Goal: Task Accomplishment & Management: Manage account settings

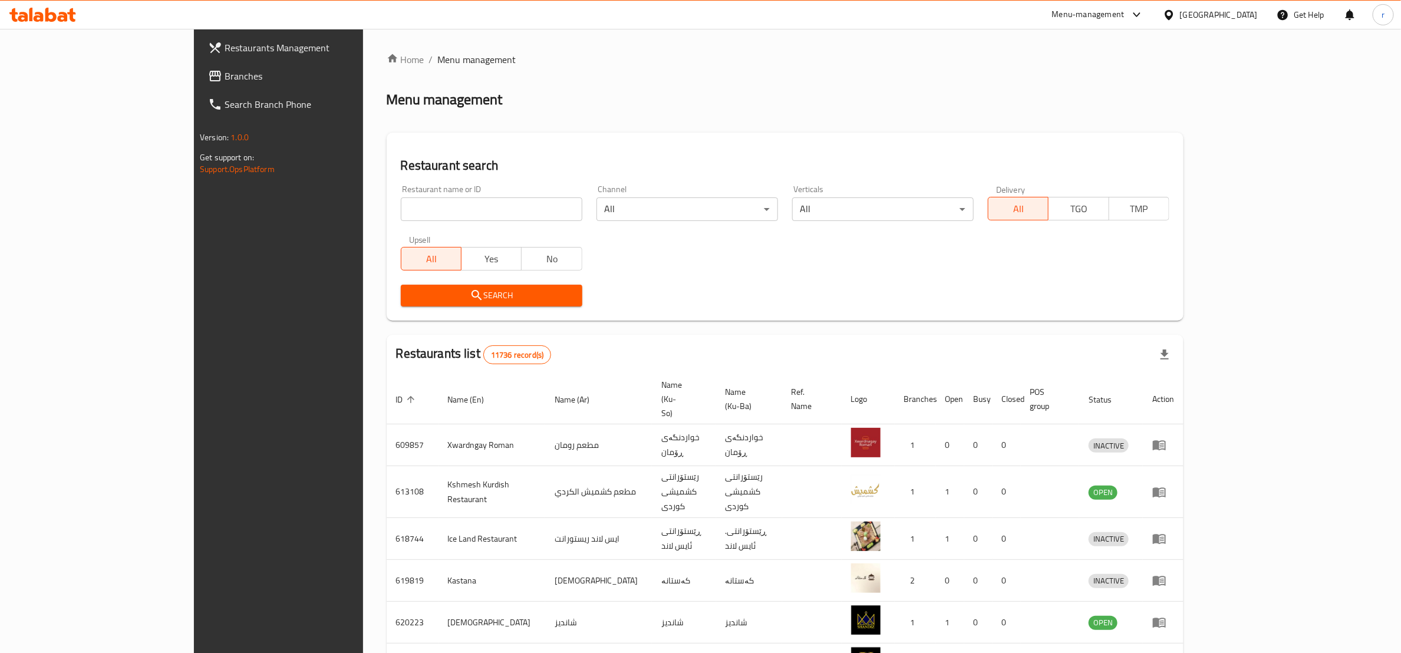
click at [225, 71] on span "Branches" at bounding box center [322, 76] width 194 height 14
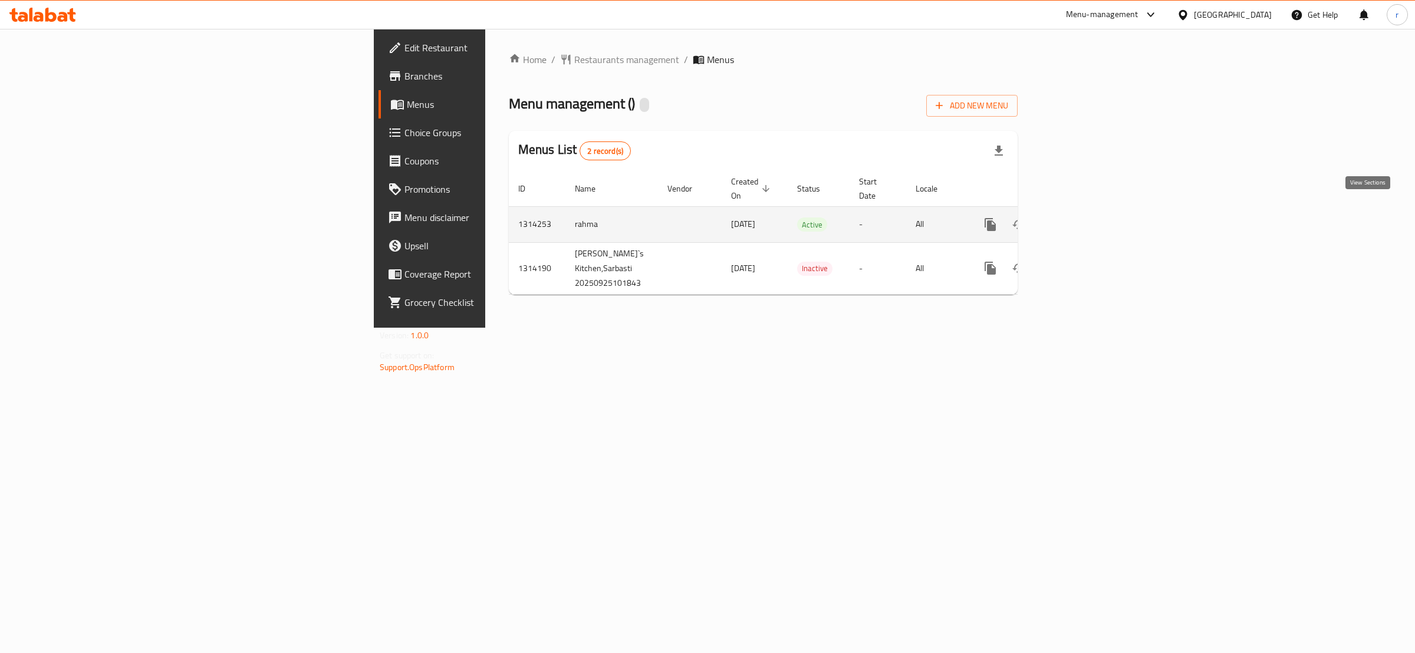
click at [1082, 218] on icon "enhanced table" at bounding box center [1075, 225] width 14 height 14
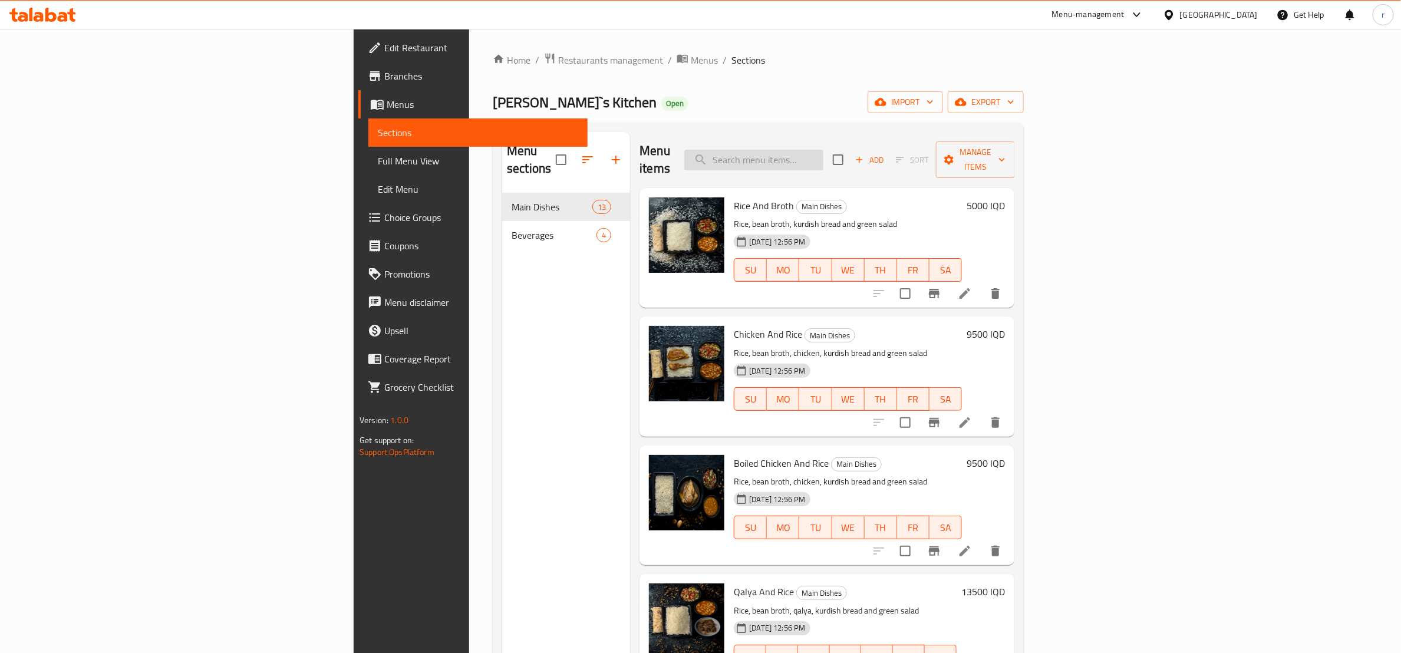
click at [824, 151] on input "search" at bounding box center [753, 160] width 139 height 21
paste input "Rice and Chicken"
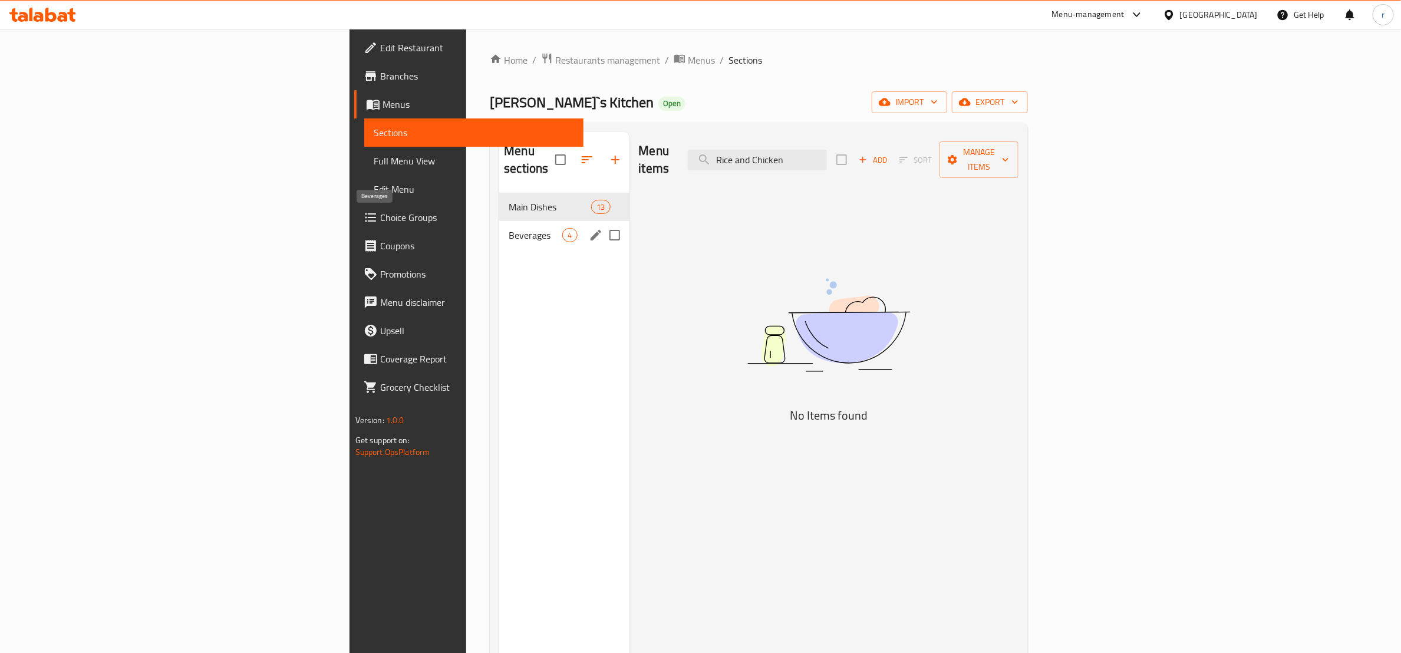
type input "Rice and Chicken"
click at [509, 228] on span "Beverages" at bounding box center [536, 235] width 54 height 14
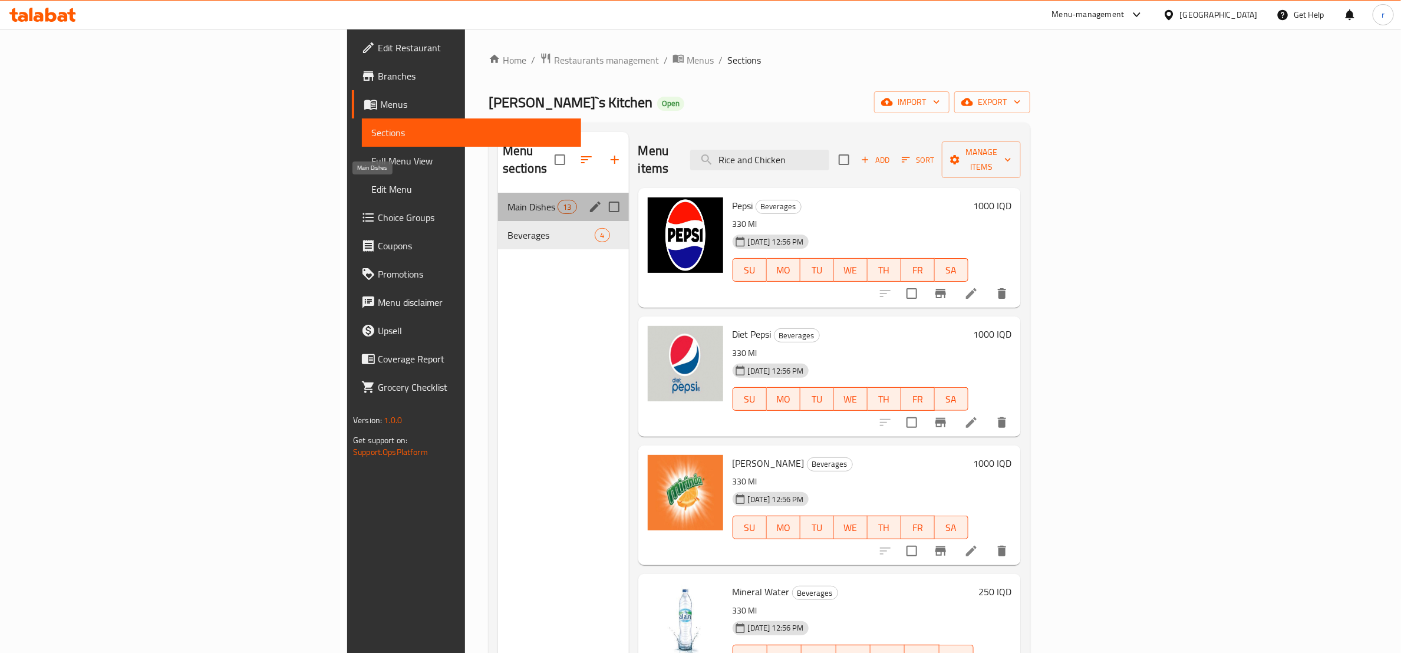
click at [508, 200] on span "Main Dishes" at bounding box center [533, 207] width 50 height 14
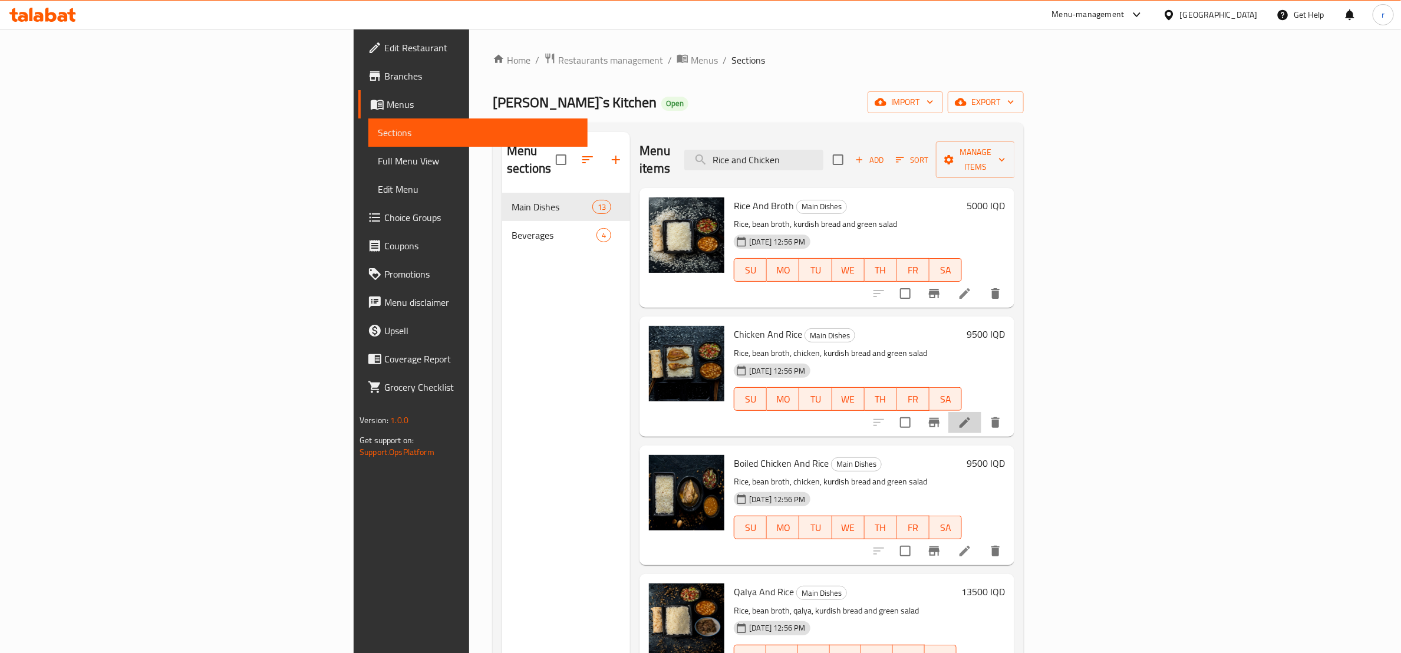
click at [982, 412] on li at bounding box center [965, 422] width 33 height 21
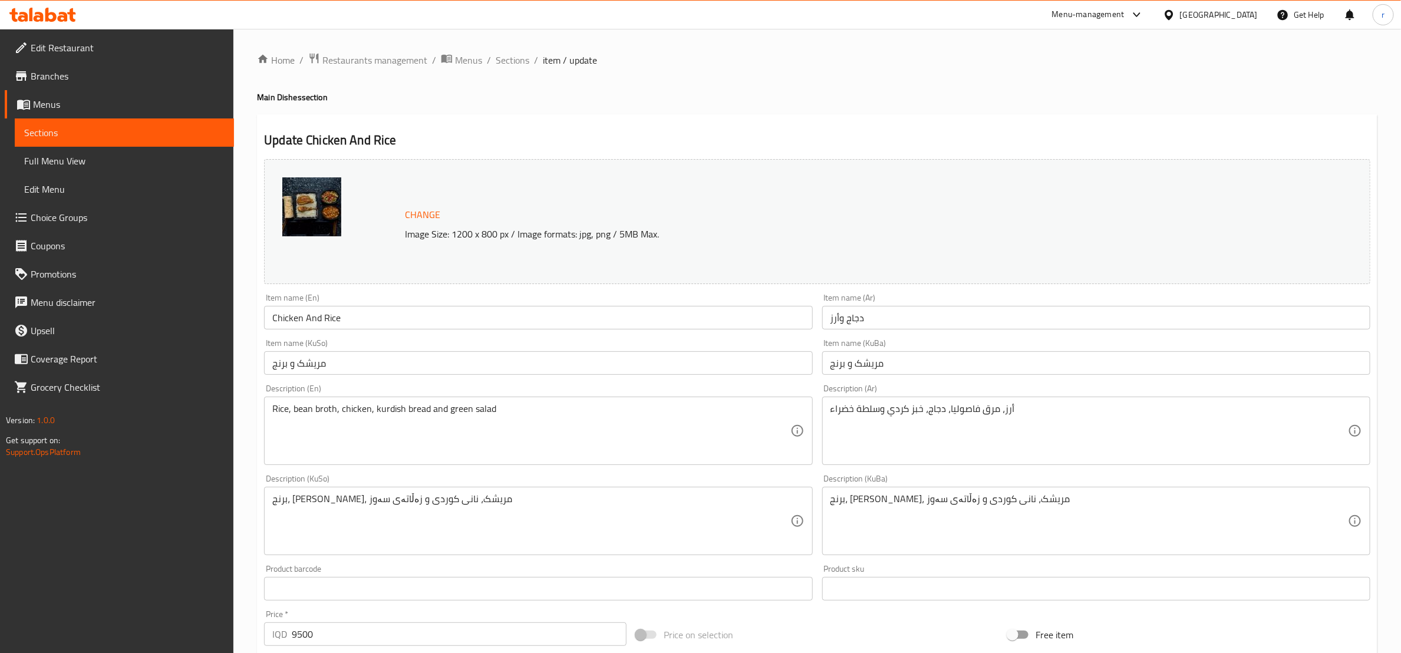
click at [301, 312] on input "Chicken And Rice" at bounding box center [538, 318] width 548 height 24
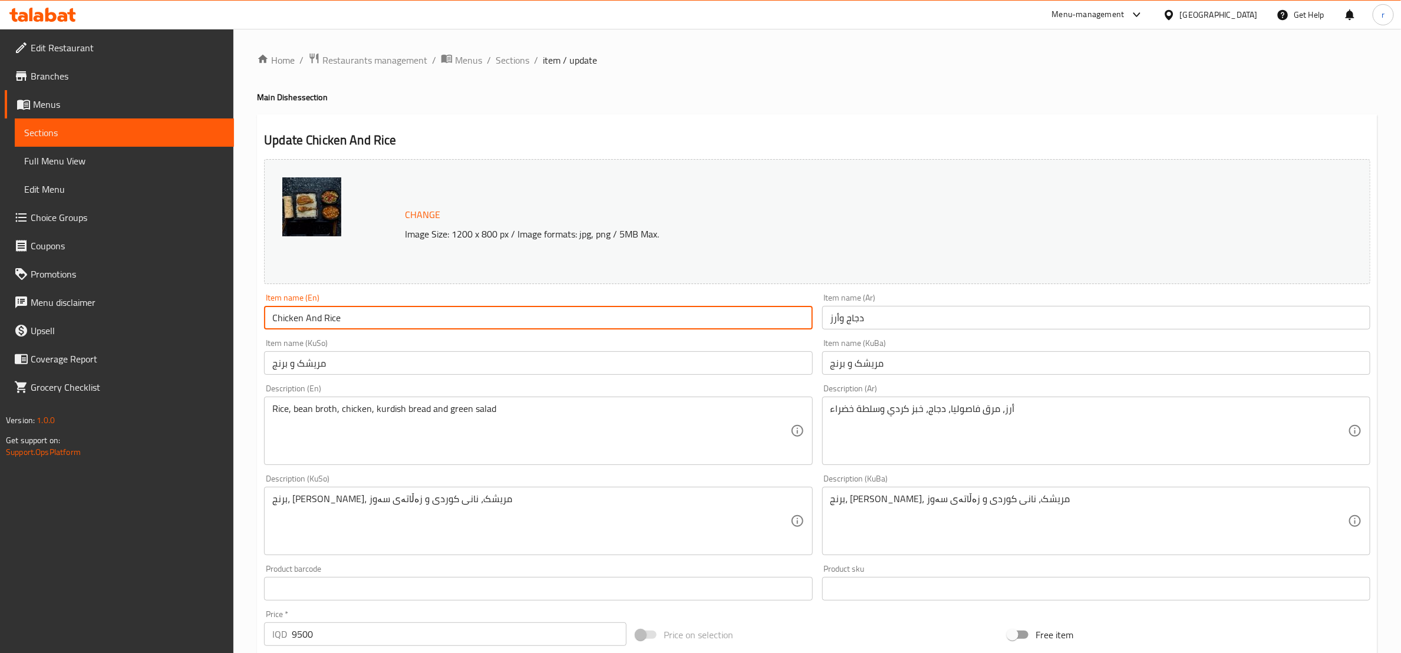
click at [301, 312] on input "Chicken And Rice" at bounding box center [538, 318] width 548 height 24
paste input "Grilled chicken and r"
type input "Grilled chicken and rice"
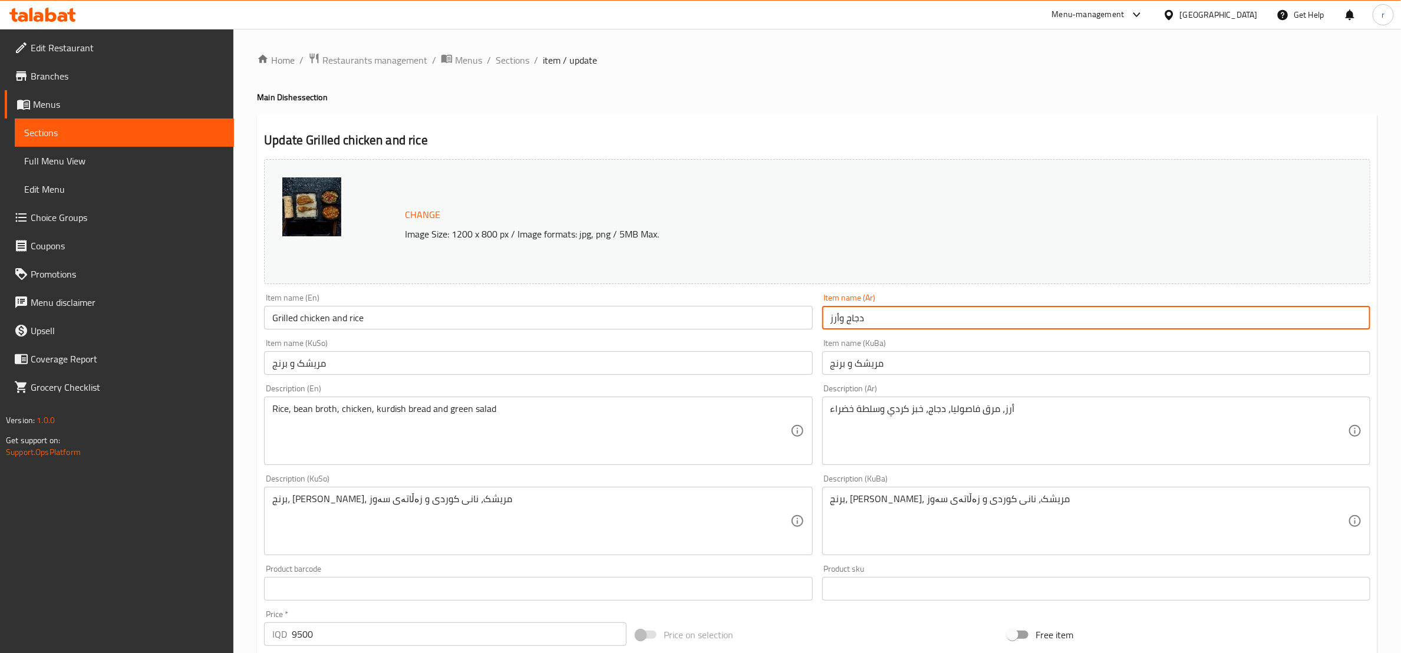
click at [828, 327] on input "دجاج وأرز" at bounding box center [1096, 318] width 548 height 24
click at [869, 320] on input "دجاج وأرز" at bounding box center [1096, 318] width 548 height 24
click at [852, 320] on input "دجاج وأرز" at bounding box center [1096, 318] width 548 height 24
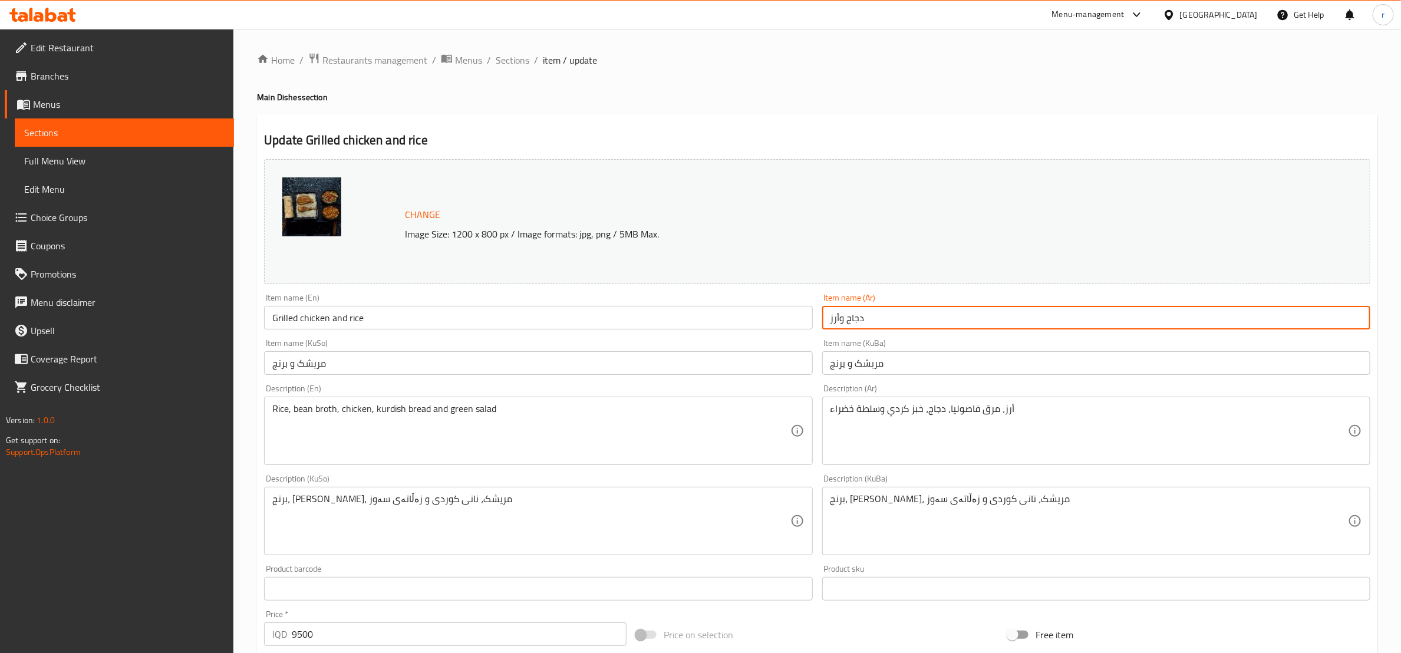
click at [852, 320] on input "دجاج وأرز" at bounding box center [1096, 318] width 548 height 24
paste input "شوي مع"
click at [846, 318] on input "دجاج مشوي مع أرز" at bounding box center [1096, 318] width 548 height 24
click at [851, 322] on input "دجاج مشوي مع أرز" at bounding box center [1096, 318] width 548 height 24
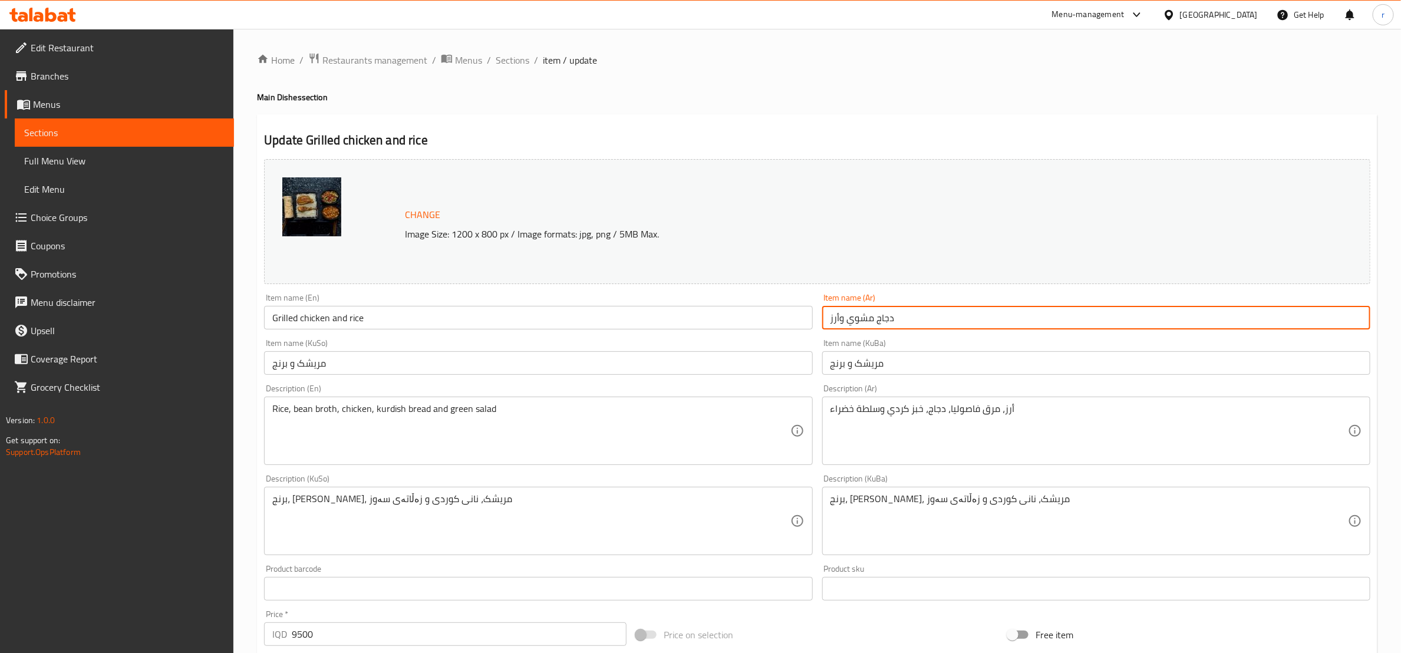
type input "دجاج مشوي وأرز"
click at [856, 366] on input "مریشک و برنج" at bounding box center [1096, 363] width 548 height 24
click at [864, 321] on input "دجاج مشوي وأرز" at bounding box center [1096, 318] width 548 height 24
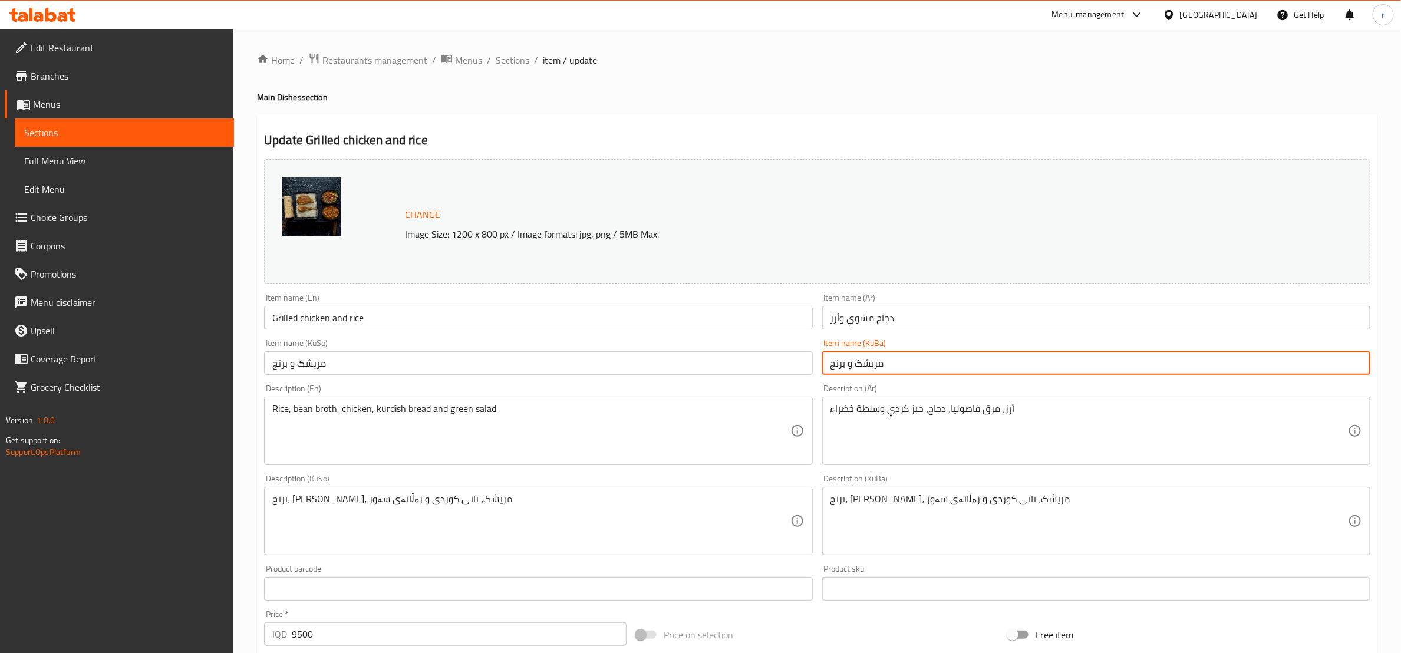
drag, startPoint x: 854, startPoint y: 368, endPoint x: 917, endPoint y: 367, distance: 62.5
click at [917, 367] on input "مریشک و برنج" at bounding box center [1096, 363] width 548 height 24
paste input "ی برژاو"
click at [864, 368] on input "مریشکی برژاو و برنج" at bounding box center [1096, 363] width 548 height 24
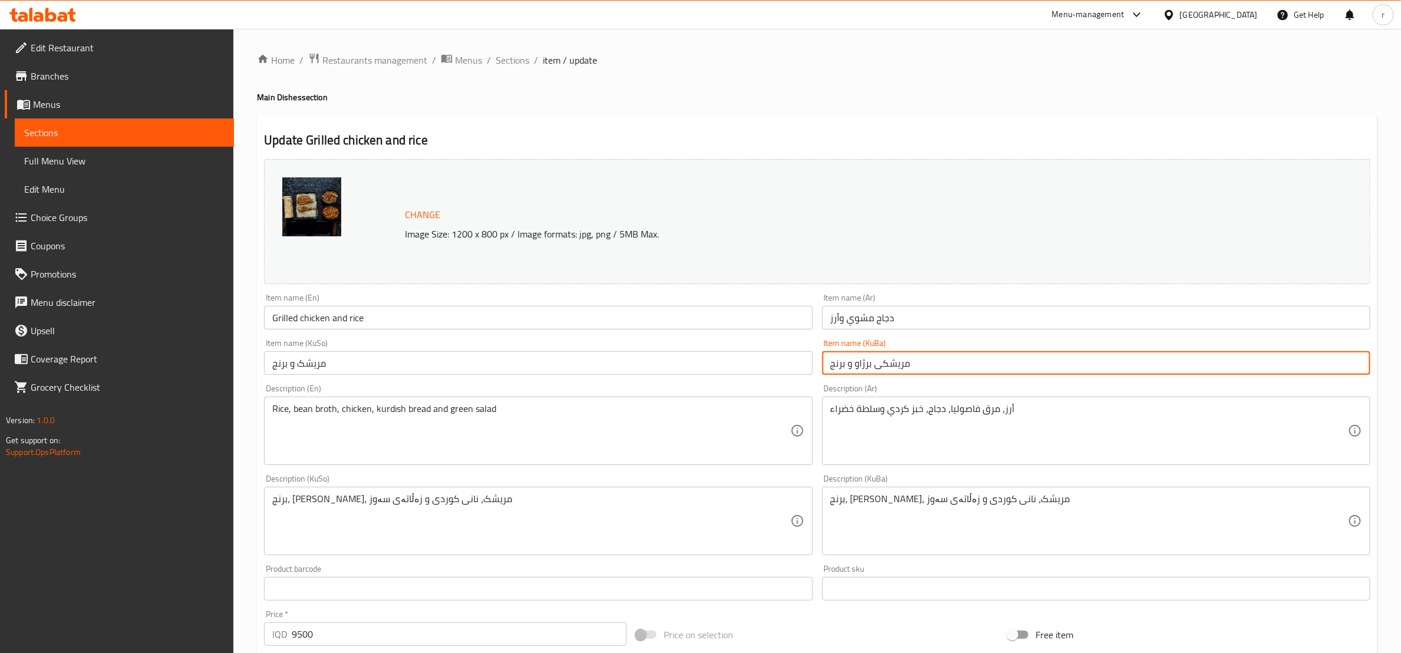
click at [863, 368] on input "مریشکی برژاو و برنج" at bounding box center [1096, 363] width 548 height 24
type input "مریشکی برژاو و برنج"
click at [297, 368] on input "مریشک و برنج" at bounding box center [538, 363] width 548 height 24
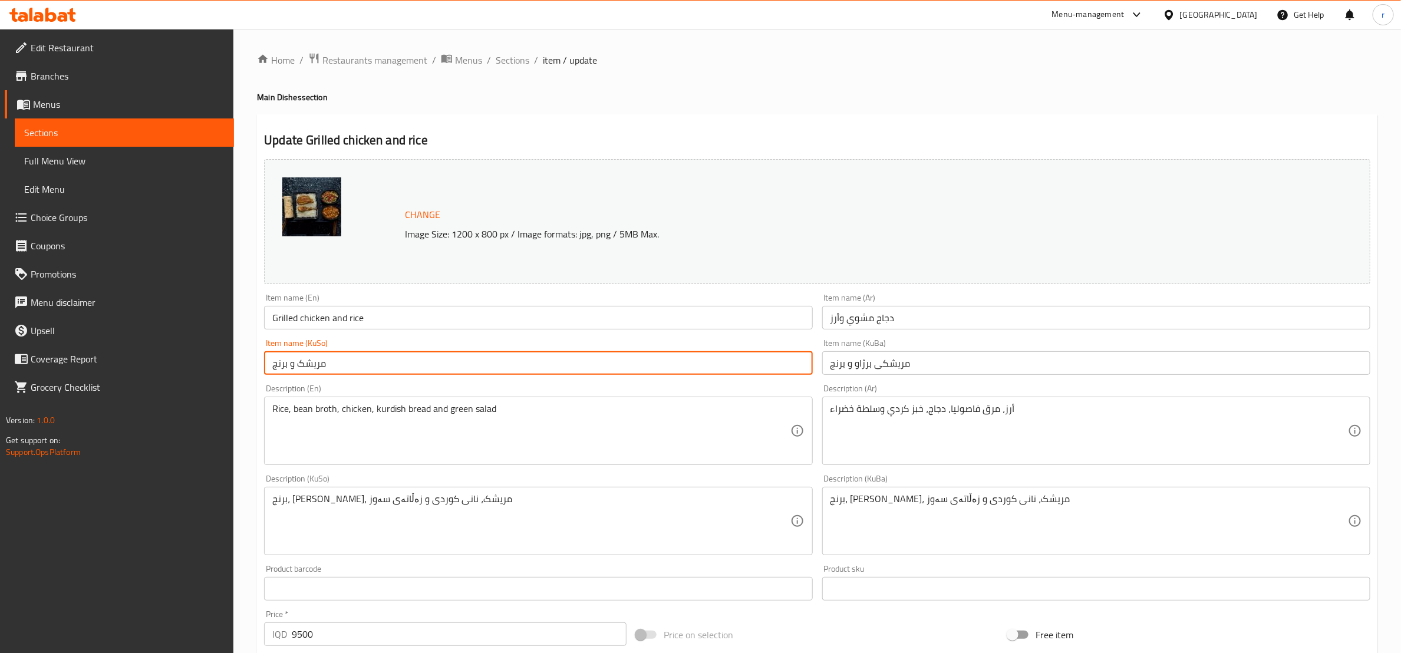
click at [297, 368] on input "مریشک و برنج" at bounding box center [538, 363] width 548 height 24
paste input "ی برژاو"
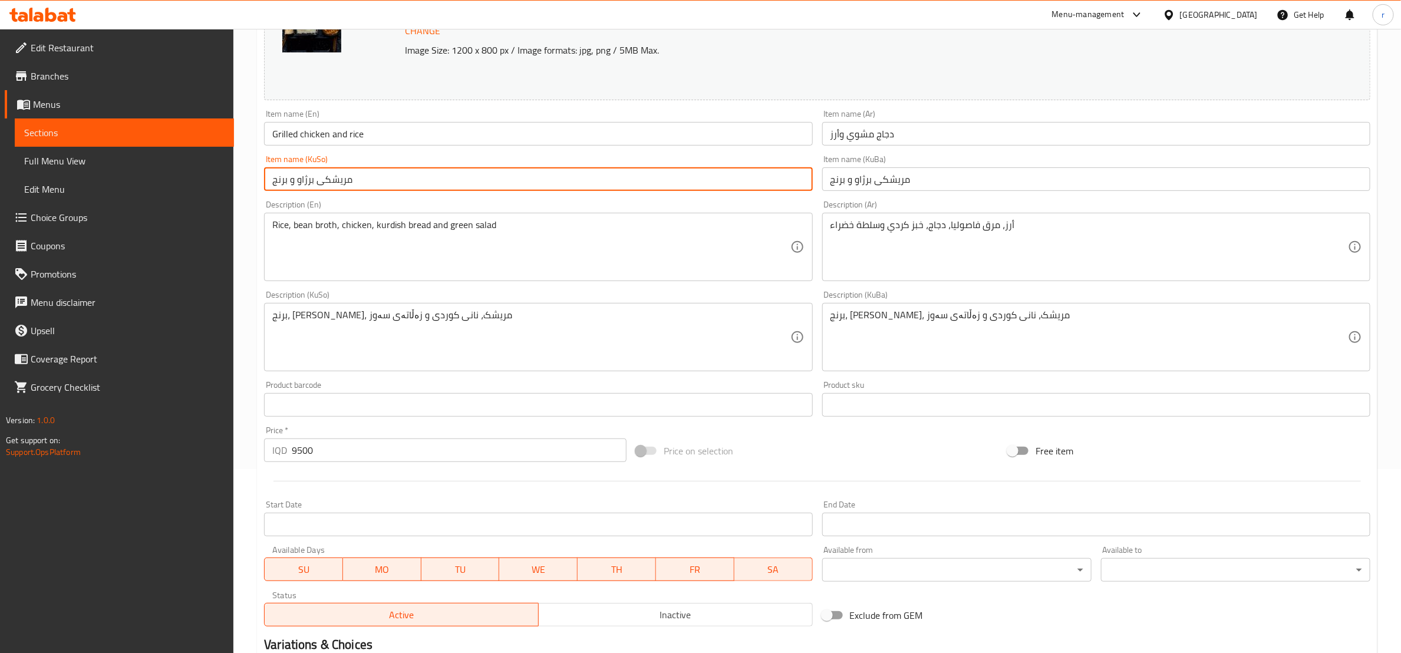
scroll to position [331, 0]
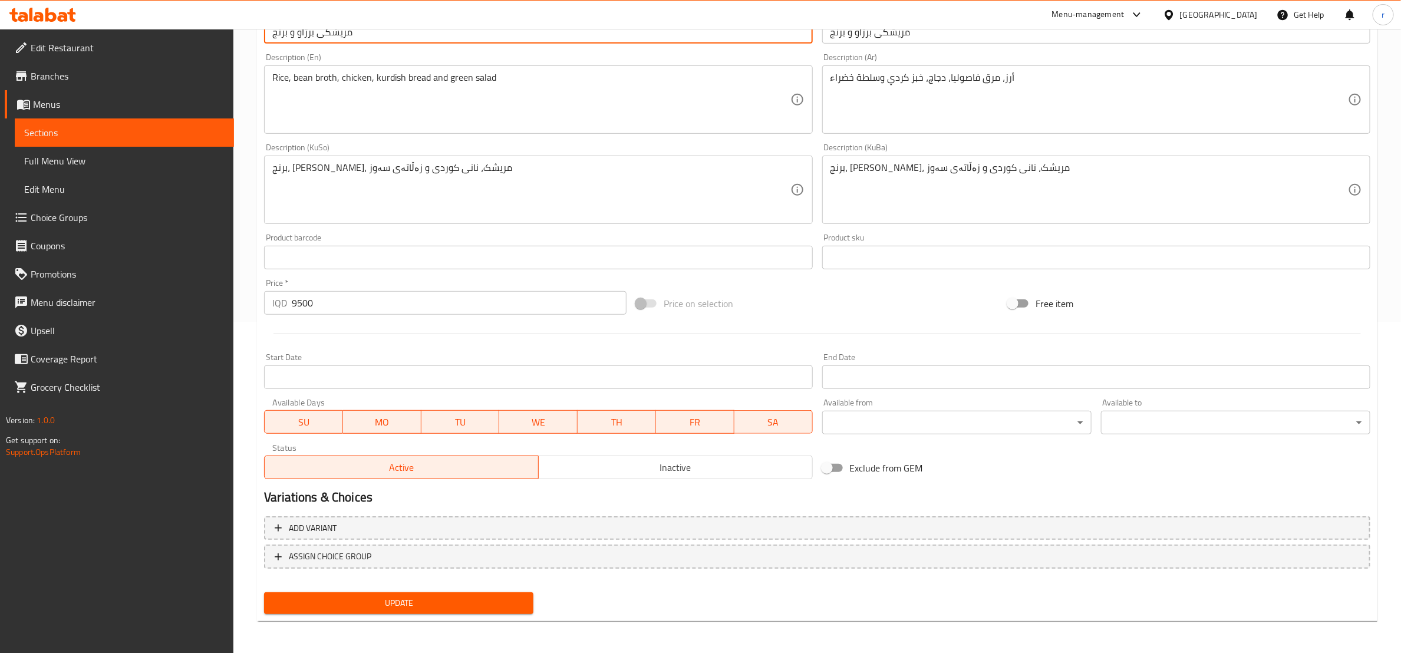
type input "مریشکی برژاو و برنج"
click at [453, 602] on span "Update" at bounding box center [399, 603] width 251 height 15
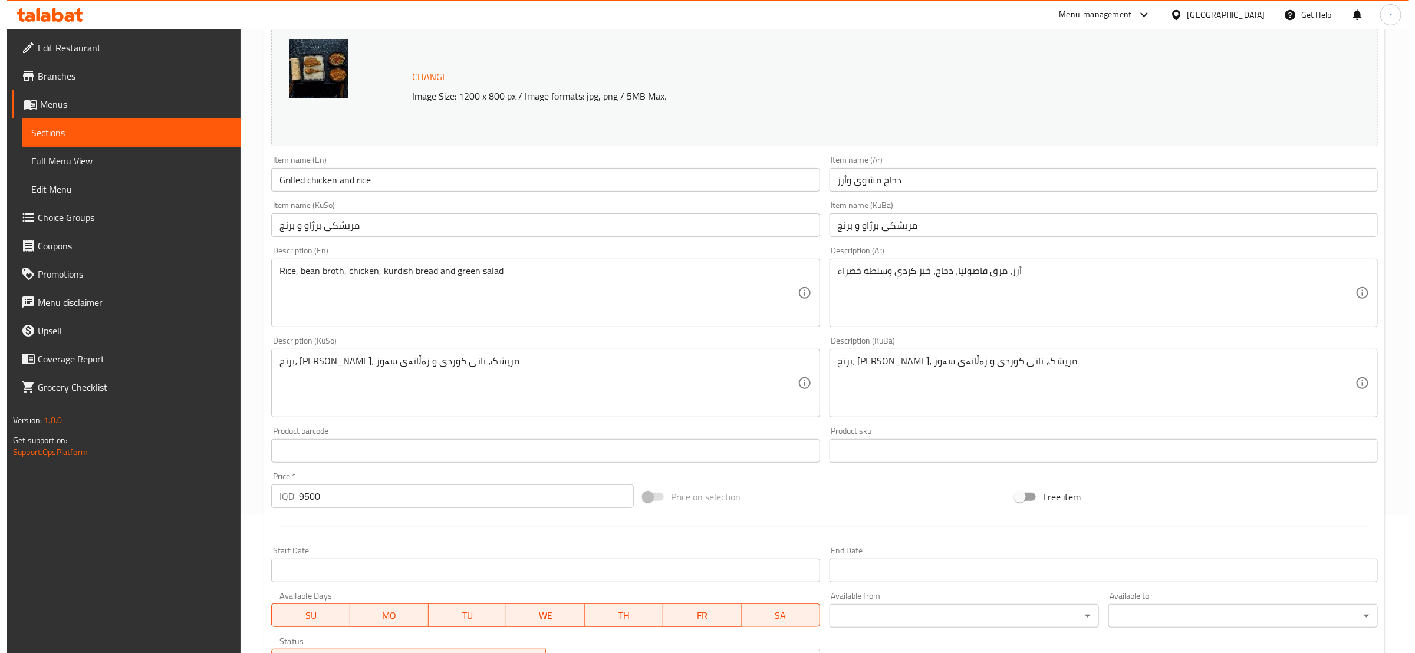
scroll to position [0, 0]
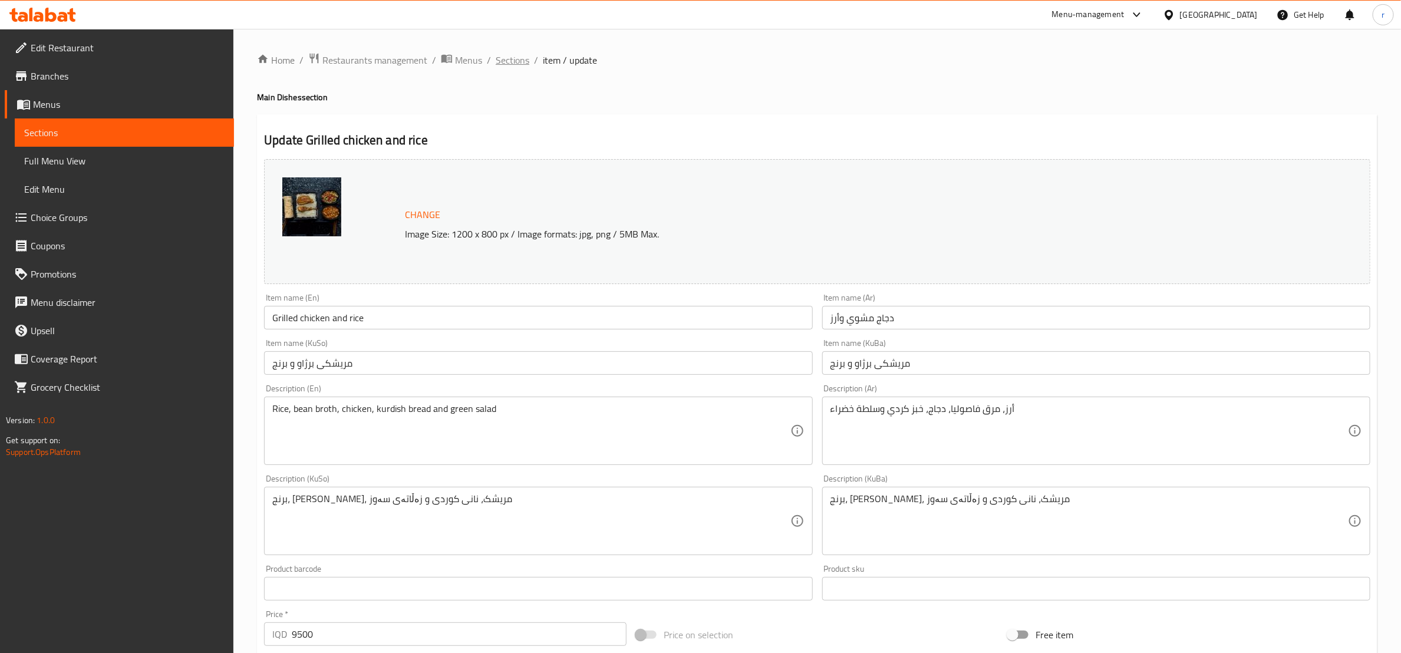
click at [516, 58] on span "Sections" at bounding box center [513, 60] width 34 height 14
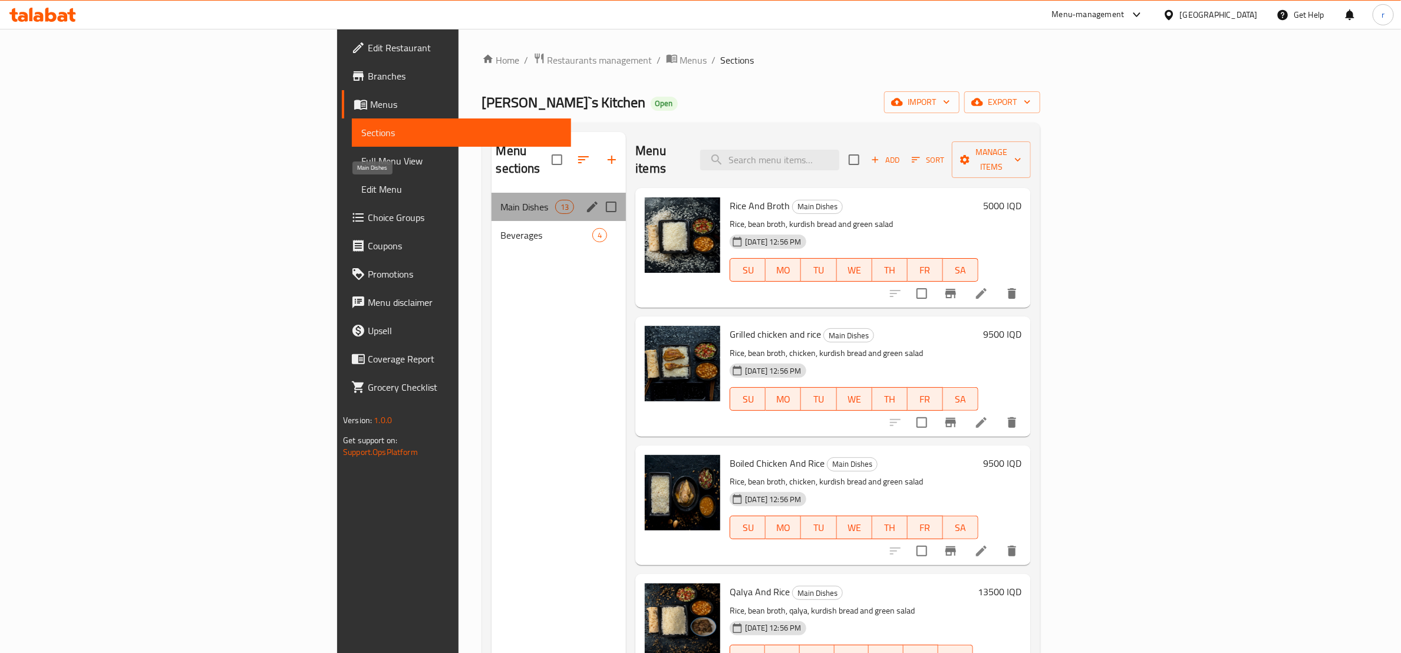
drag, startPoint x: 273, startPoint y: 188, endPoint x: 279, endPoint y: 188, distance: 6.5
click at [492, 193] on div "Main Dishes 13" at bounding box center [559, 207] width 135 height 28
click at [501, 200] on span "Main Dishes" at bounding box center [528, 207] width 55 height 14
click at [585, 200] on icon "edit" at bounding box center [592, 207] width 14 height 14
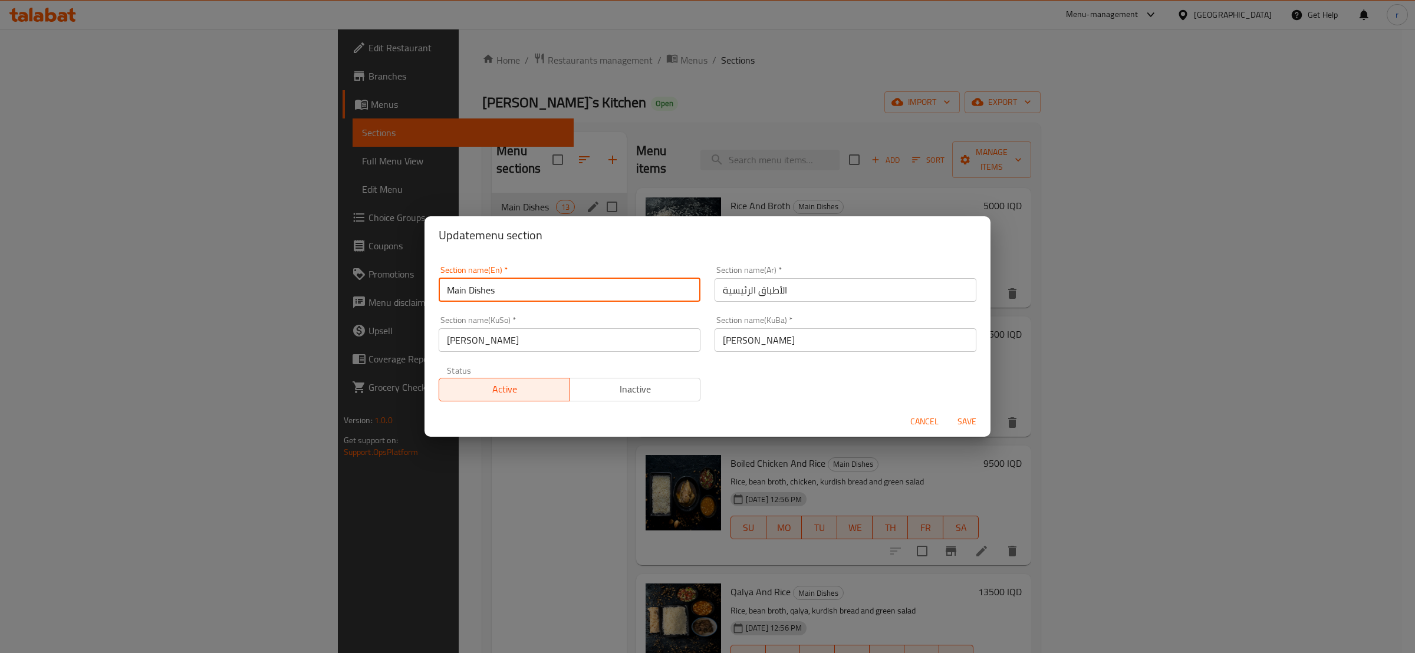
click at [460, 295] on input "Main Dishes" at bounding box center [570, 290] width 262 height 24
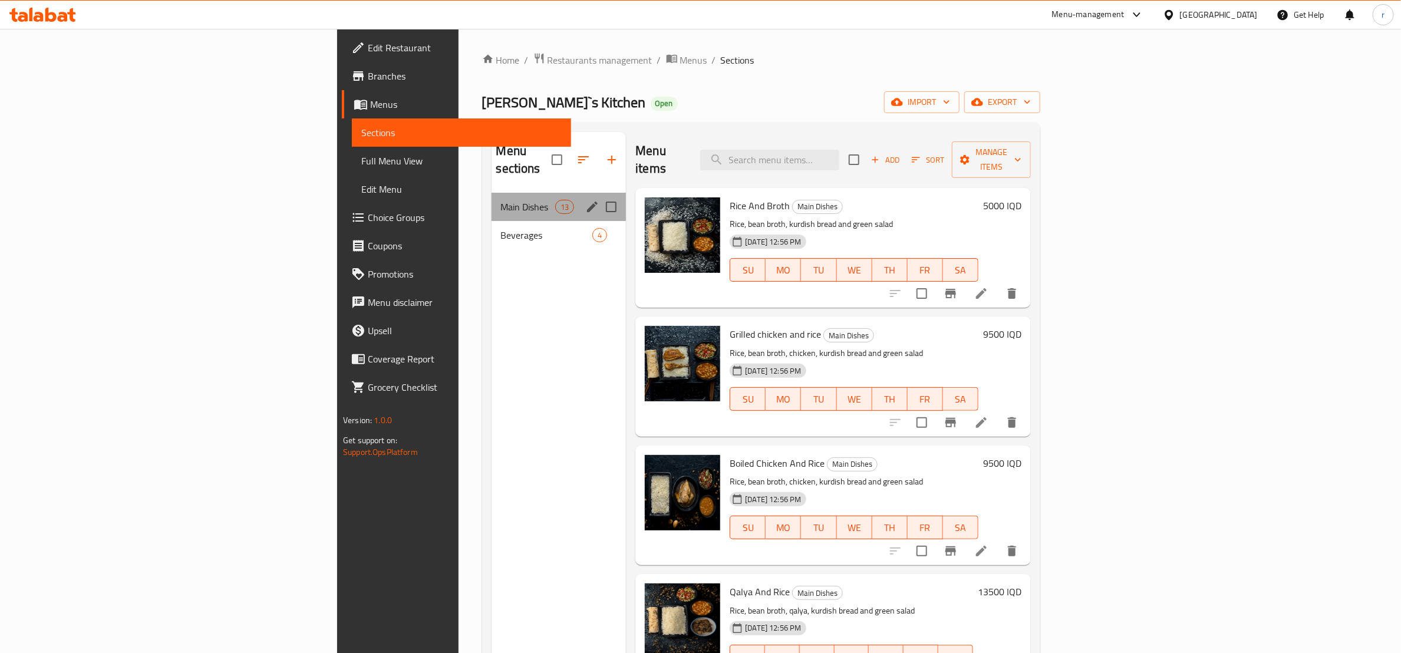
click at [492, 193] on div "Main Dishes 13" at bounding box center [559, 207] width 135 height 28
click at [585, 200] on icon "edit" at bounding box center [592, 207] width 14 height 14
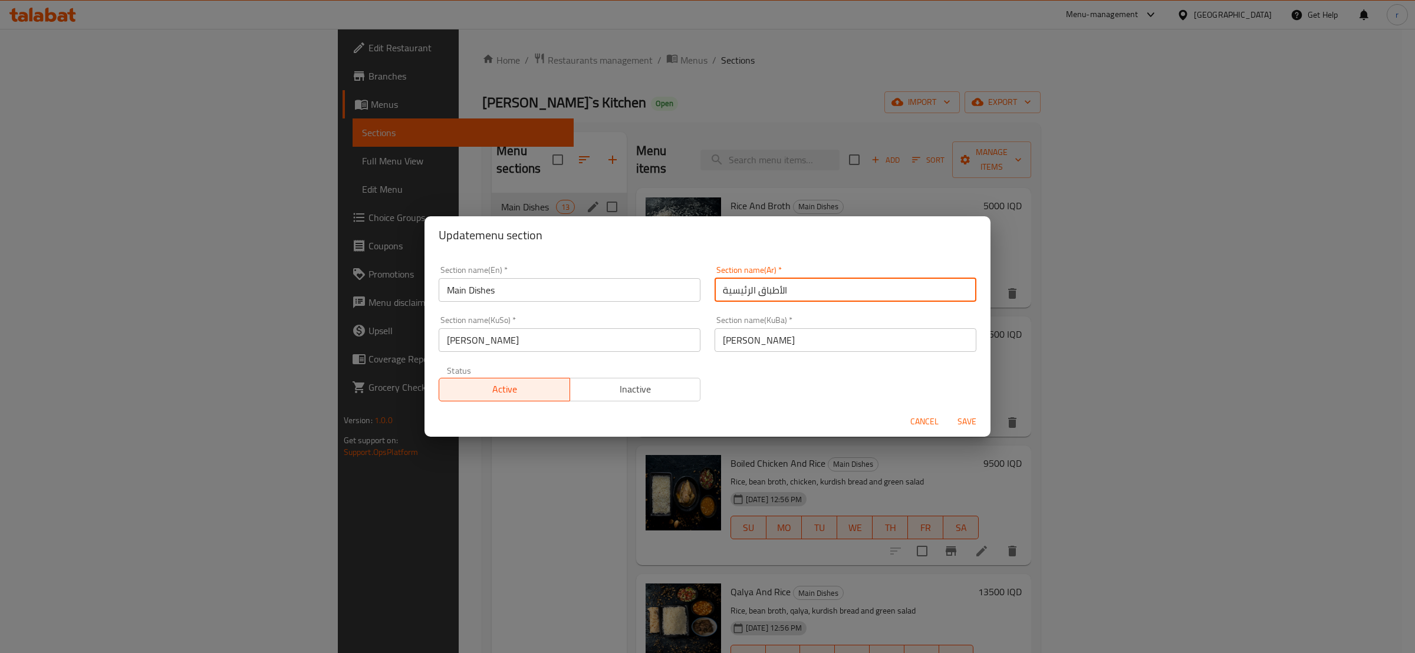
click at [754, 290] on input "الأطباق الرئيسية" at bounding box center [846, 290] width 262 height 24
click at [731, 342] on input "[PERSON_NAME]" at bounding box center [846, 340] width 262 height 24
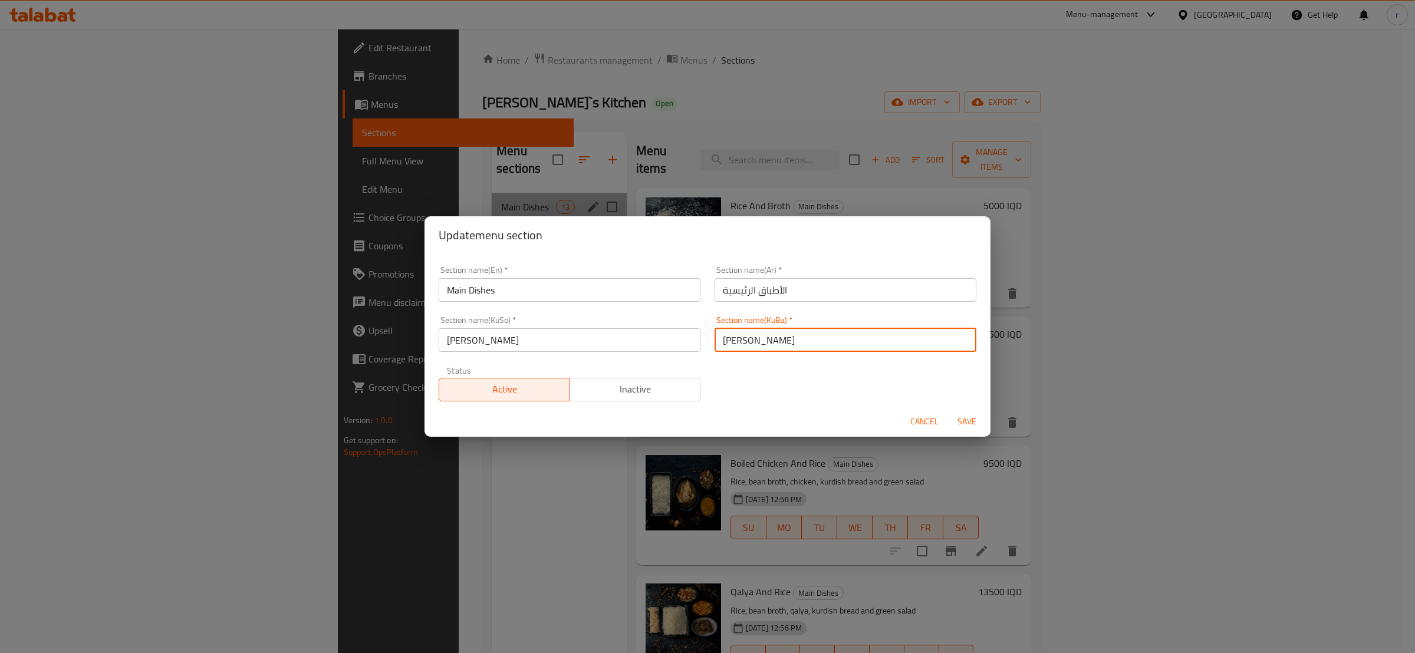
click at [731, 342] on input "[PERSON_NAME]" at bounding box center [846, 340] width 262 height 24
click at [313, 536] on div "Update menu section Section name(En)   * Main Dishes Section name(En) * Section…" at bounding box center [707, 326] width 1415 height 653
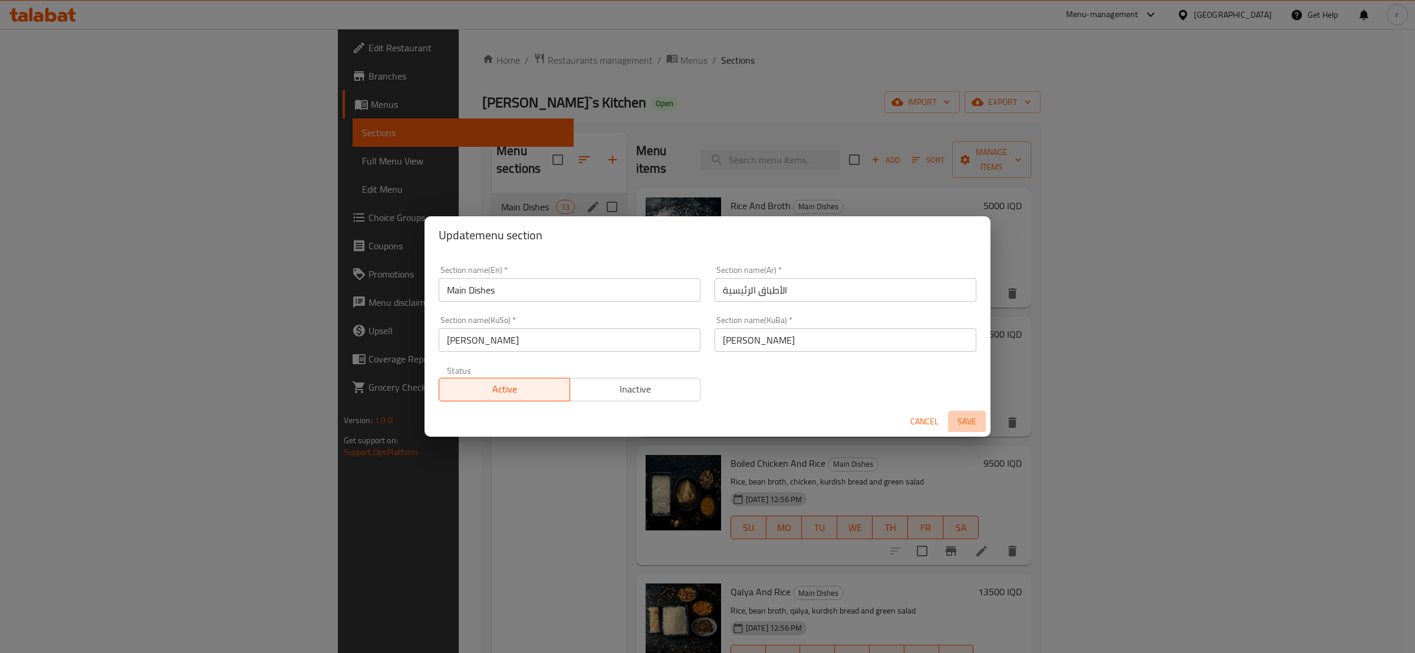
click at [966, 423] on span "Save" at bounding box center [967, 421] width 28 height 15
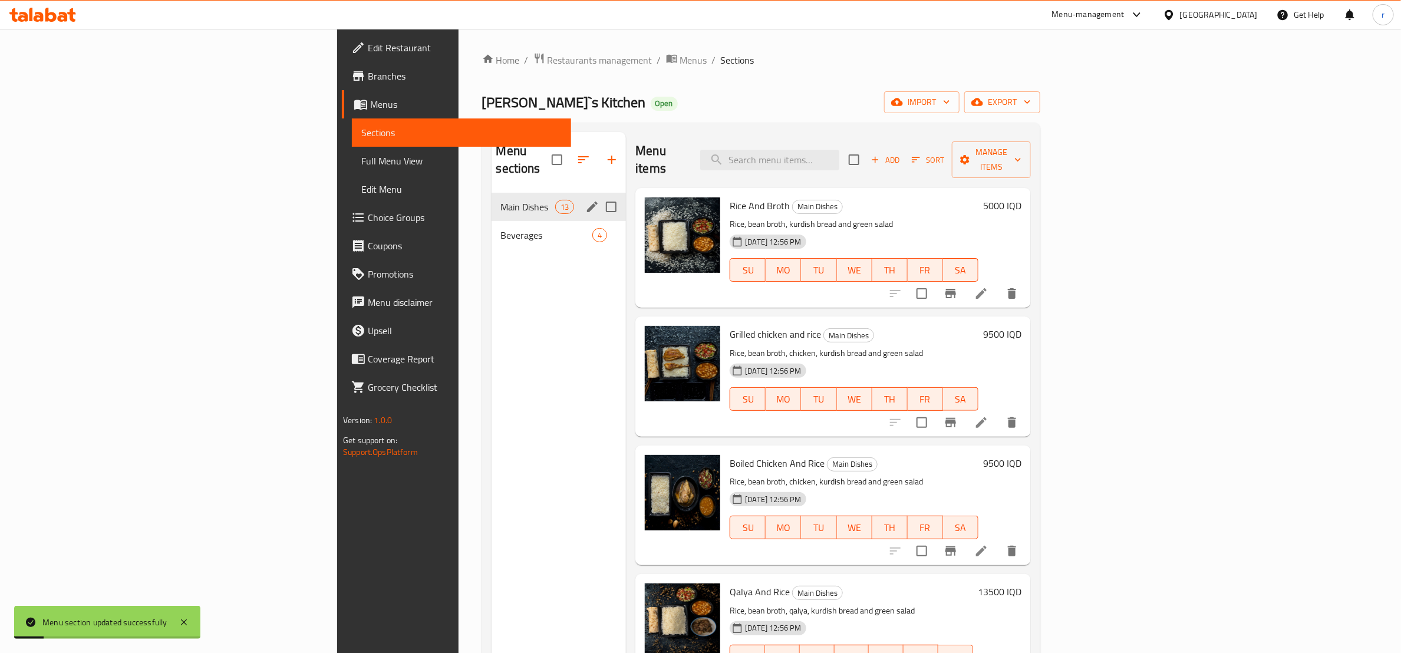
click at [492, 442] on div "Menu sections Main Dishes 13 Beverages 4" at bounding box center [559, 458] width 135 height 653
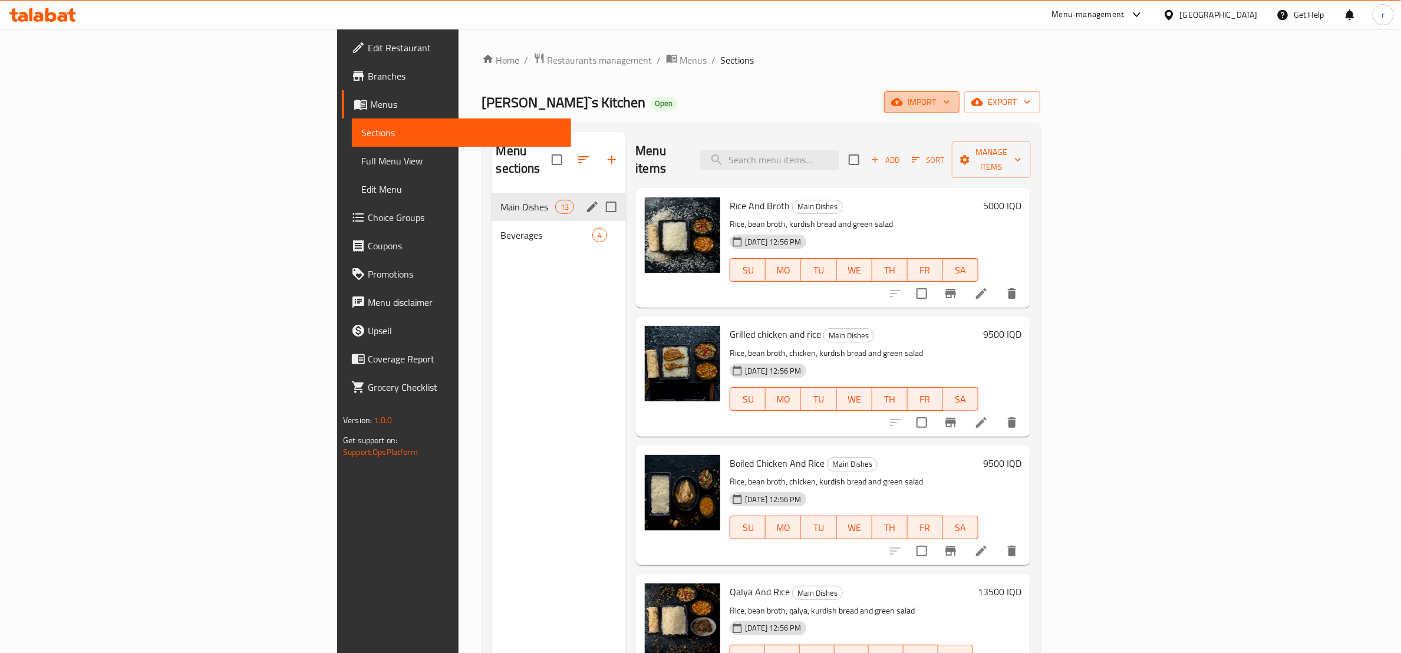
click at [950, 105] on span "import" at bounding box center [922, 102] width 57 height 15
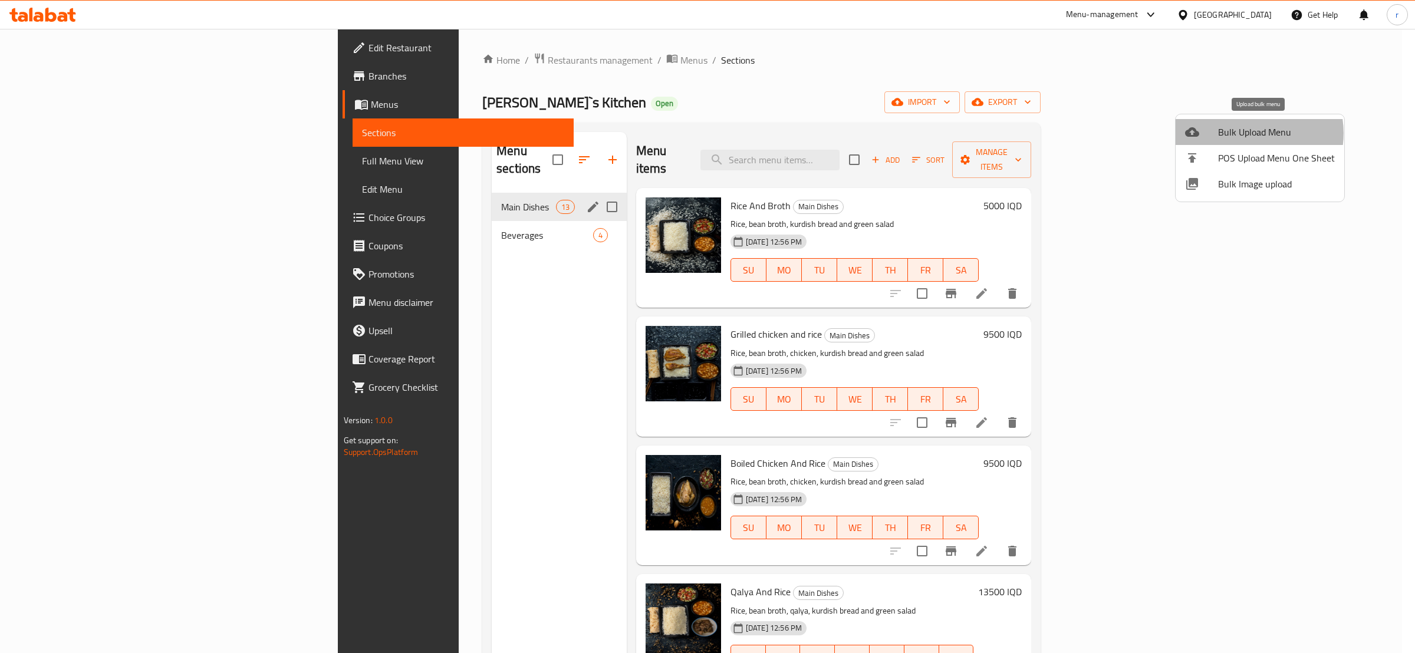
click at [1250, 133] on span "Bulk Upload Menu" at bounding box center [1276, 132] width 117 height 14
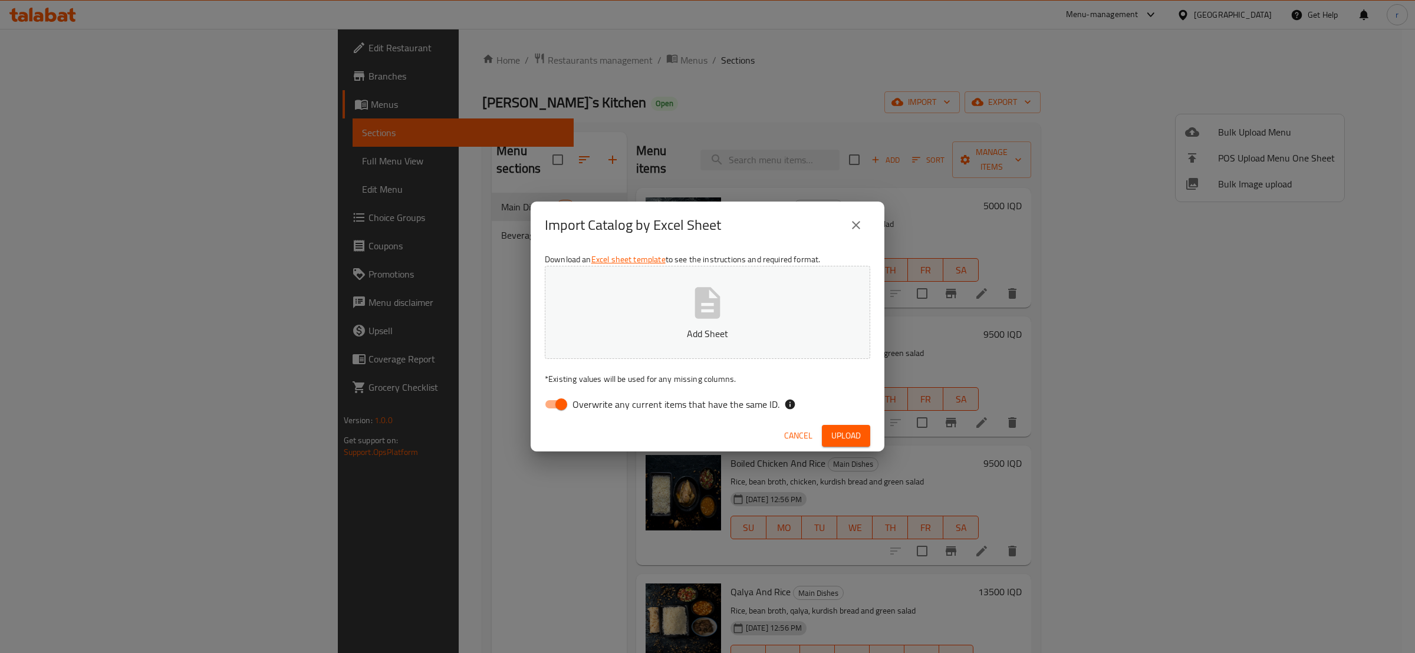
click at [549, 406] on input "Overwrite any current items that have the same ID." at bounding box center [561, 404] width 67 height 22
checkbox input "false"
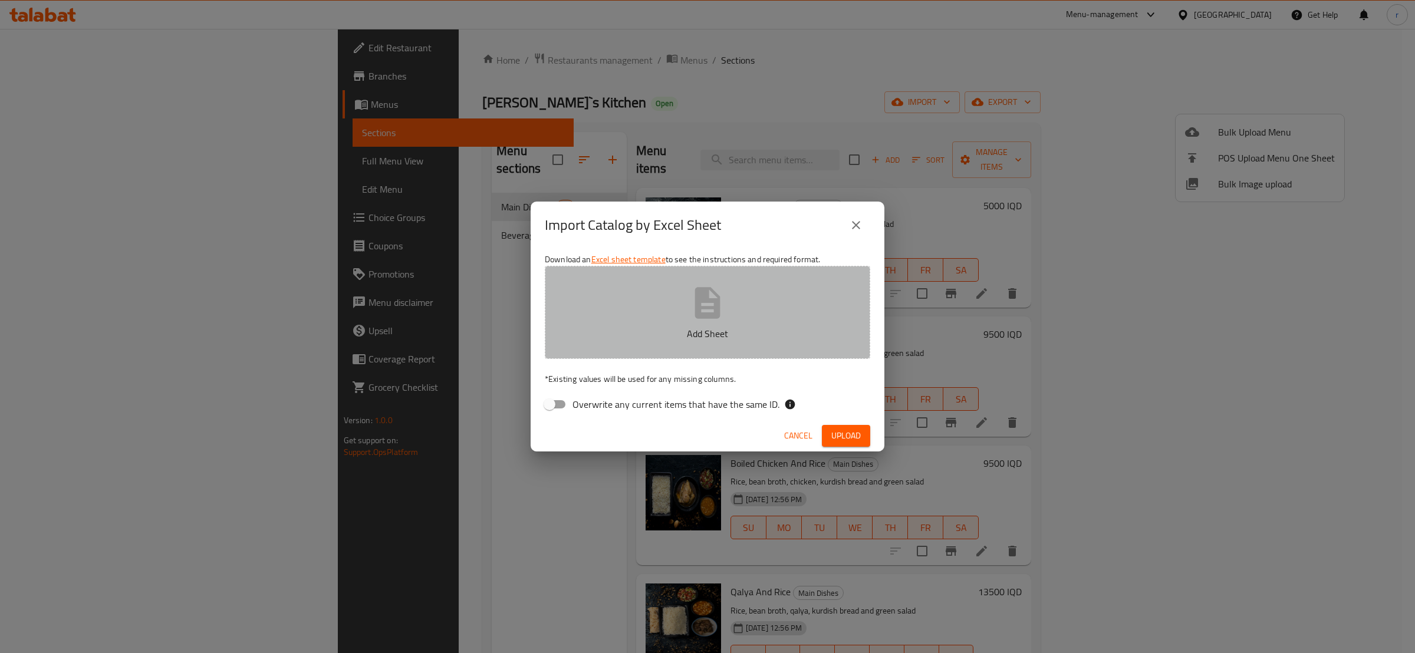
click at [630, 343] on button "Add Sheet" at bounding box center [707, 312] width 325 height 93
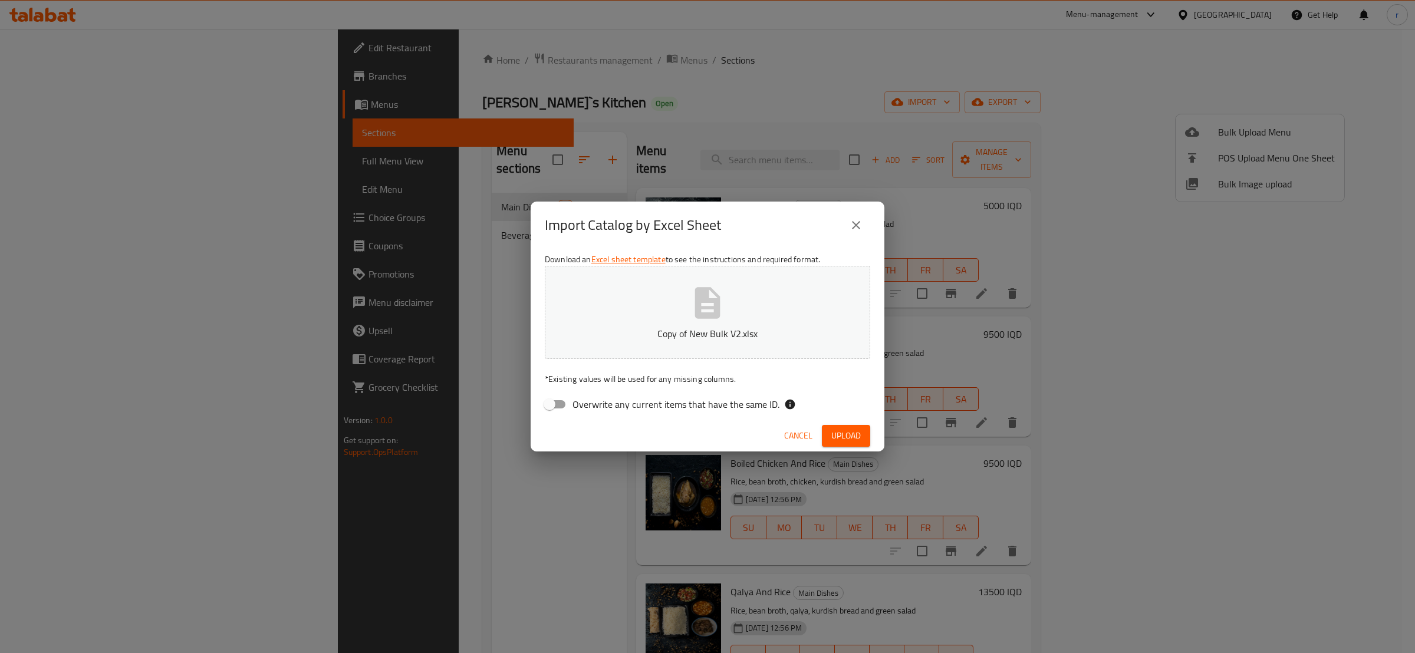
click at [830, 448] on div "Cancel Upload" at bounding box center [708, 435] width 354 height 31
click at [835, 434] on span "Upload" at bounding box center [845, 436] width 29 height 15
click at [835, 434] on button "button" at bounding box center [851, 435] width 38 height 19
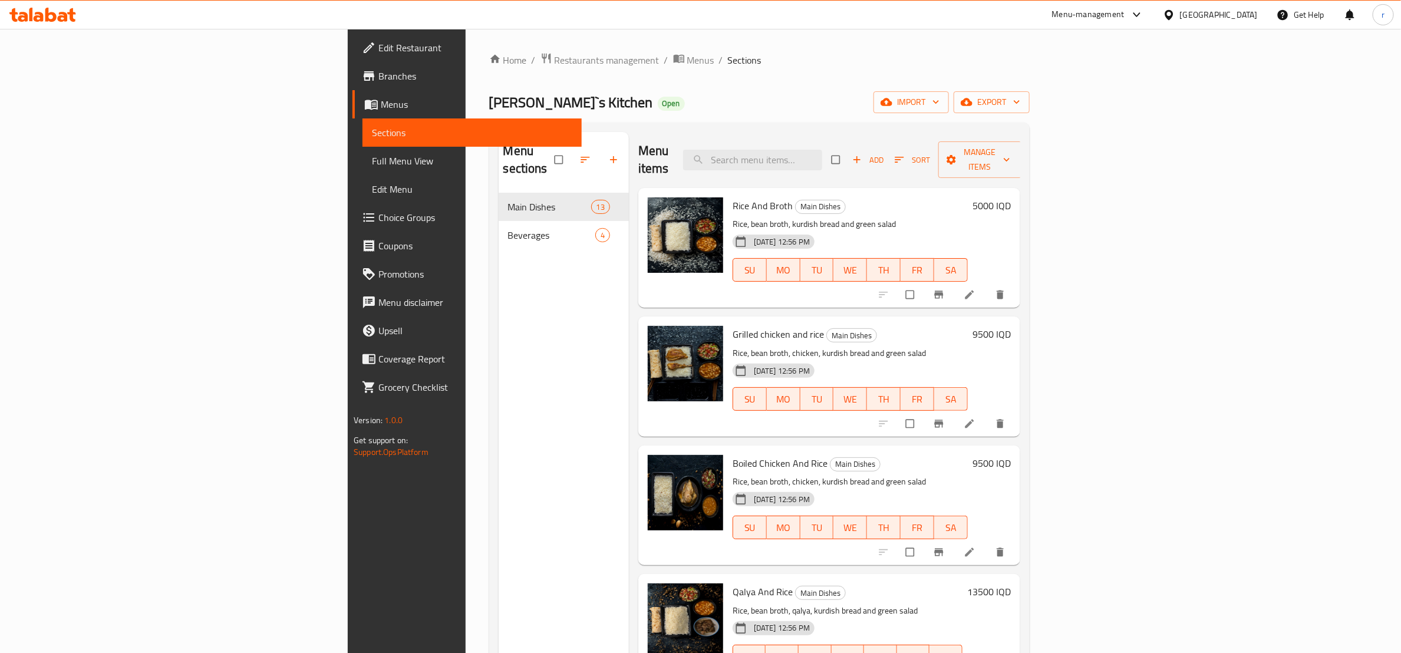
click at [499, 336] on div "Menu sections Main Dishes 13 Beverages 4" at bounding box center [564, 458] width 130 height 653
click at [942, 96] on icon "button" at bounding box center [936, 102] width 12 height 12
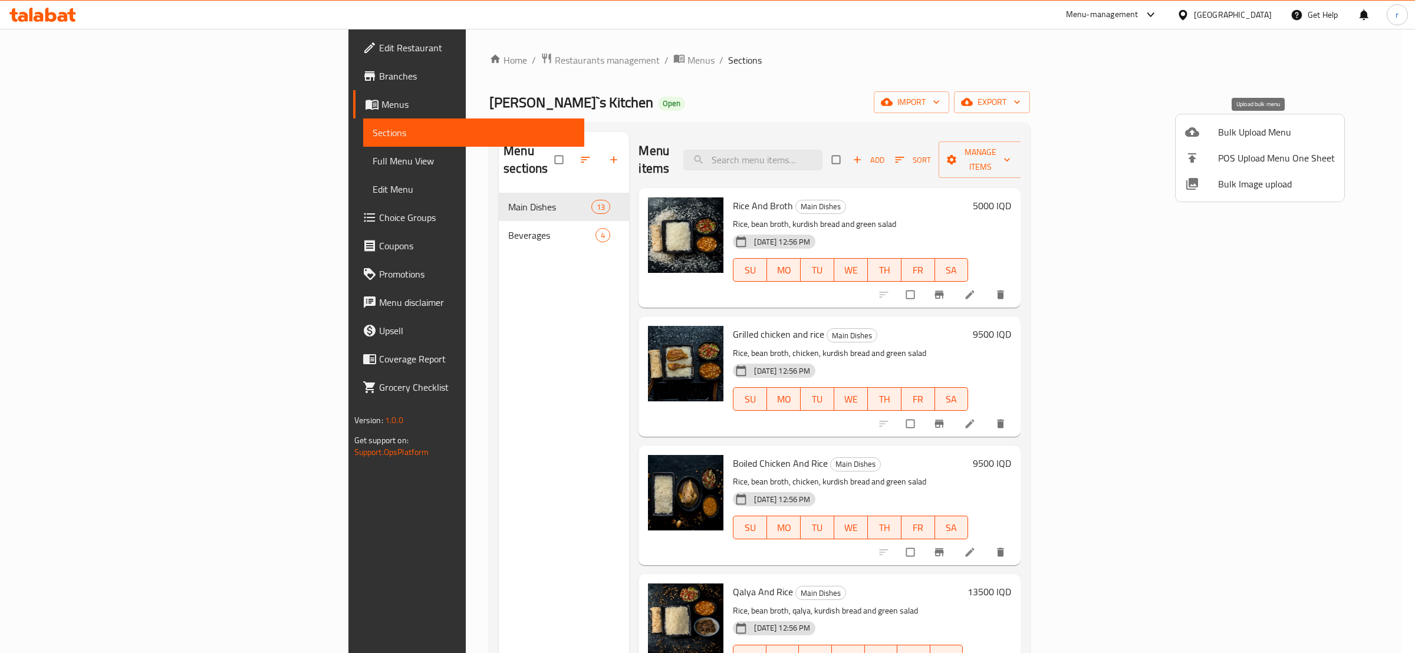
click at [1226, 137] on span "Bulk Upload Menu" at bounding box center [1276, 132] width 117 height 14
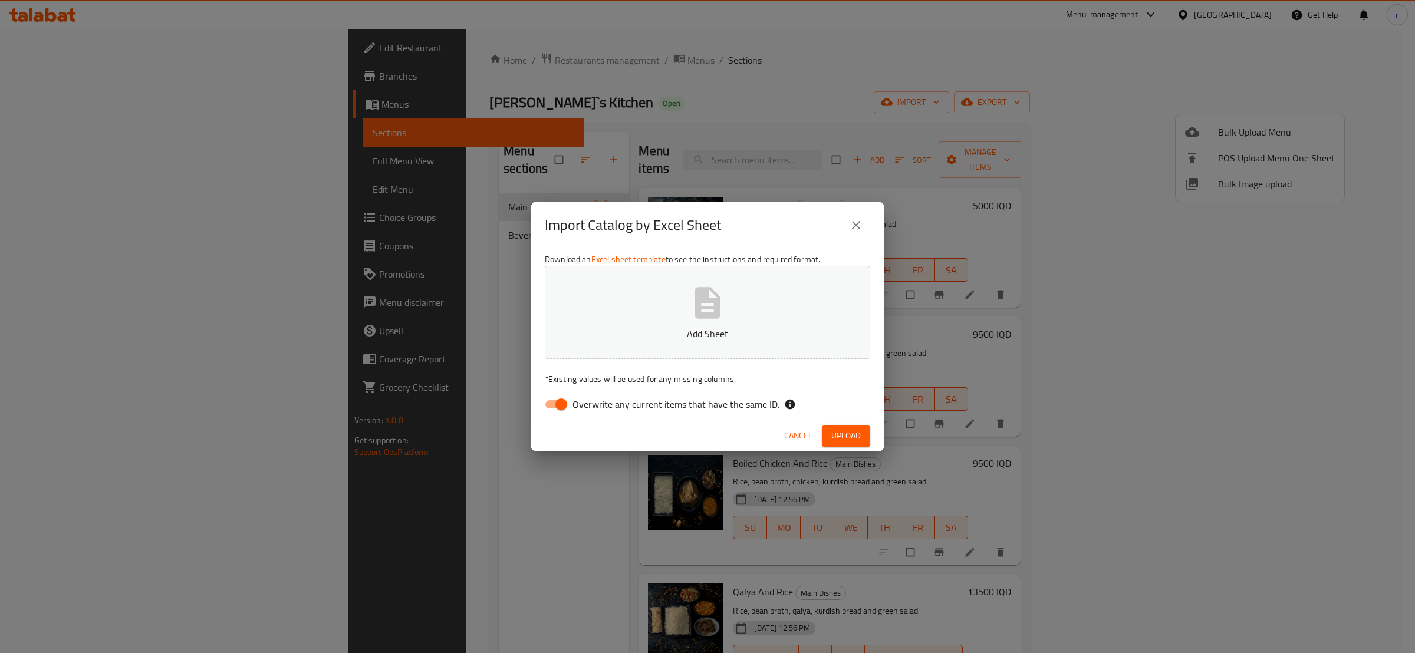
click at [554, 407] on input "Overwrite any current items that have the same ID." at bounding box center [561, 404] width 67 height 22
checkbox input "false"
click at [607, 327] on p "Add Sheet" at bounding box center [707, 334] width 289 height 14
click at [856, 423] on div "Cancel Upload" at bounding box center [708, 435] width 354 height 31
click at [853, 433] on span "Upload" at bounding box center [845, 436] width 29 height 15
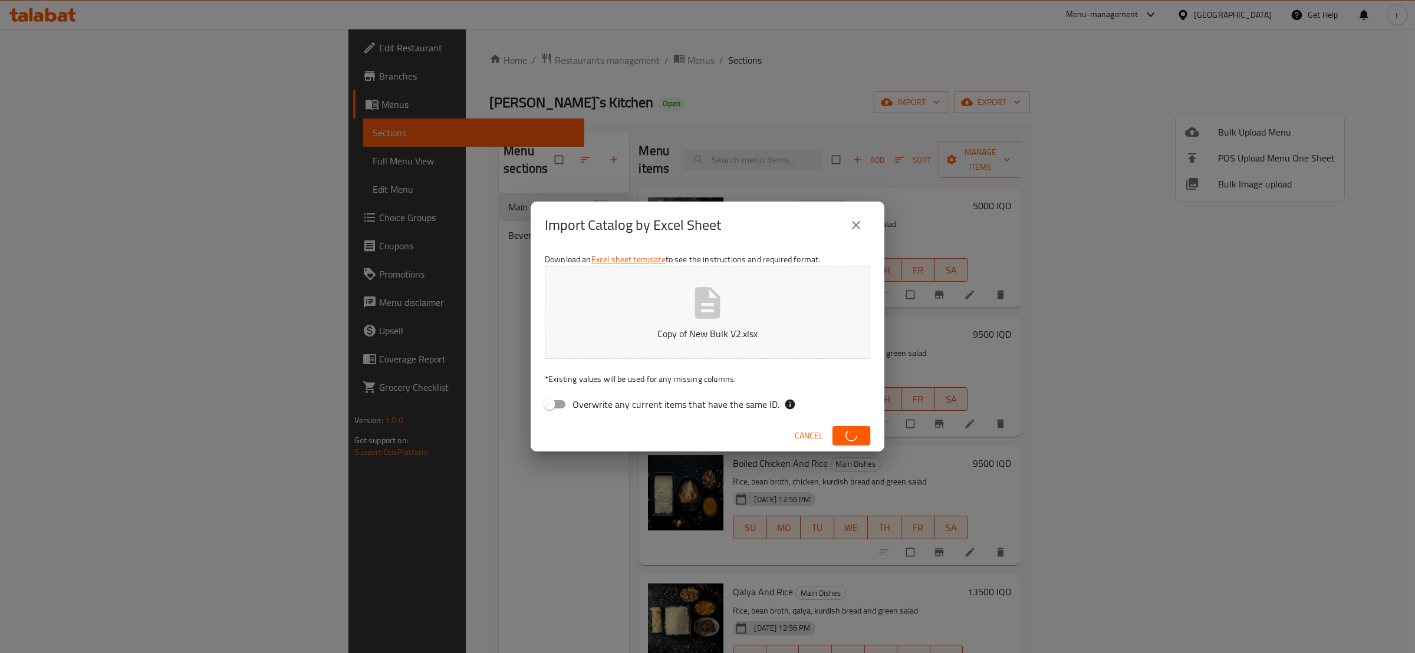
click at [853, 433] on icon "button" at bounding box center [851, 435] width 12 height 12
click at [853, 433] on icon "button" at bounding box center [851, 436] width 12 height 12
click at [853, 433] on icon "button" at bounding box center [851, 435] width 12 height 12
click at [853, 433] on icon "button" at bounding box center [851, 436] width 12 height 12
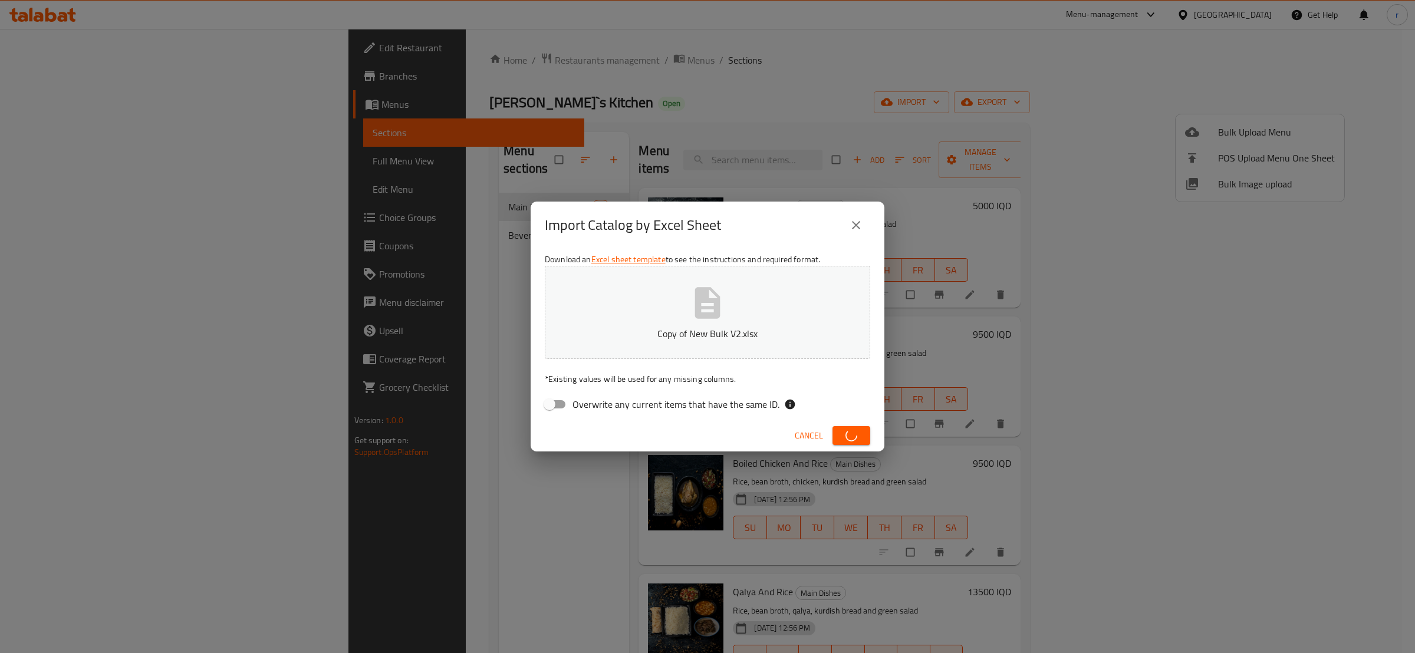
click at [419, 447] on div "Import Catalog by Excel Sheet Download an Excel sheet template to see the instr…" at bounding box center [707, 326] width 1415 height 653
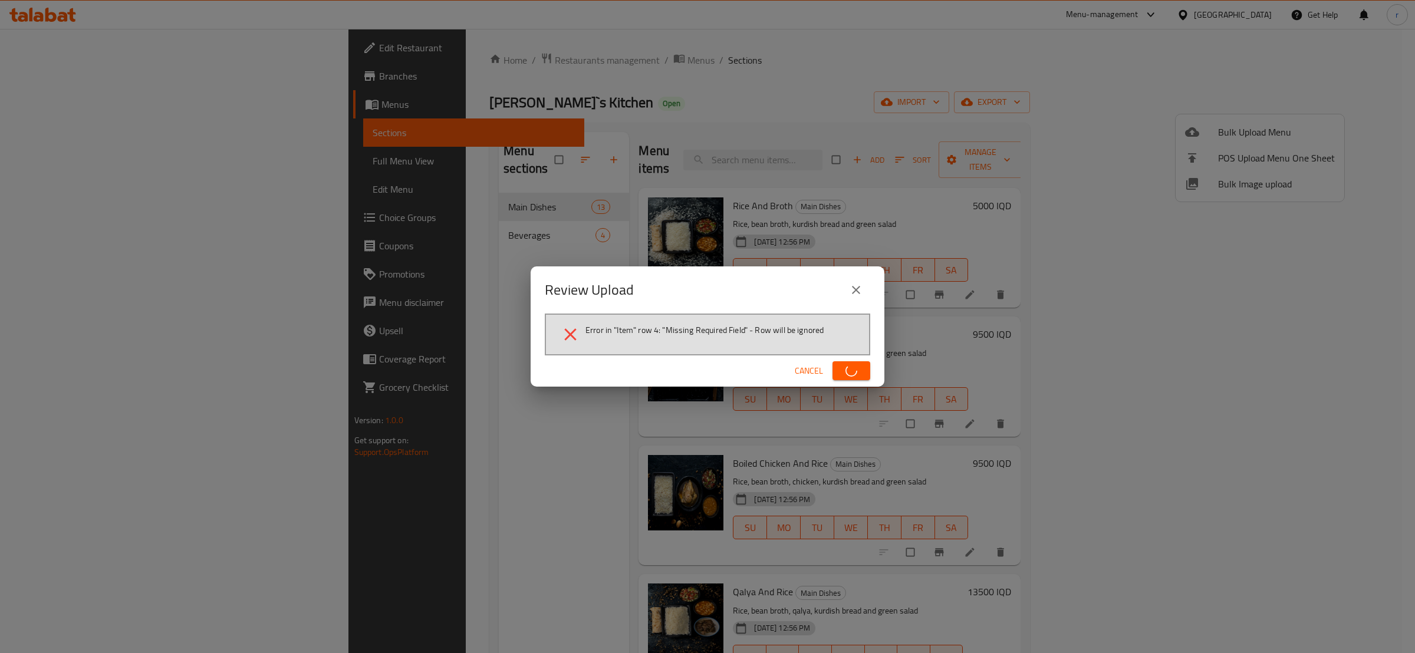
click at [563, 338] on icon at bounding box center [570, 334] width 21 height 21
click at [572, 329] on icon at bounding box center [570, 334] width 21 height 21
click at [561, 331] on icon at bounding box center [570, 334] width 21 height 21
click at [791, 368] on span "Cancel" at bounding box center [799, 371] width 28 height 15
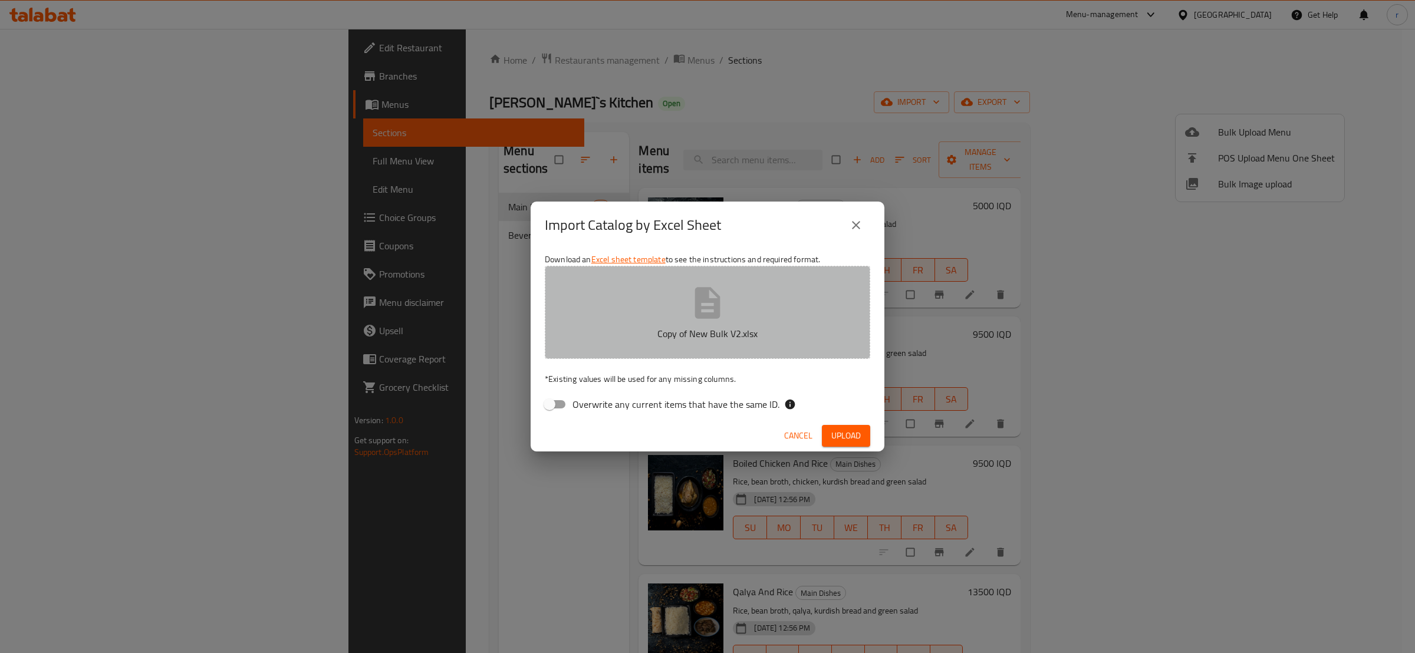
click at [719, 320] on icon "button" at bounding box center [708, 303] width 38 height 38
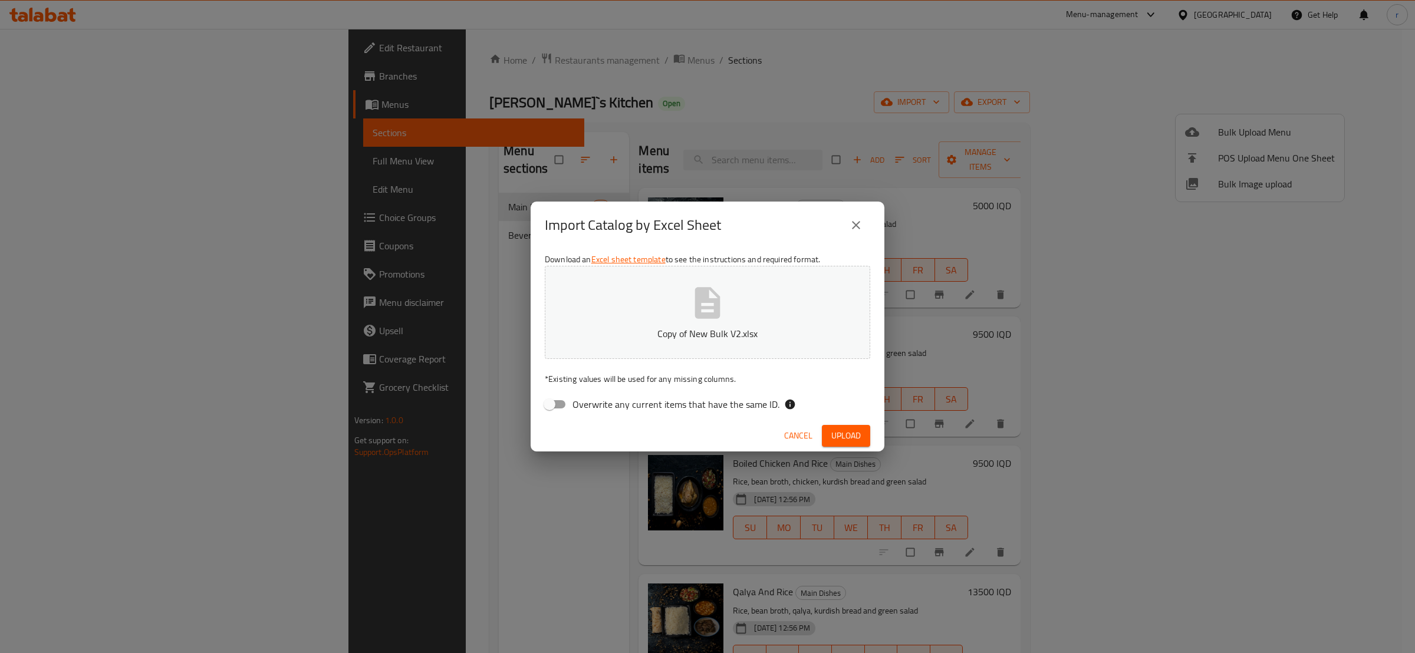
click at [844, 439] on span "Upload" at bounding box center [845, 436] width 29 height 15
click at [862, 225] on icon "close" at bounding box center [856, 225] width 14 height 14
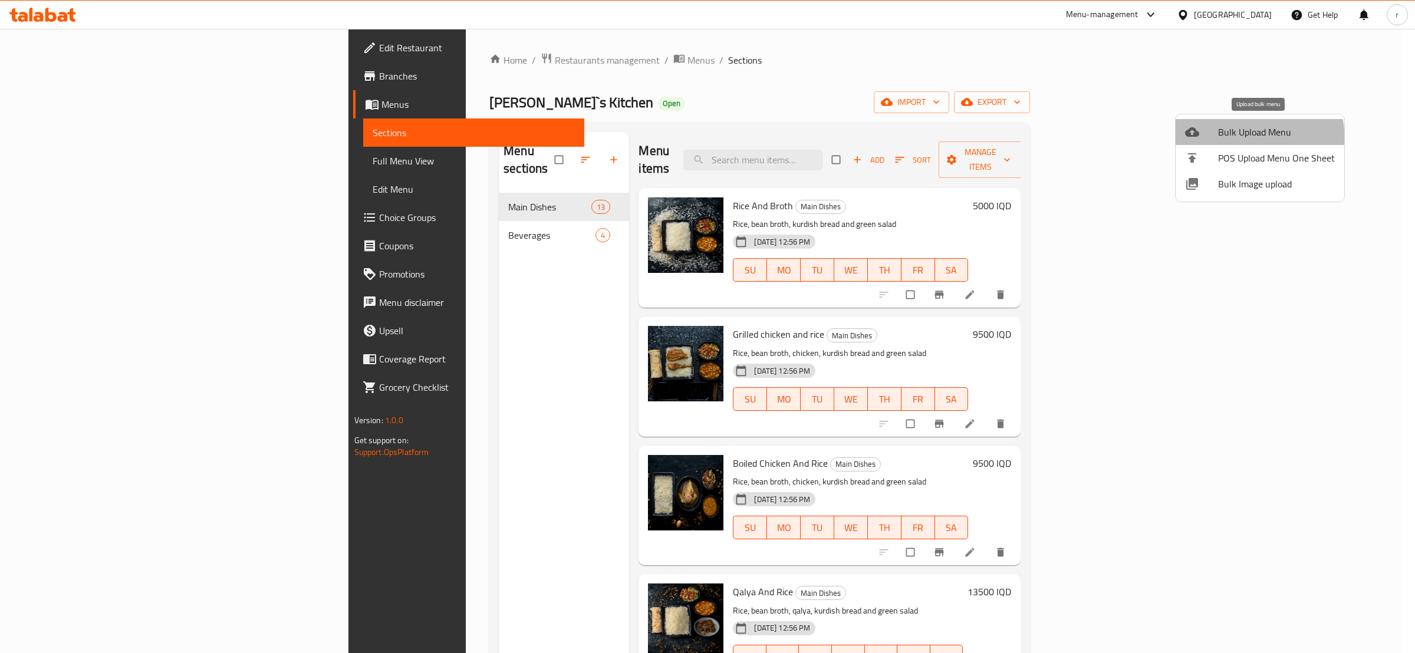
click at [1235, 139] on span "Bulk Upload Menu" at bounding box center [1276, 132] width 117 height 14
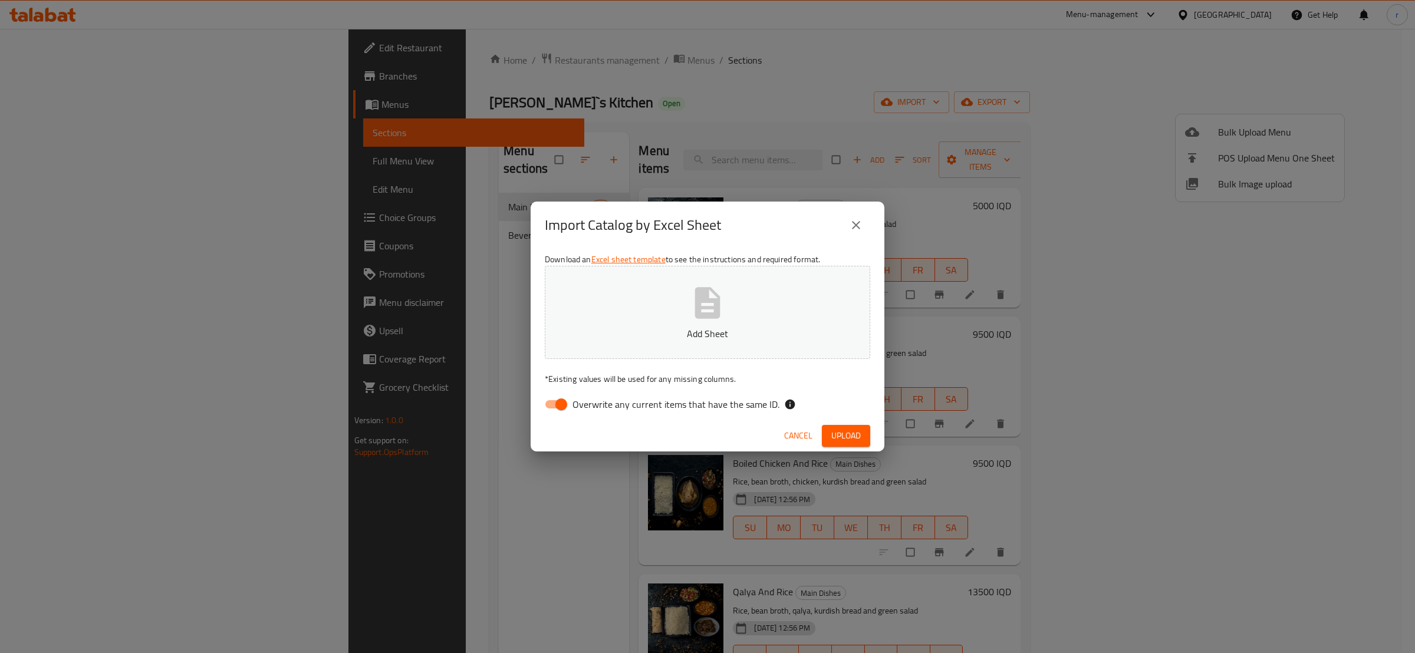
click at [679, 344] on button "Add Sheet" at bounding box center [707, 312] width 325 height 93
click at [555, 410] on input "Overwrite any current items that have the same ID." at bounding box center [561, 404] width 67 height 22
checkbox input "false"
click at [845, 439] on span "Upload" at bounding box center [845, 436] width 29 height 15
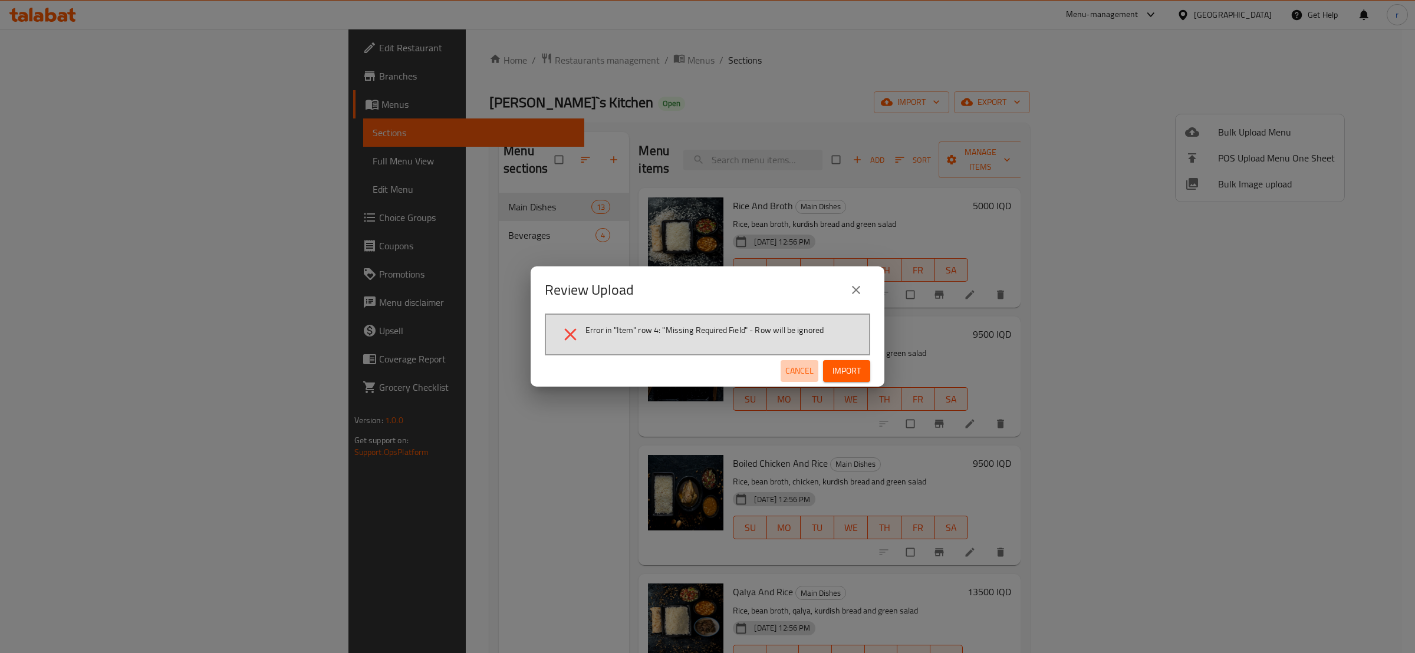
click at [787, 366] on span "Cancel" at bounding box center [799, 371] width 28 height 15
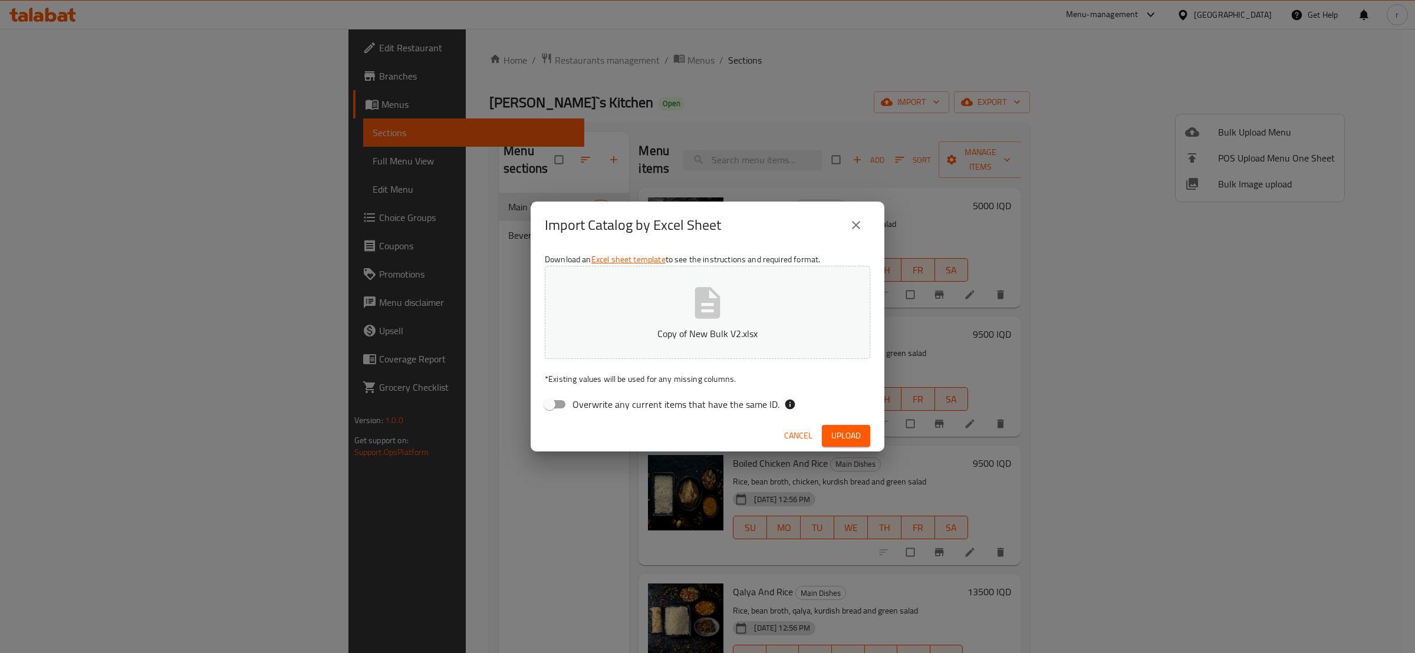
click at [851, 232] on icon "close" at bounding box center [856, 225] width 14 height 14
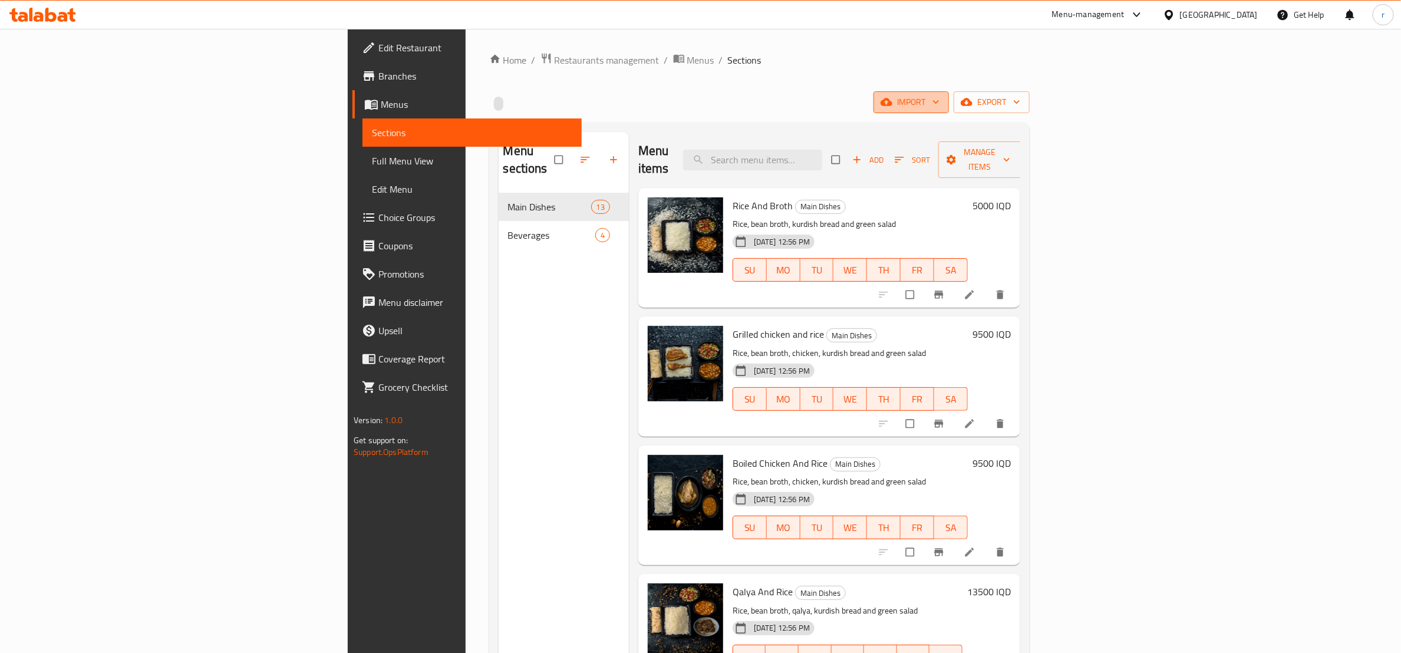
click at [940, 103] on span "import" at bounding box center [911, 102] width 57 height 15
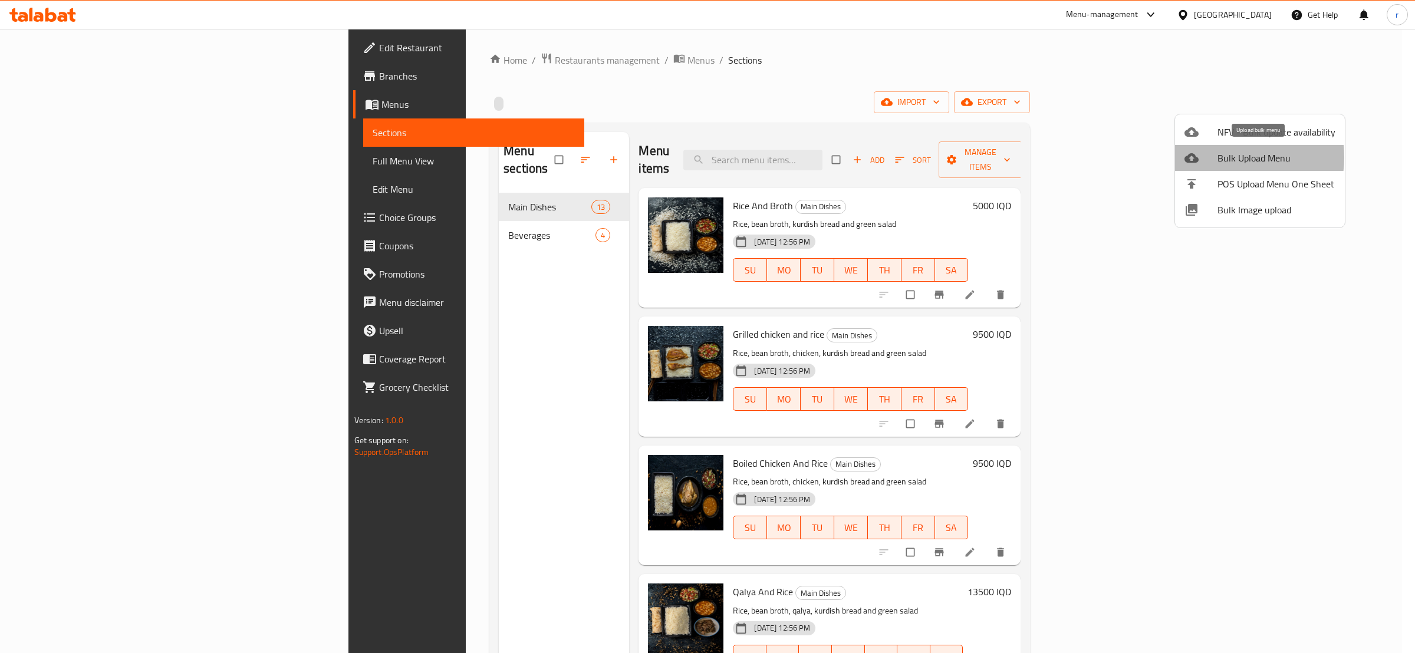
click at [1225, 157] on span "Bulk Upload Menu" at bounding box center [1276, 158] width 118 height 14
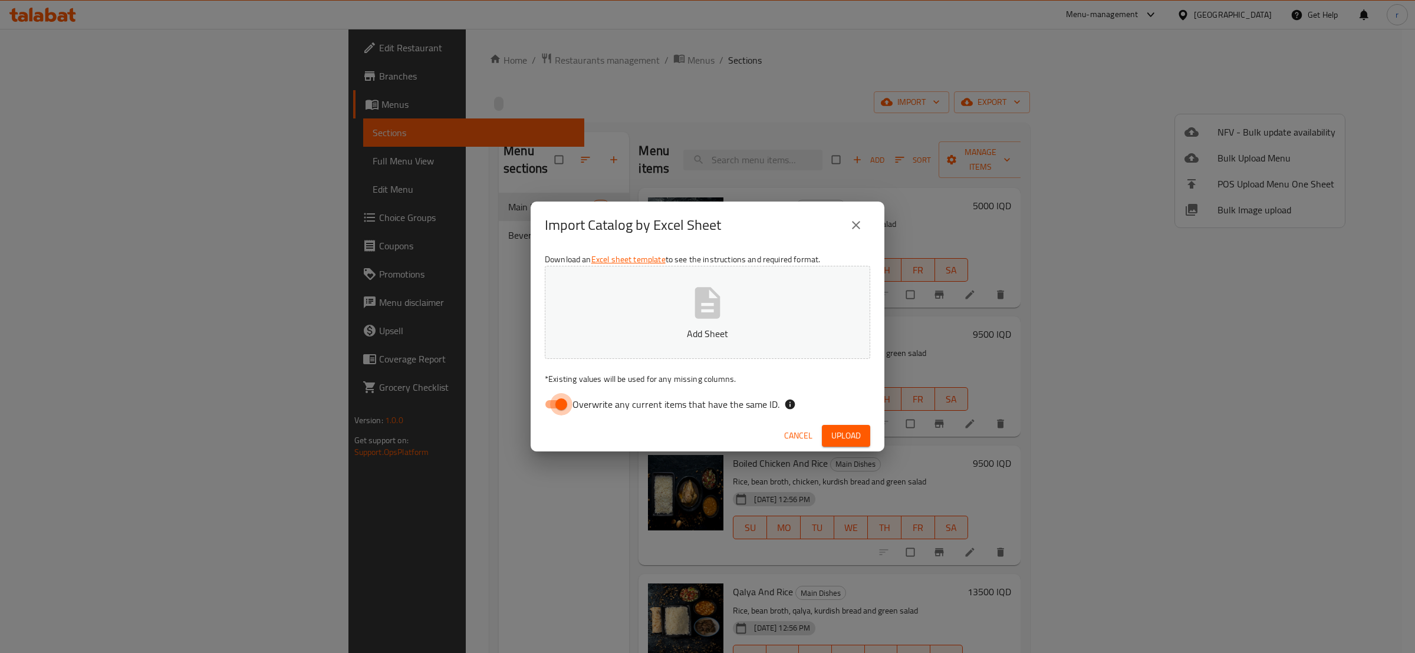
click at [548, 407] on input "Overwrite any current items that have the same ID." at bounding box center [561, 404] width 67 height 22
checkbox input "false"
click at [621, 311] on button "Add Sheet" at bounding box center [707, 312] width 325 height 93
click at [831, 425] on button "Upload" at bounding box center [846, 436] width 48 height 22
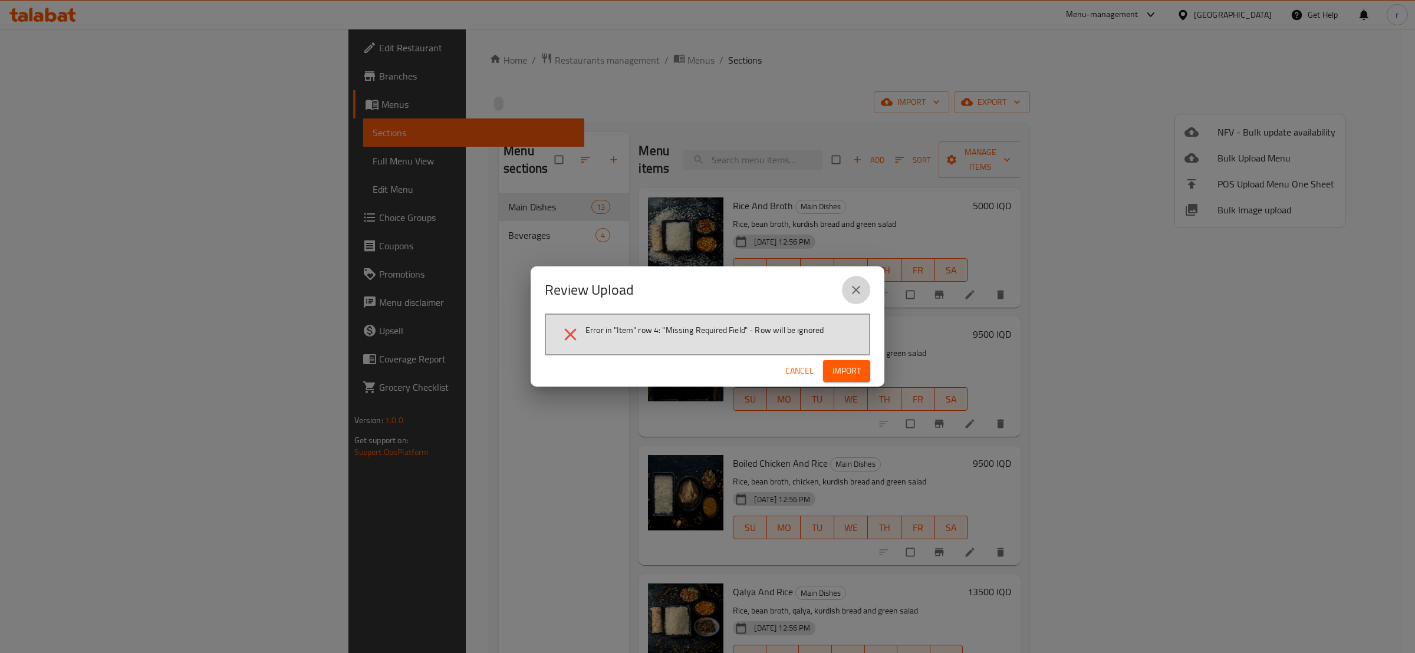
click at [860, 284] on icon "close" at bounding box center [856, 290] width 14 height 14
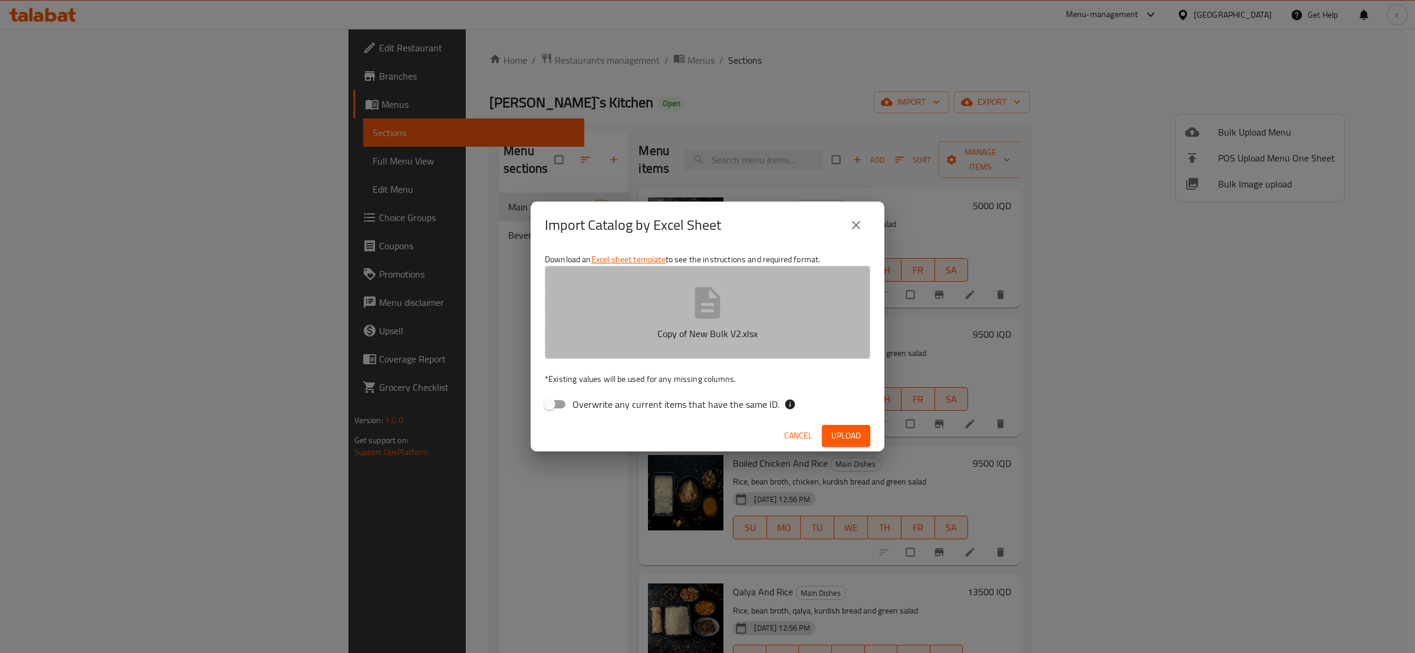
click at [773, 291] on button "Copy of New Bulk V2.xlsx" at bounding box center [707, 312] width 325 height 93
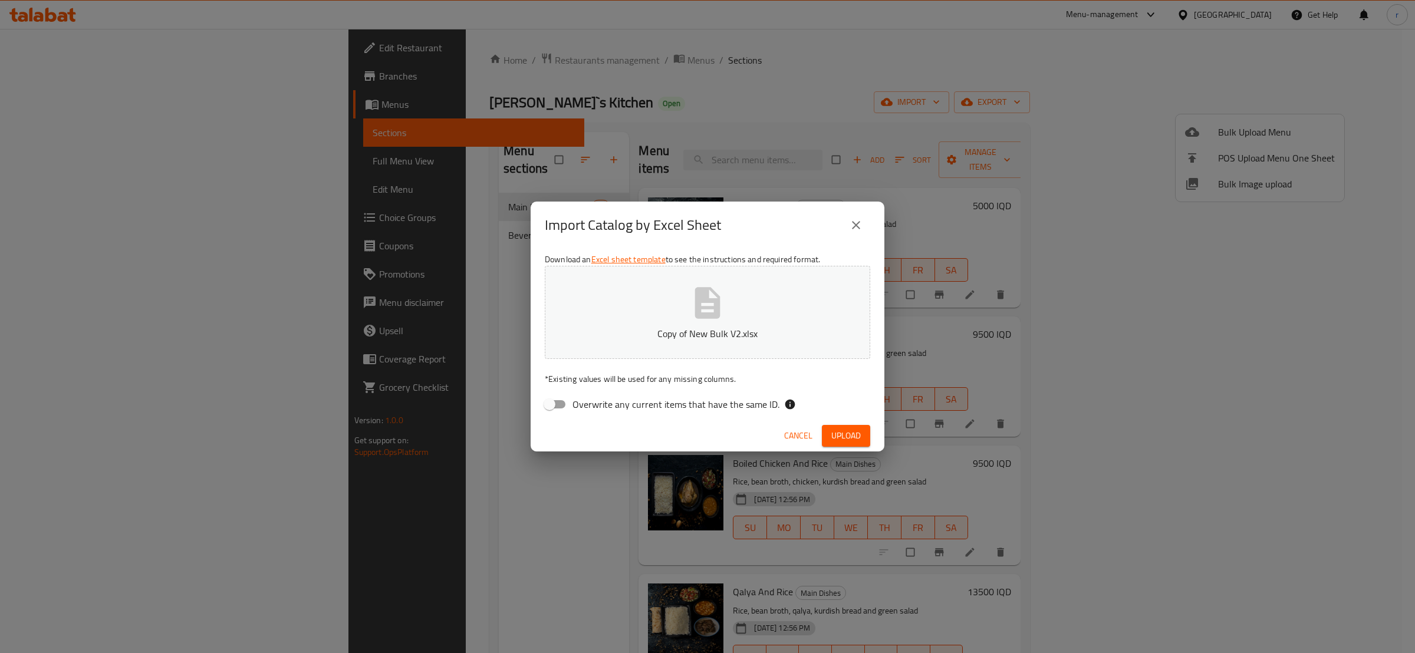
click at [860, 434] on span "Upload" at bounding box center [845, 436] width 29 height 15
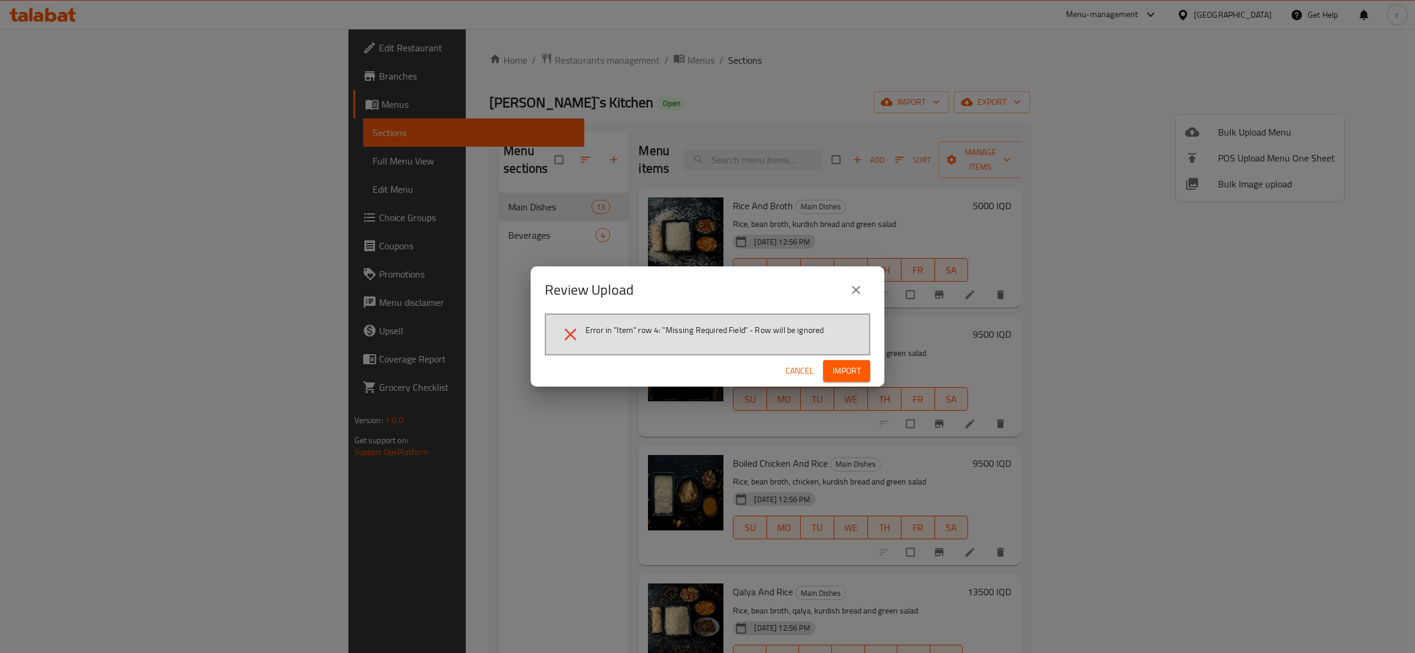
click at [860, 287] on icon "close" at bounding box center [856, 290] width 14 height 14
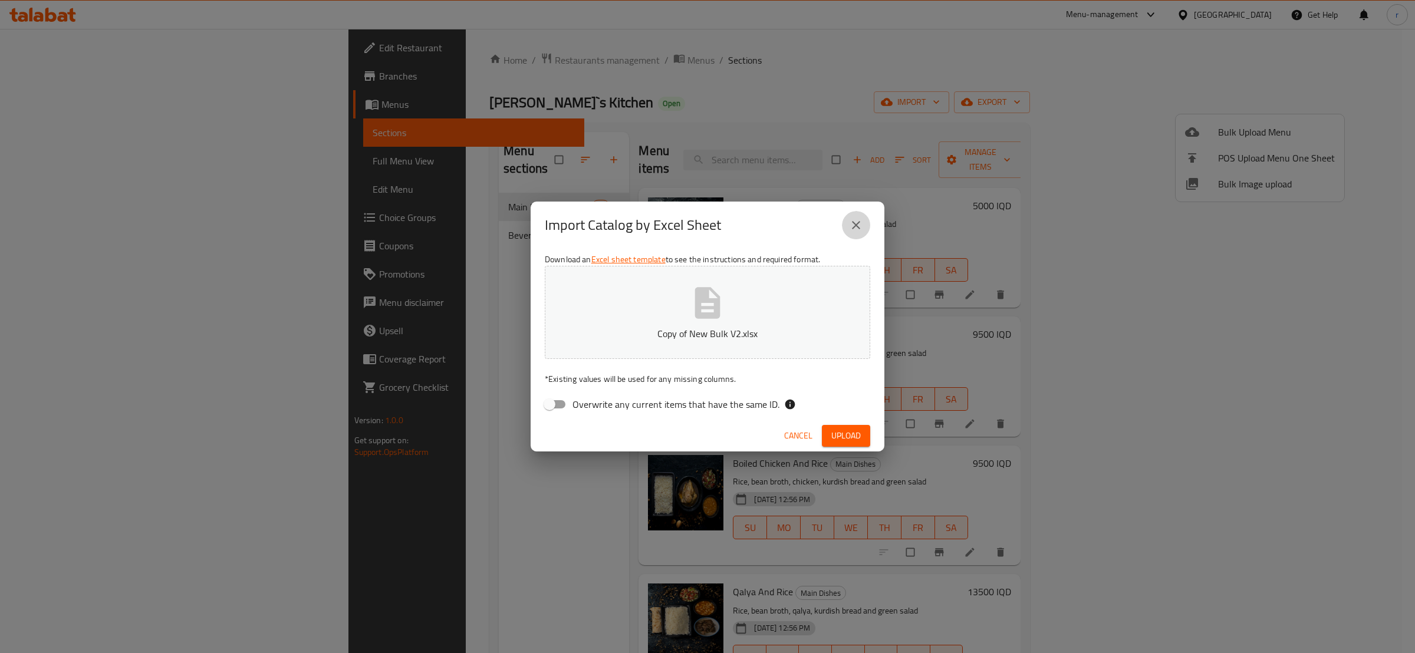
click at [860, 218] on button "close" at bounding box center [856, 225] width 28 height 28
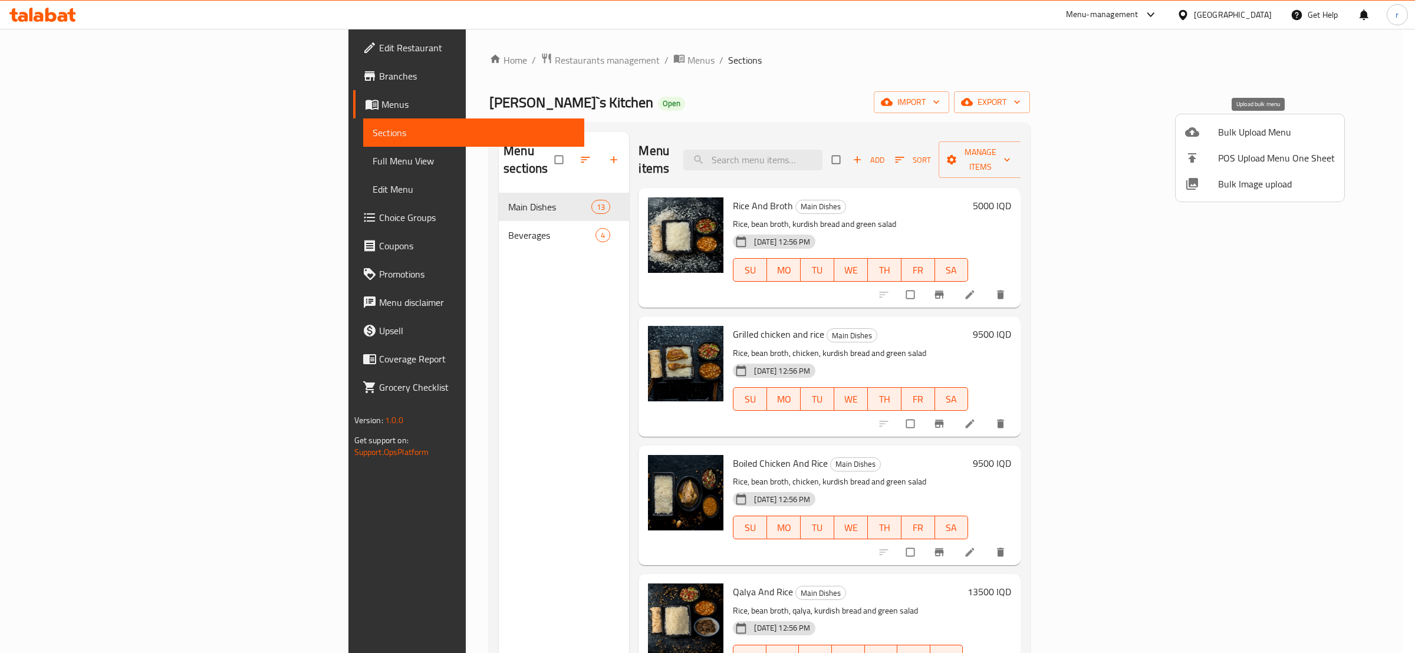
click at [1281, 137] on span "Bulk Upload Menu" at bounding box center [1276, 132] width 117 height 14
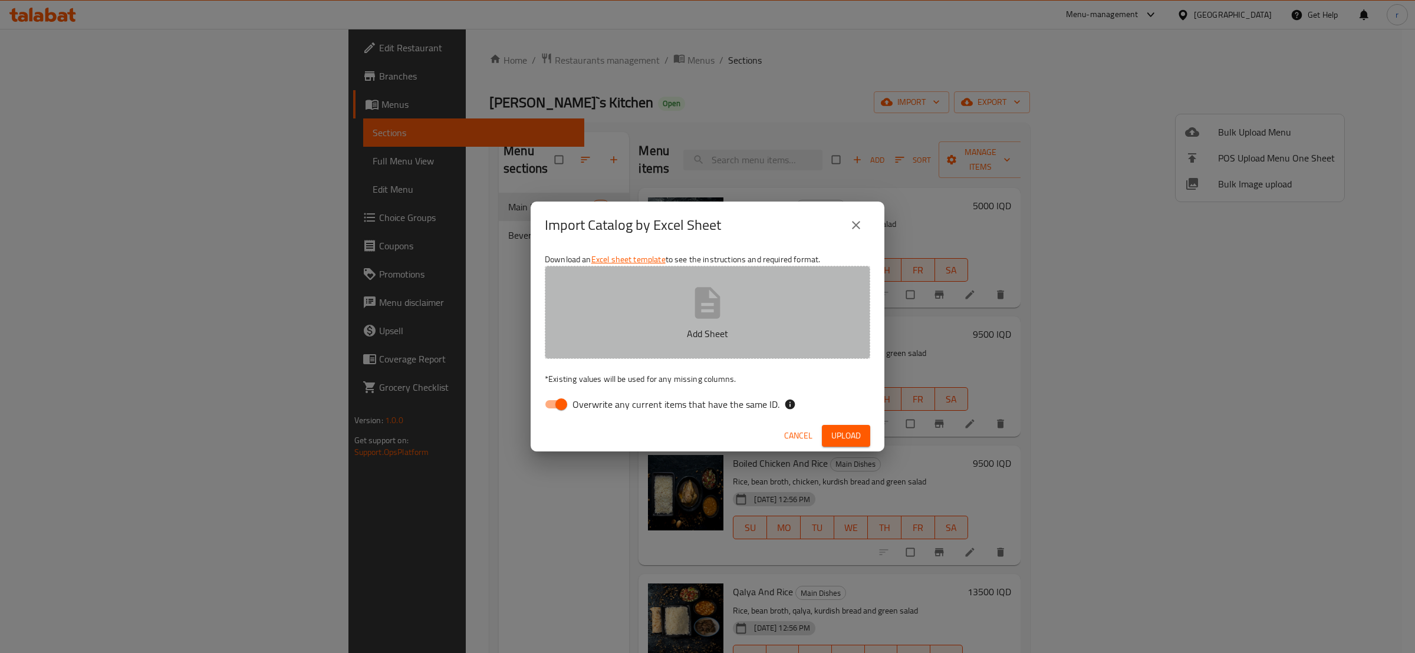
click at [707, 337] on p "Add Sheet" at bounding box center [707, 334] width 289 height 14
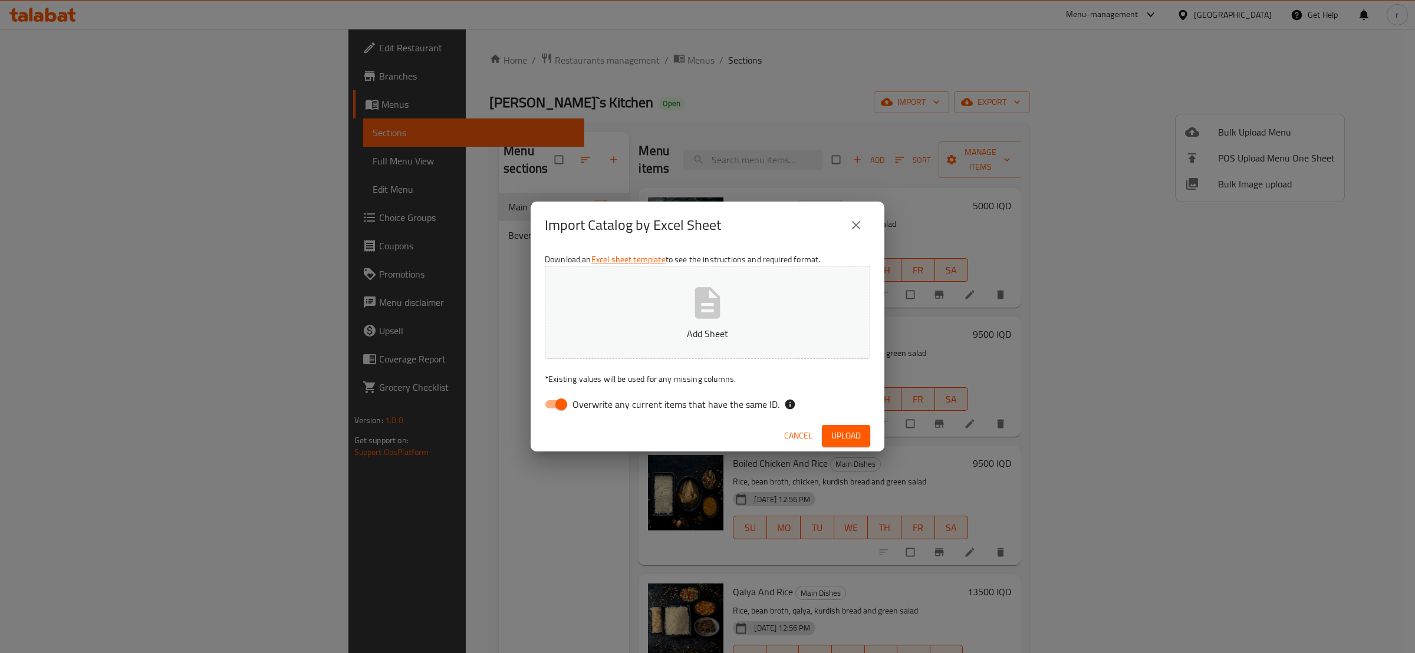
click at [559, 409] on input "Overwrite any current items that have the same ID." at bounding box center [561, 404] width 67 height 22
checkbox input "false"
click at [676, 370] on div "Download an Excel sheet template to see the instructions and required format. A…" at bounding box center [708, 334] width 354 height 171
click at [628, 313] on button "Add Sheet" at bounding box center [707, 312] width 325 height 93
click at [864, 443] on button "Upload" at bounding box center [846, 436] width 48 height 22
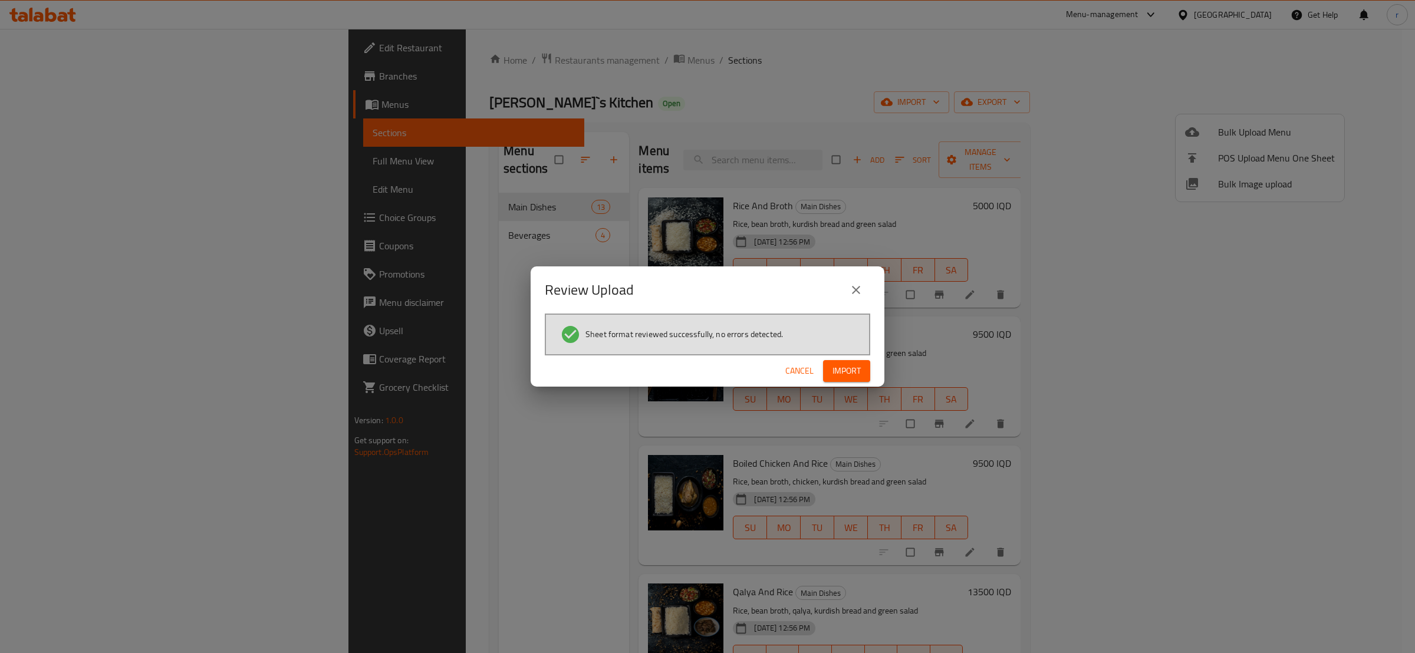
click at [844, 375] on span "Import" at bounding box center [846, 371] width 28 height 15
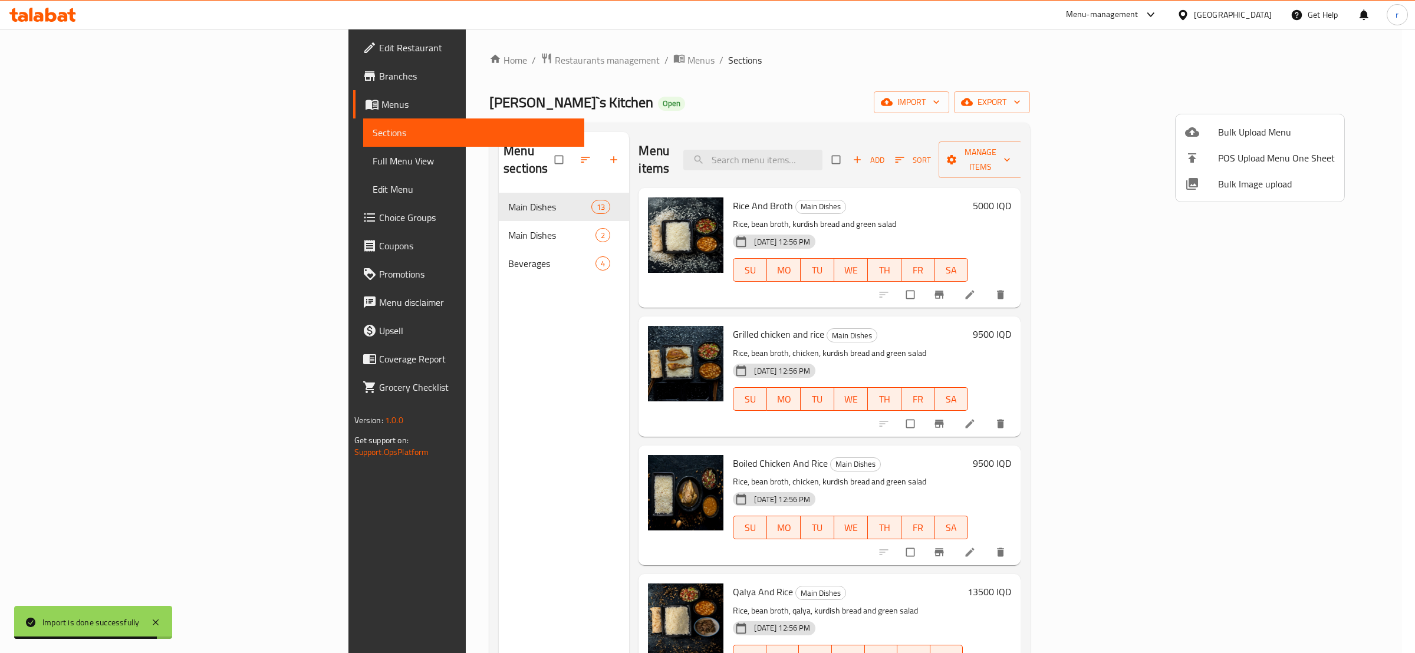
click at [449, 375] on div at bounding box center [707, 326] width 1415 height 653
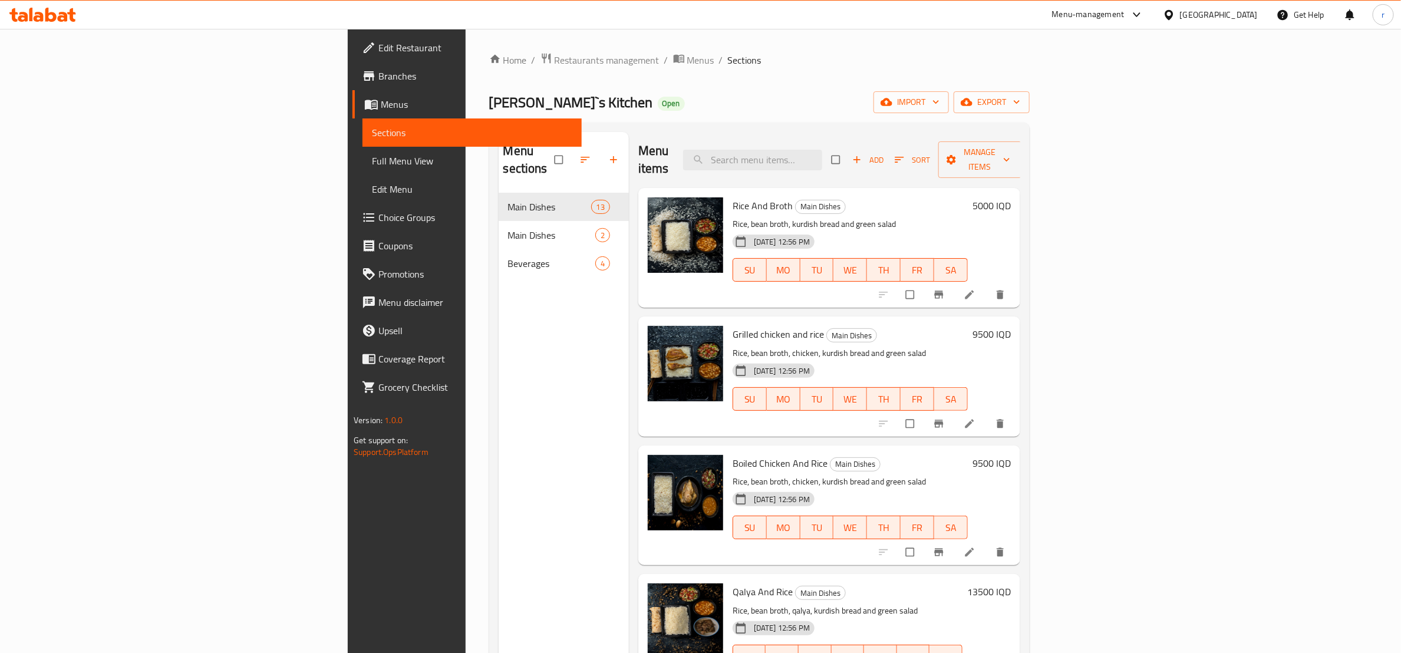
click at [499, 428] on div "Menu sections Main Dishes 13 Main Dishes 2 Beverages 4" at bounding box center [564, 458] width 130 height 653
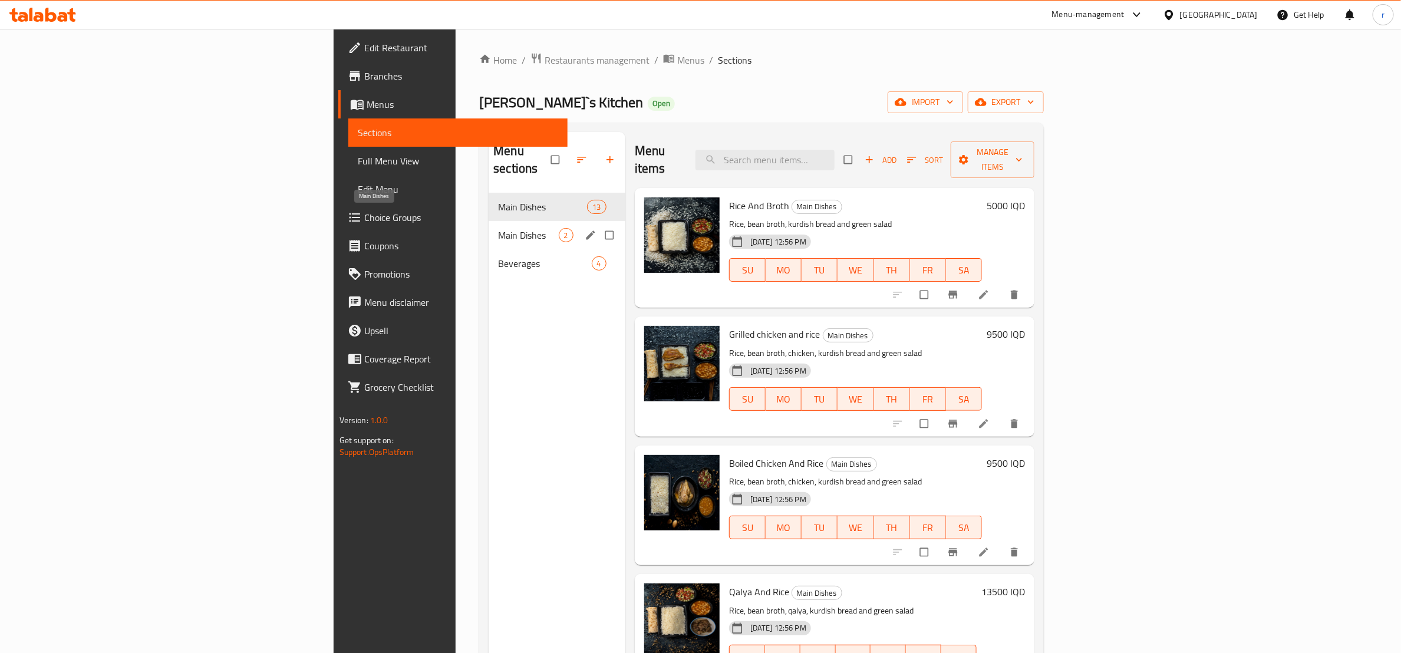
click at [498, 228] on span "Main Dishes" at bounding box center [528, 235] width 60 height 14
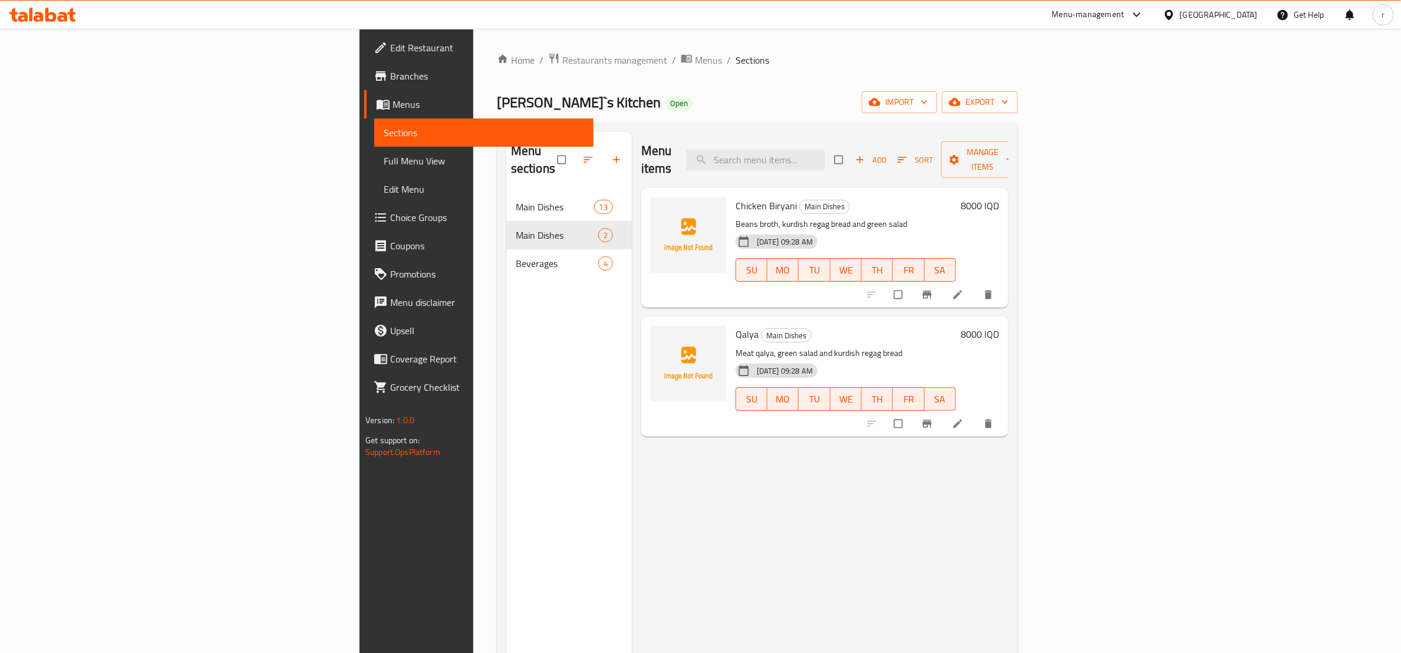
click at [632, 552] on div "Menu items Add Sort Manage items Chicken Biryani Main Dishes Beans broth, kurdi…" at bounding box center [820, 458] width 377 height 653
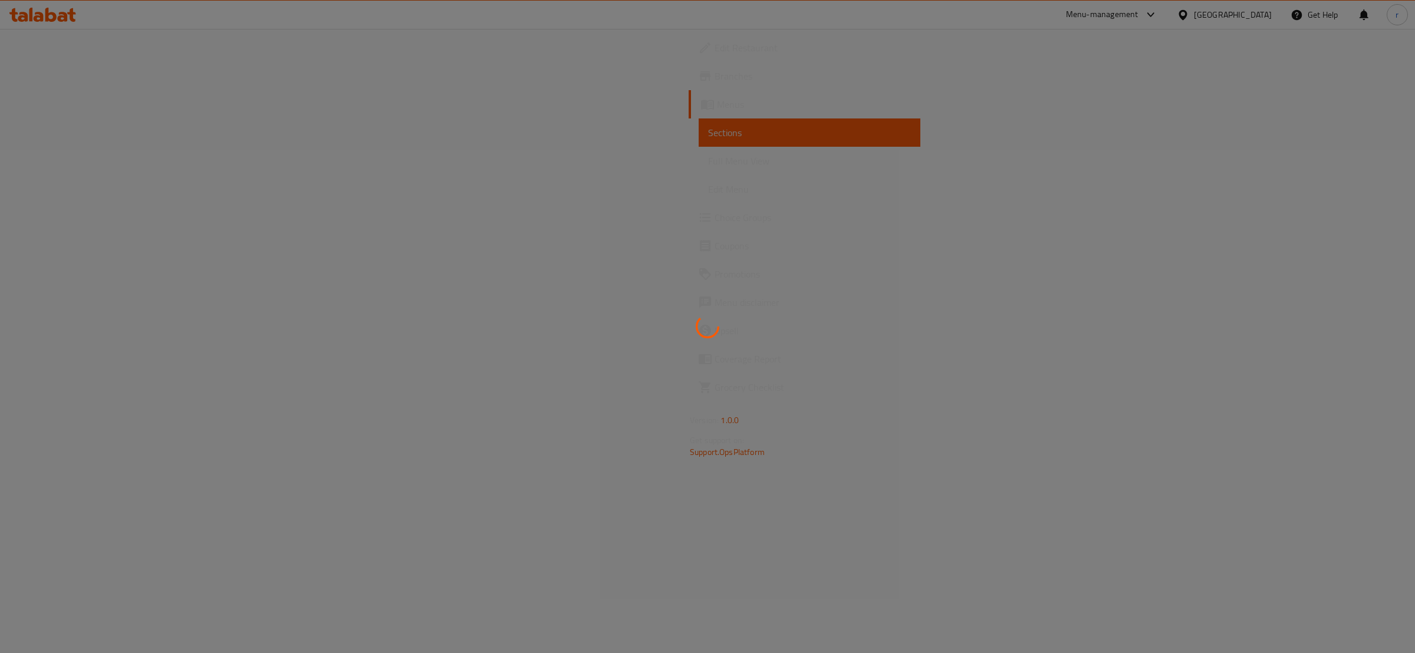
click at [48, 154] on div at bounding box center [707, 326] width 1415 height 653
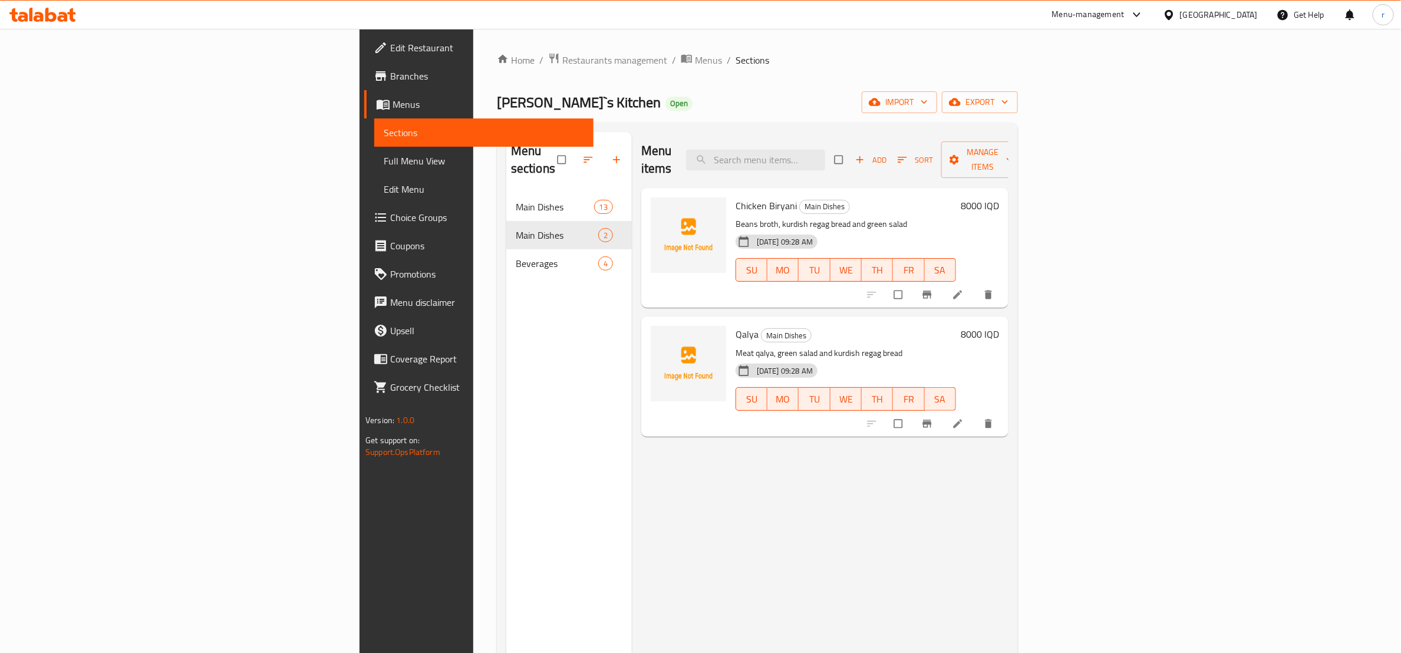
click at [374, 151] on link "Full Menu View" at bounding box center [483, 161] width 219 height 28
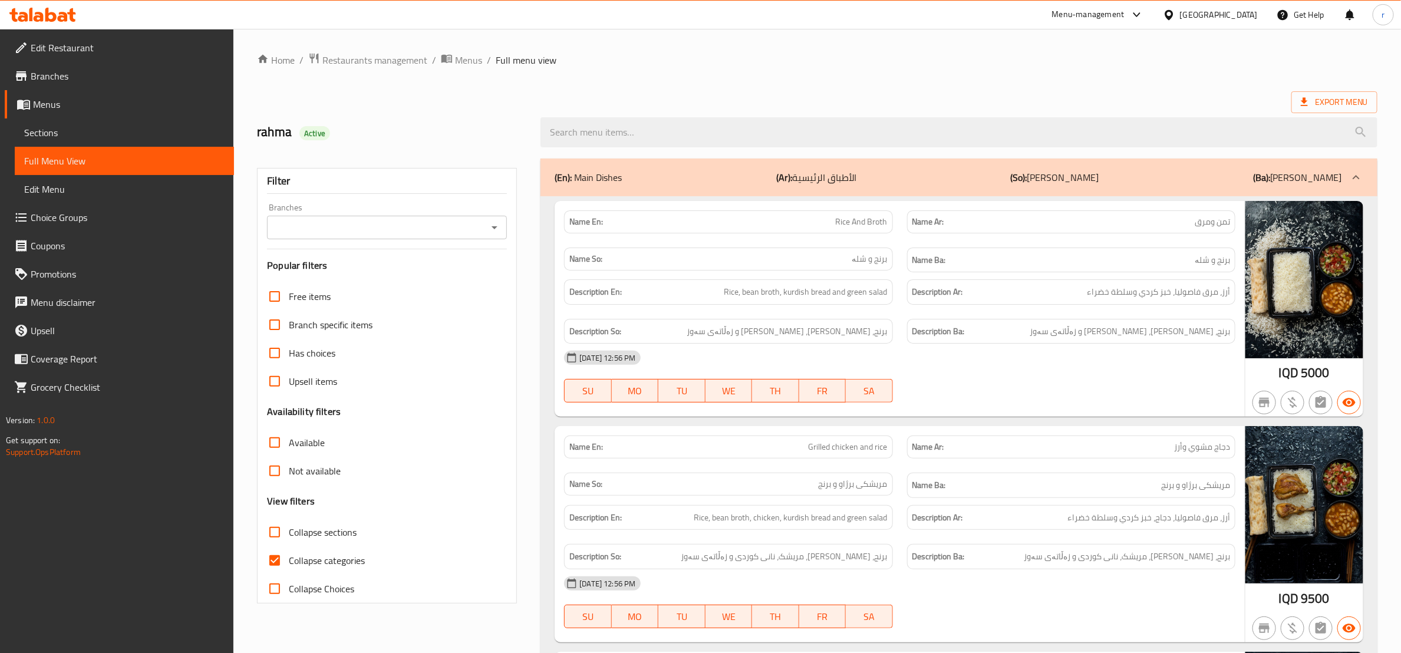
click at [279, 552] on input "Collapse categories" at bounding box center [275, 561] width 28 height 28
checkbox input "false"
click at [496, 222] on icon "Open" at bounding box center [495, 227] width 14 height 14
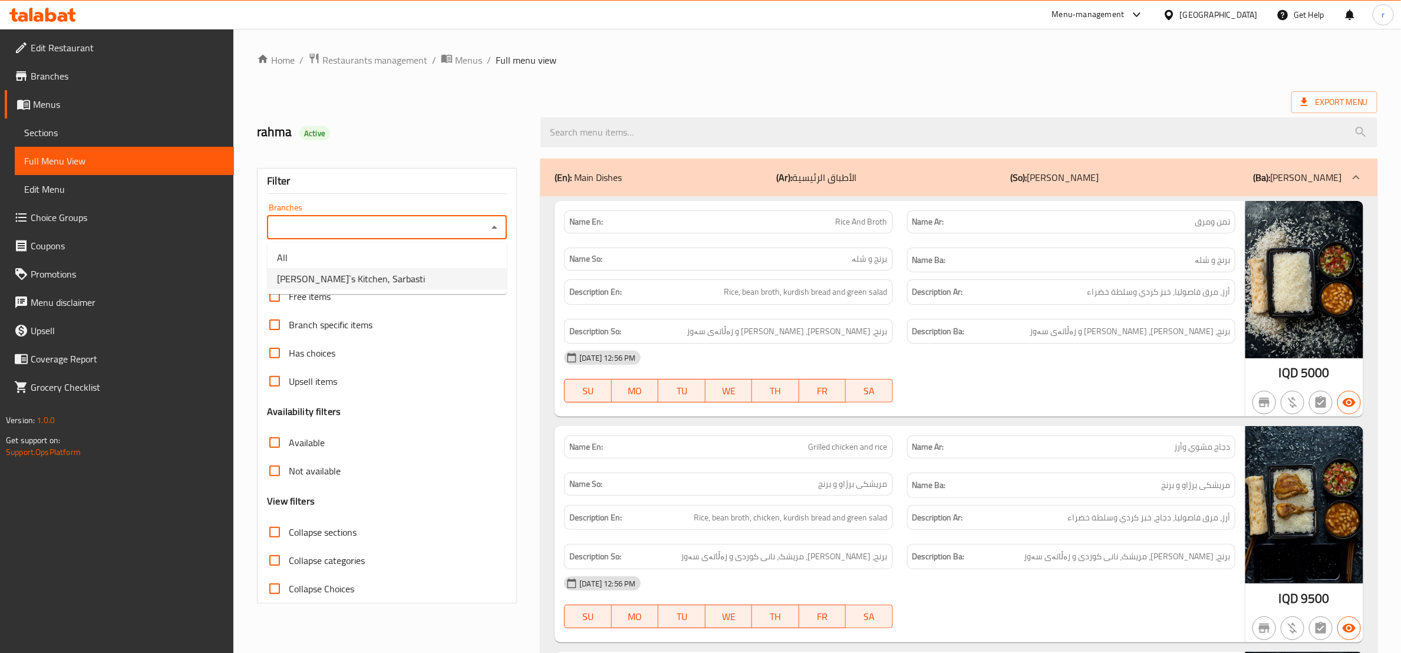
click at [448, 273] on li "[PERSON_NAME]`s Kitchen, Sarbasti" at bounding box center [387, 278] width 239 height 21
type input "[PERSON_NAME]`s Kitchen, Sarbasti"
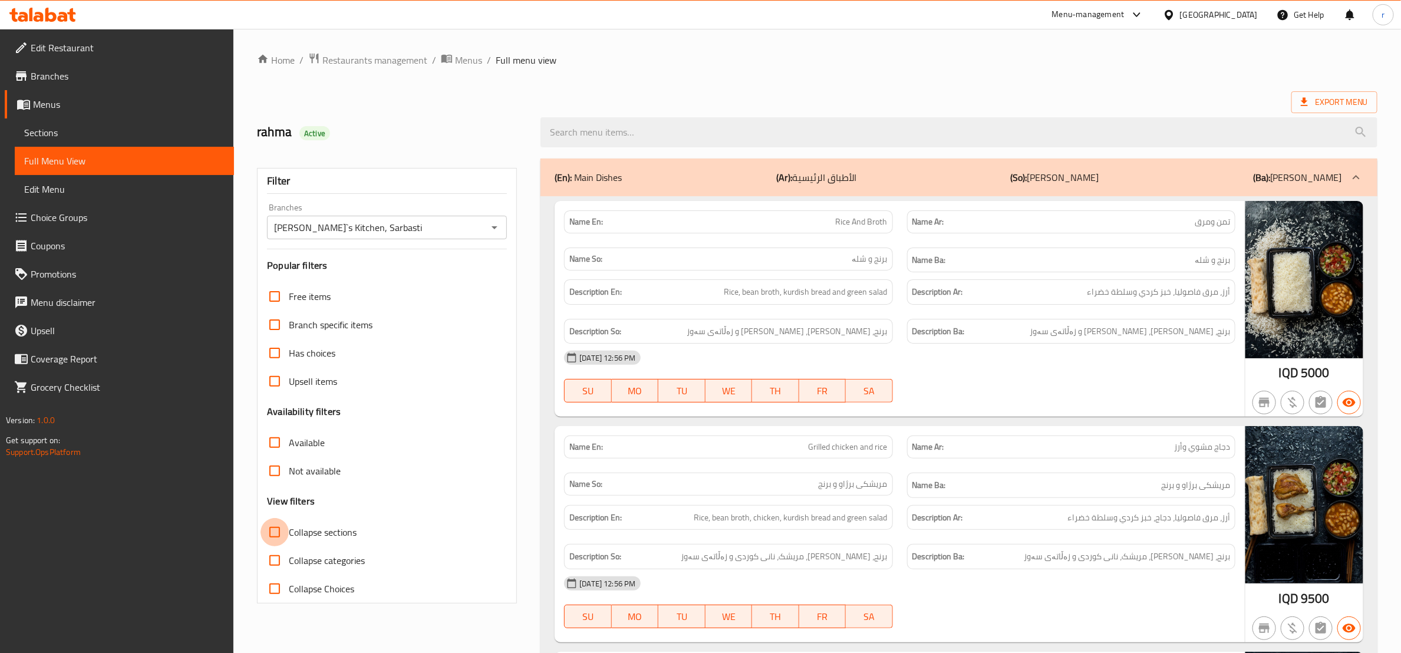
click at [278, 528] on input "Collapse sections" at bounding box center [275, 532] width 28 height 28
checkbox input "true"
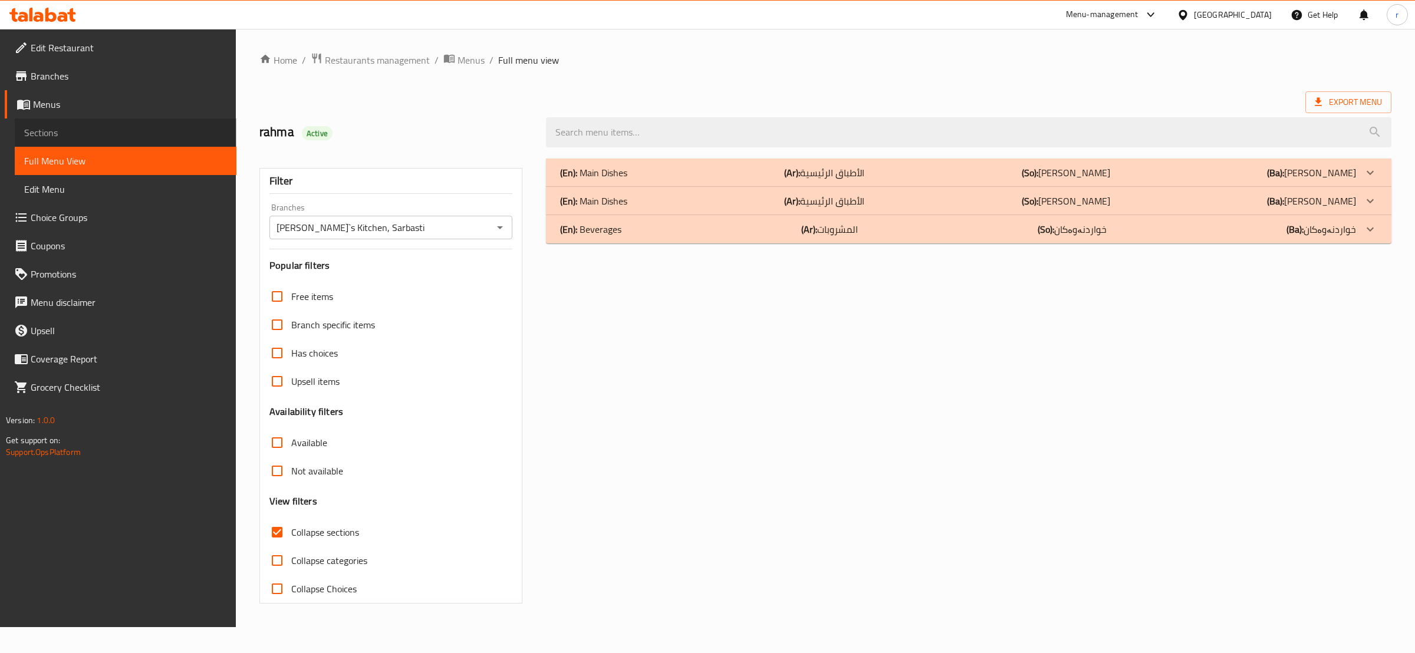
click at [158, 123] on link "Sections" at bounding box center [126, 133] width 222 height 28
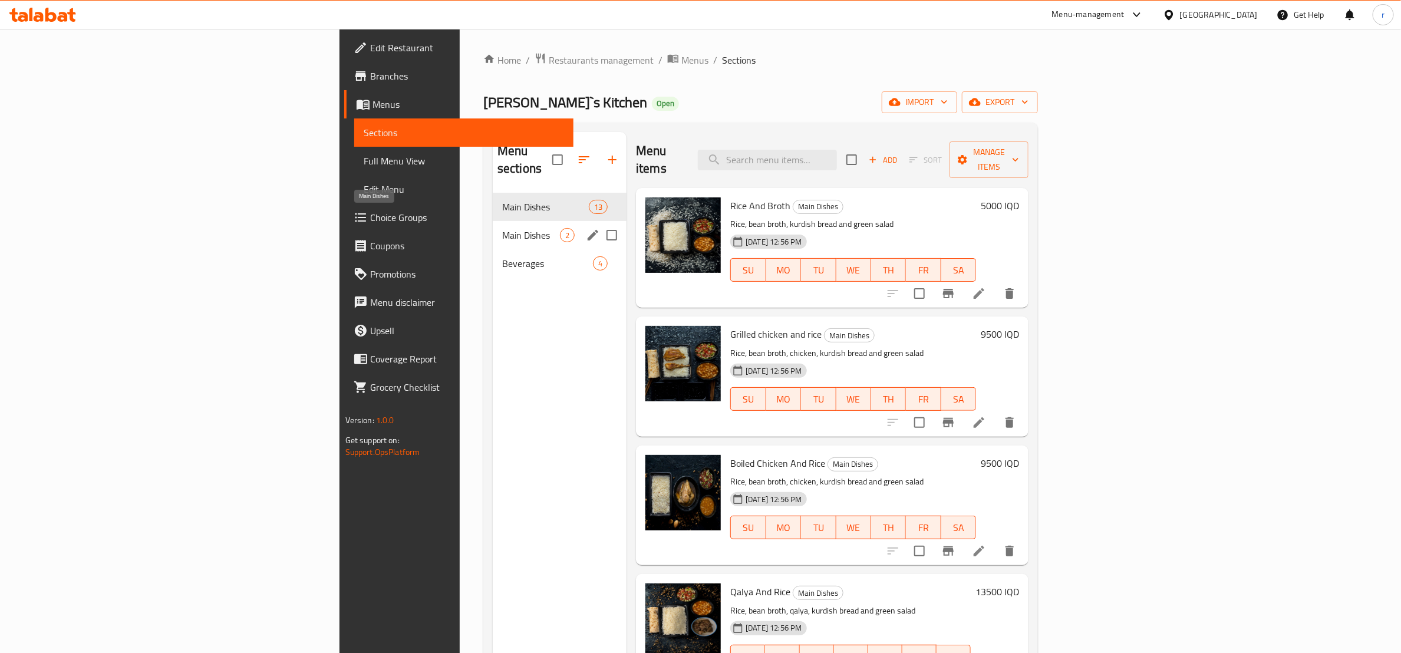
click at [502, 228] on span "Main Dishes" at bounding box center [531, 235] width 58 height 14
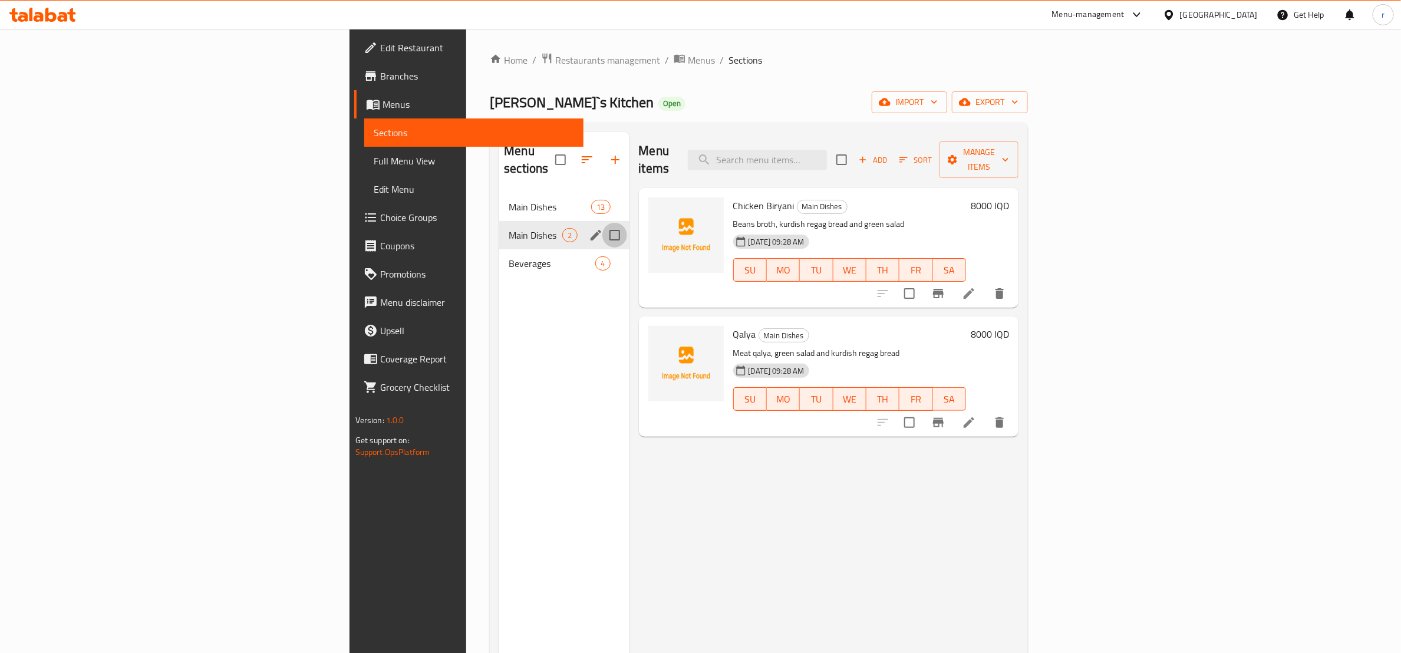
click at [603, 223] on input "Menu sections" at bounding box center [615, 235] width 25 height 25
checkbox input "false"
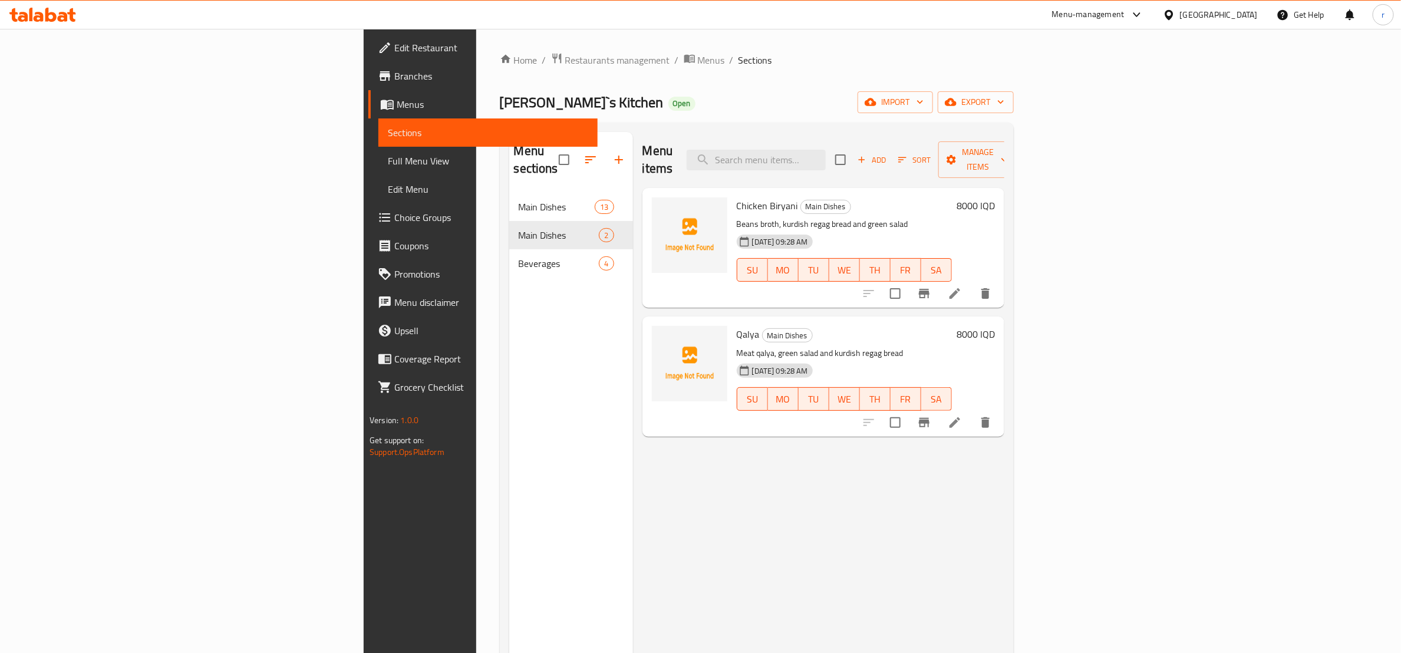
click at [509, 388] on div "Menu sections Main Dishes 13 Main Dishes 2 Beverages 4" at bounding box center [571, 458] width 124 height 653
click at [1008, 158] on span "Manage items" at bounding box center [978, 159] width 60 height 29
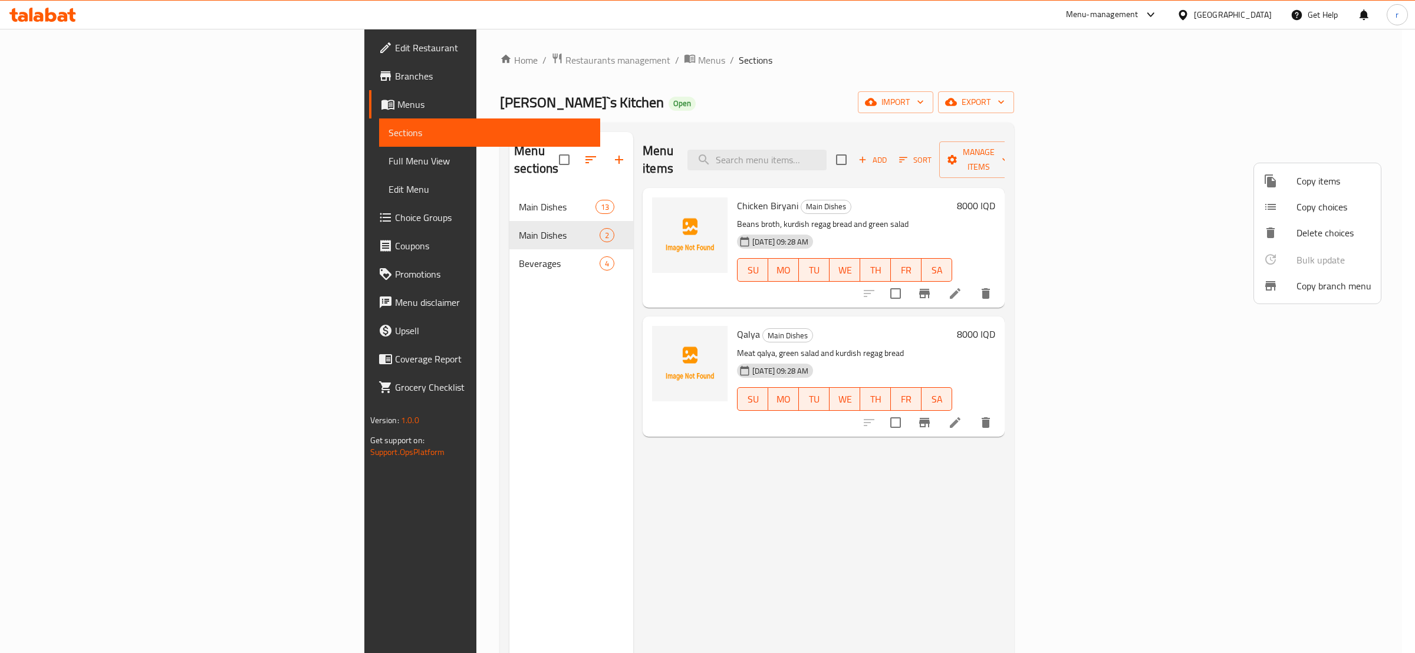
click at [1348, 190] on li "Copy items" at bounding box center [1317, 181] width 127 height 26
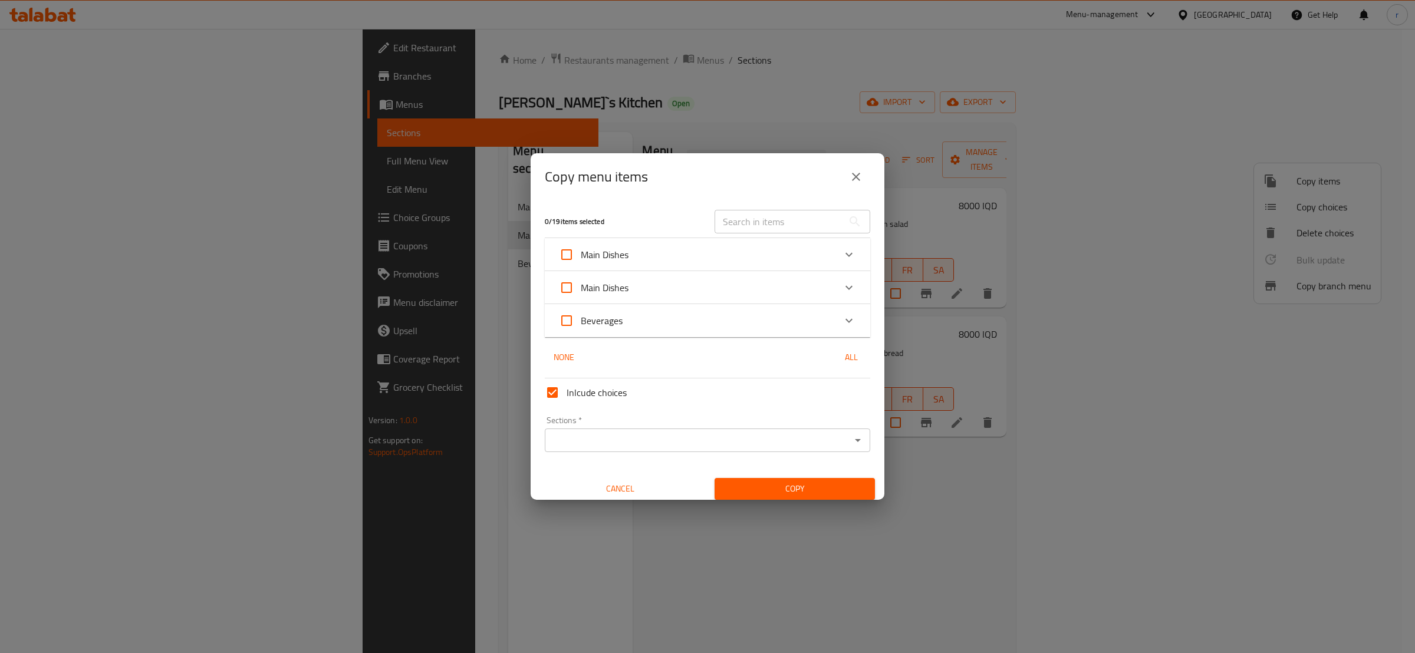
click at [842, 285] on icon "Expand" at bounding box center [849, 288] width 14 height 14
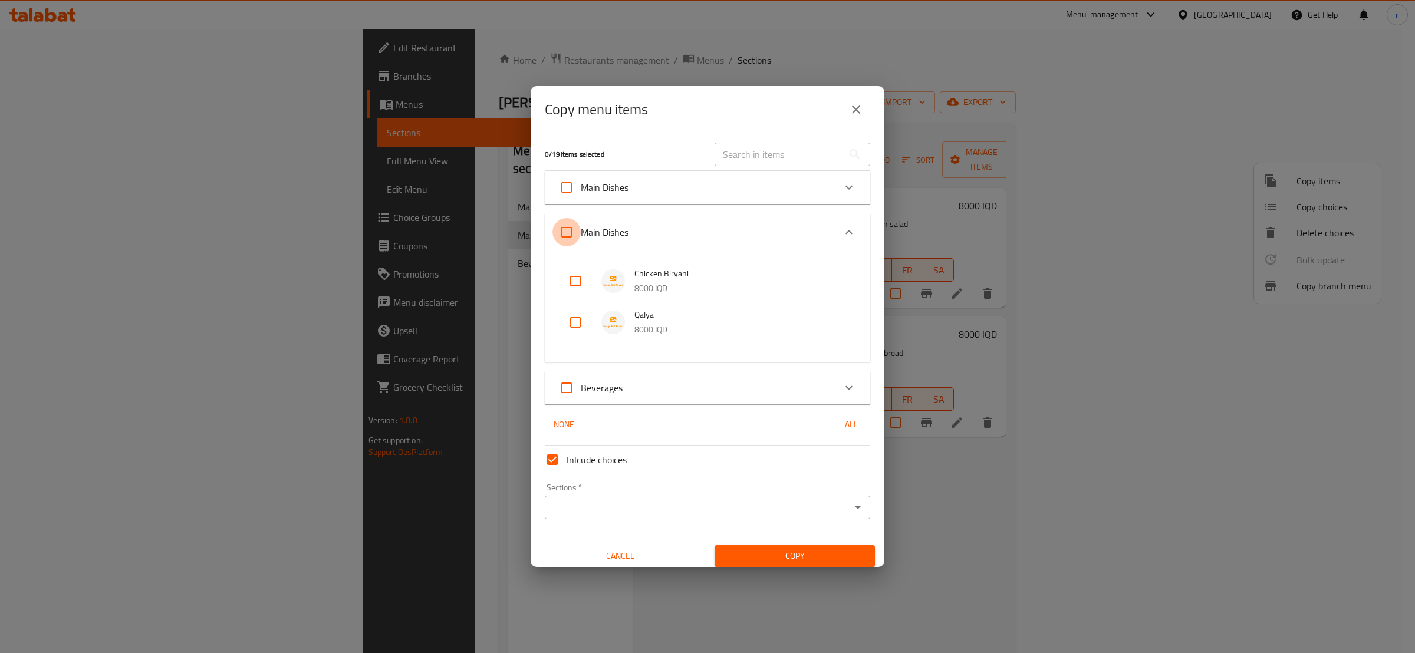
click at [557, 231] on input "Main Dishes" at bounding box center [566, 232] width 28 height 28
checkbox input "true"
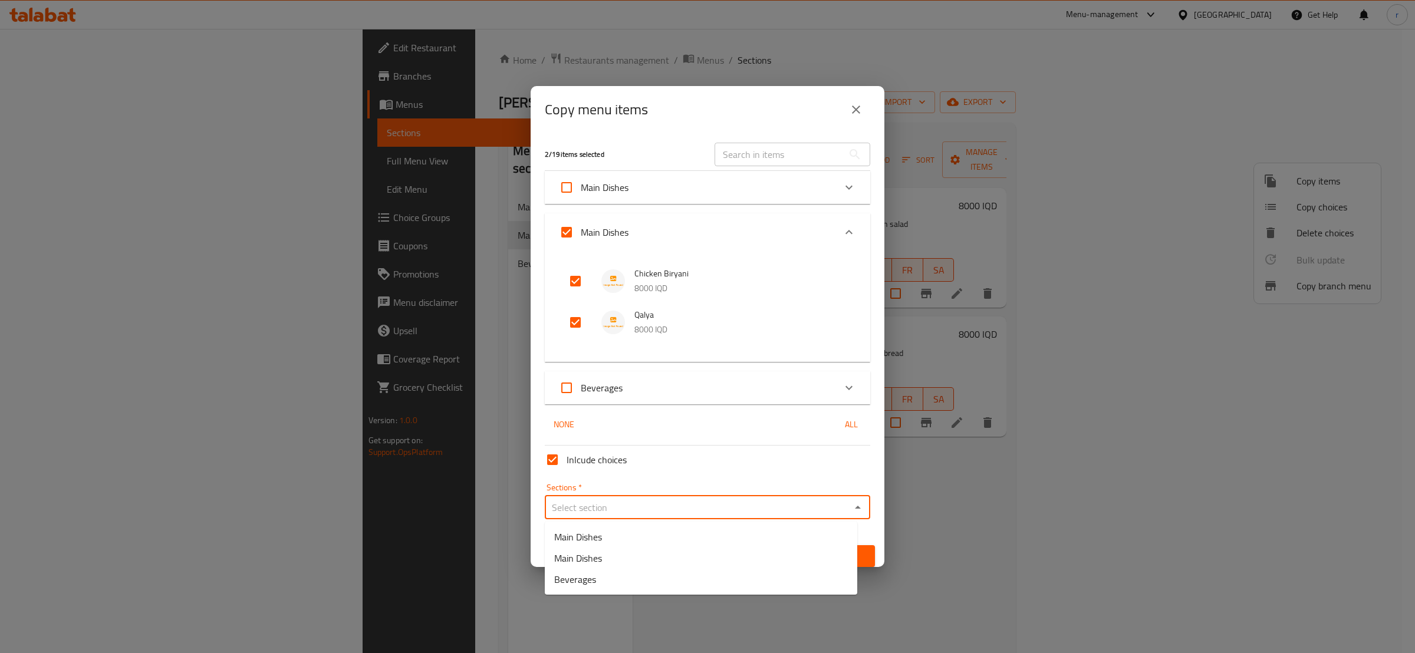
click at [597, 501] on input "Sections   *" at bounding box center [697, 507] width 299 height 17
click at [600, 542] on span "Main Dishes" at bounding box center [578, 537] width 48 height 14
type input "Main Dishes"
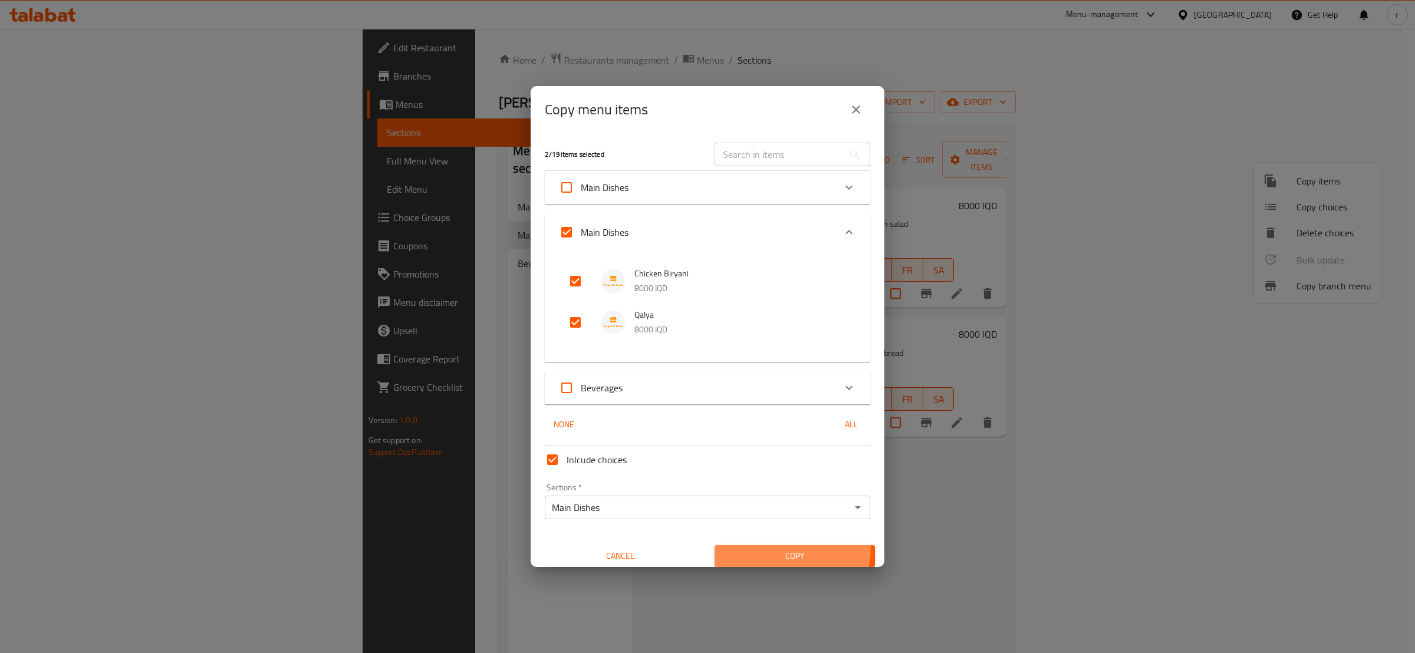
click at [758, 547] on button "Copy" at bounding box center [795, 556] width 160 height 22
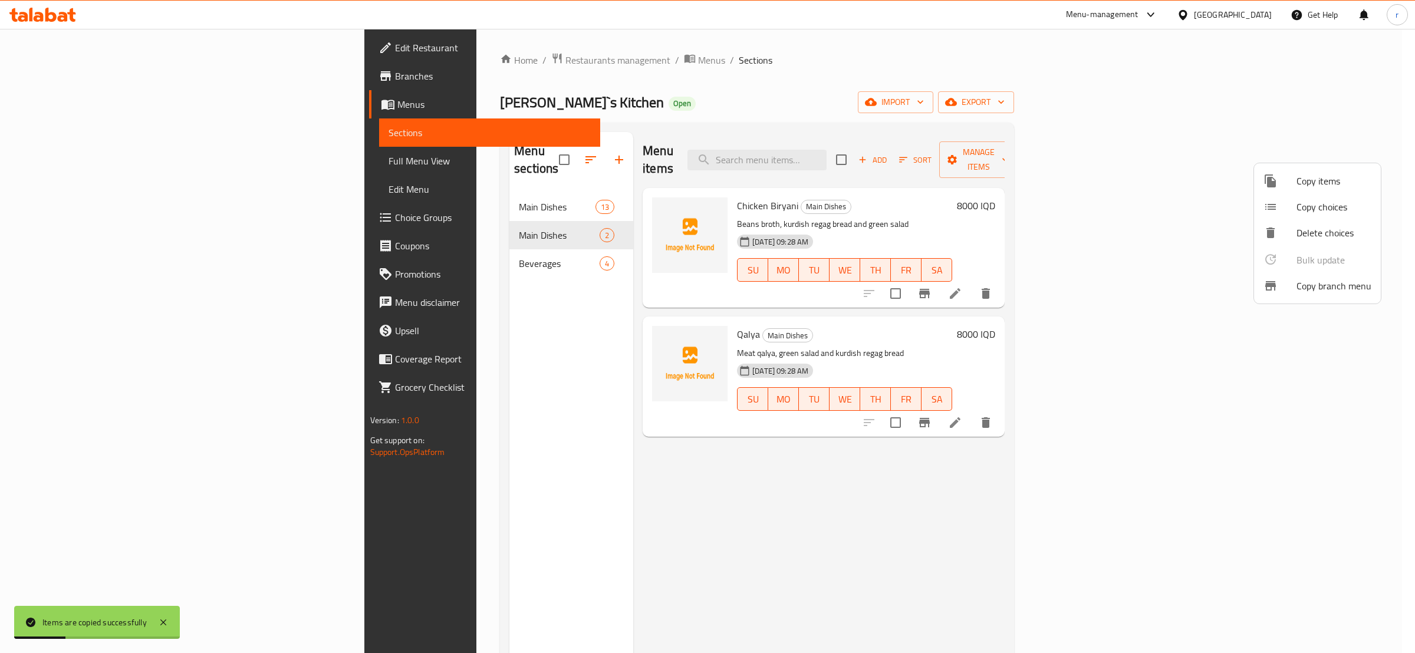
click at [505, 333] on div at bounding box center [707, 326] width 1415 height 653
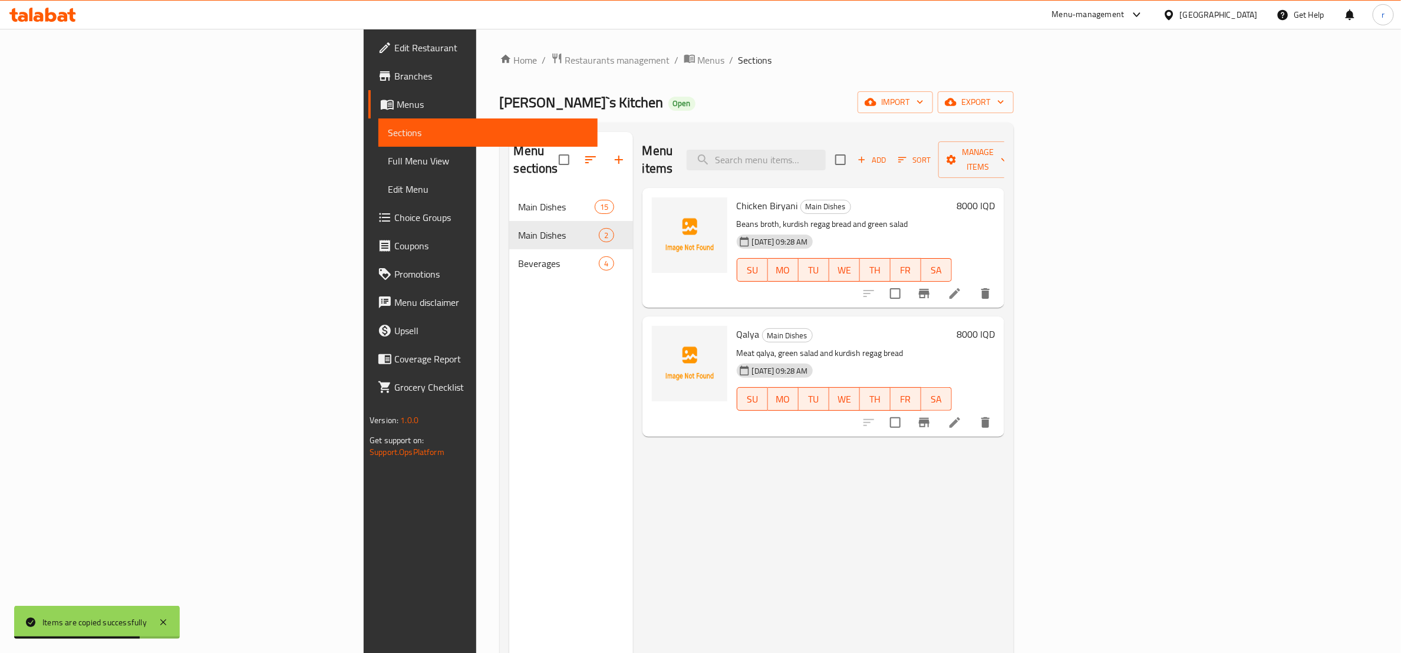
click at [509, 315] on div "Menu sections Main Dishes 15 Main Dishes 2 Beverages 4" at bounding box center [571, 458] width 124 height 653
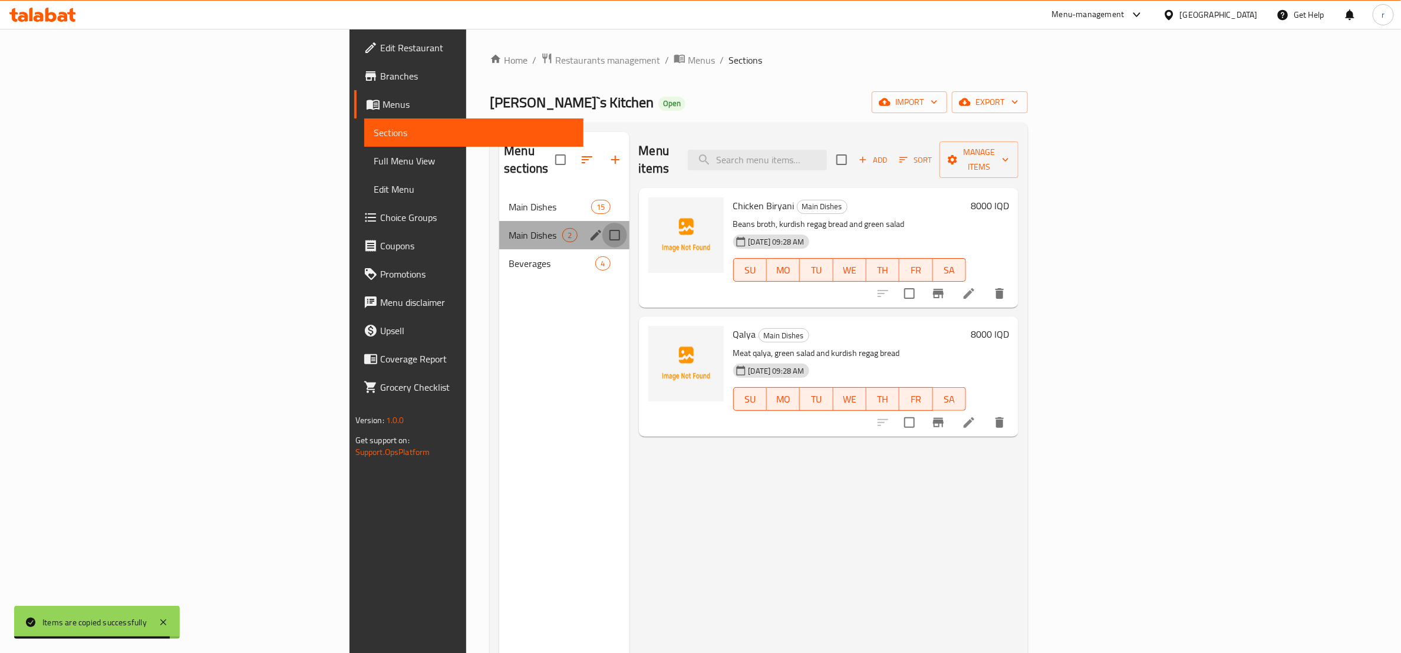
click at [603, 223] on input "Menu sections" at bounding box center [615, 235] width 25 height 25
checkbox input "true"
click at [573, 153] on icon "button" at bounding box center [580, 160] width 14 height 14
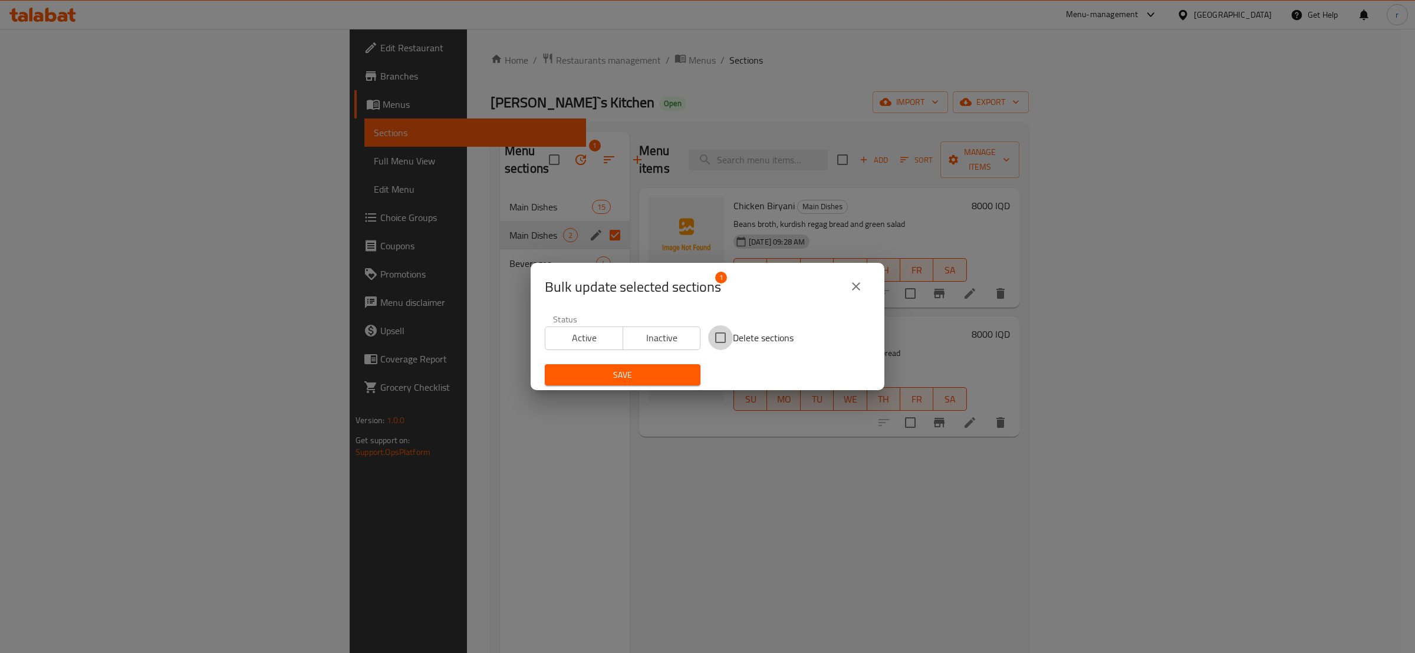
click at [722, 345] on input "Delete sections" at bounding box center [720, 337] width 25 height 25
checkbox input "true"
click at [679, 368] on span "Save" at bounding box center [622, 375] width 137 height 15
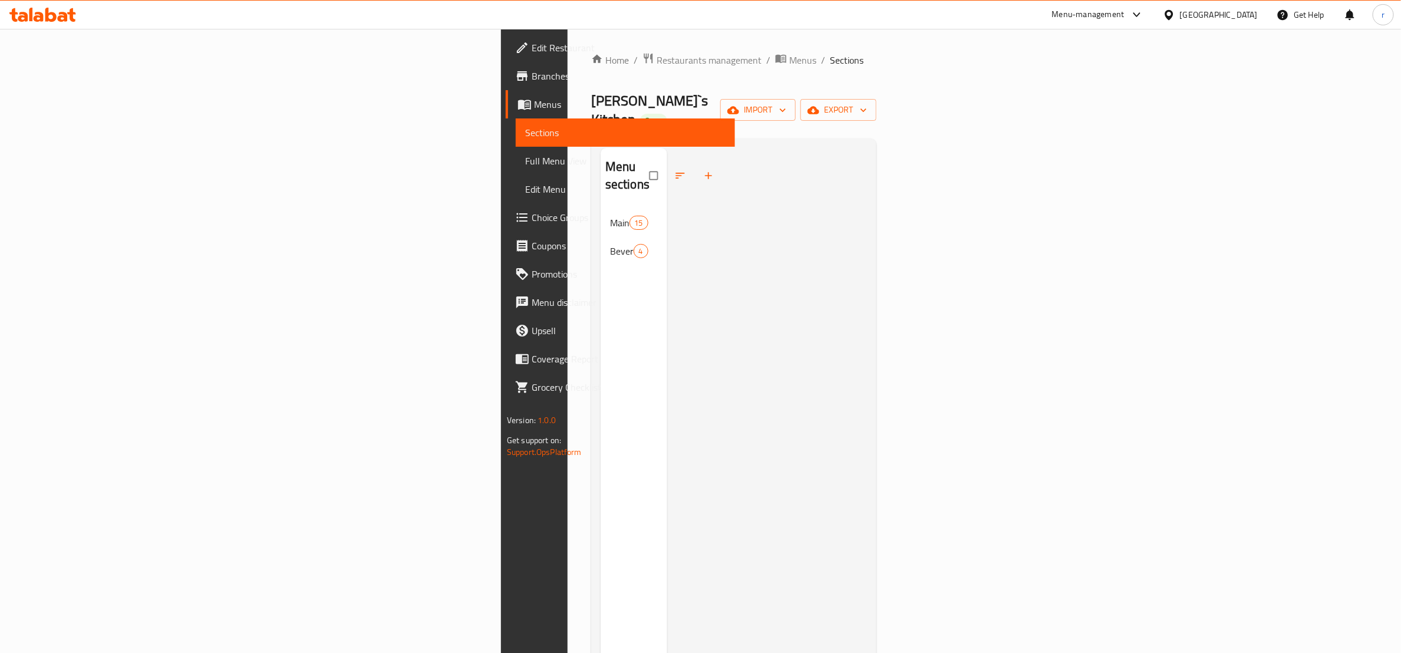
click at [525, 154] on span "Full Menu View" at bounding box center [625, 161] width 200 height 14
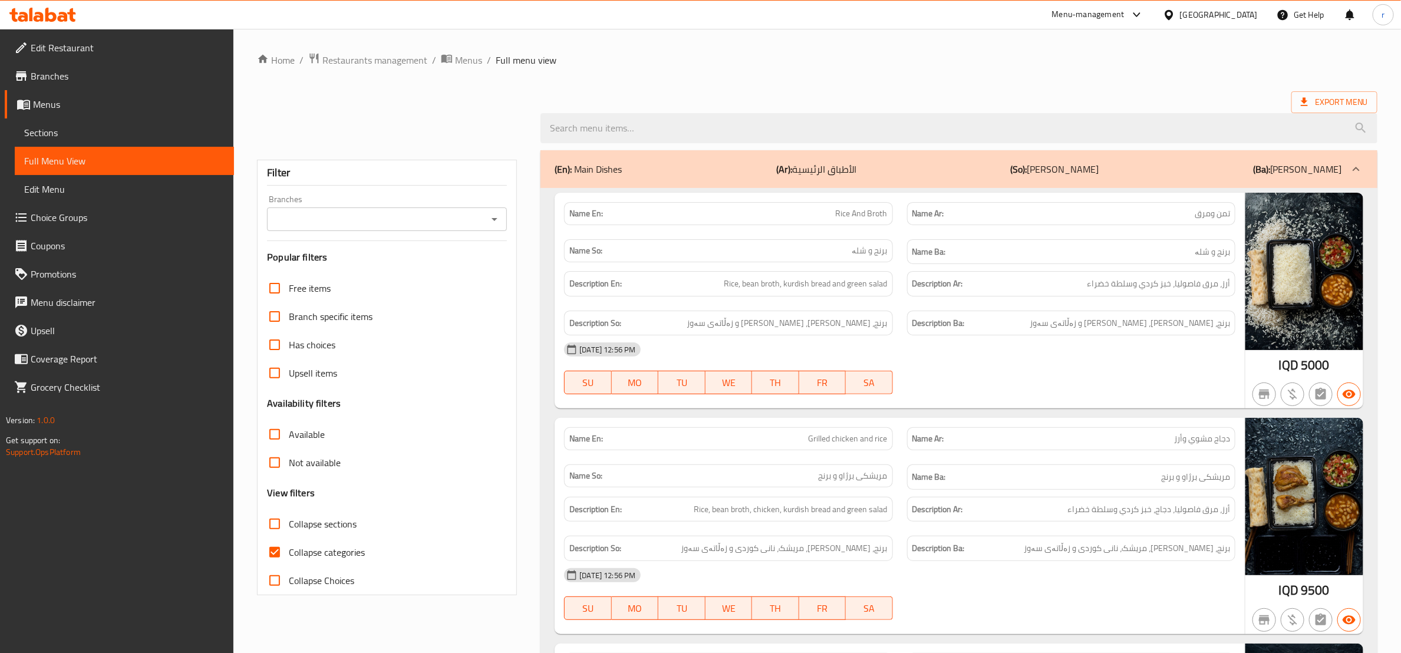
click at [281, 558] on input "Collapse categories" at bounding box center [275, 552] width 28 height 28
checkbox input "false"
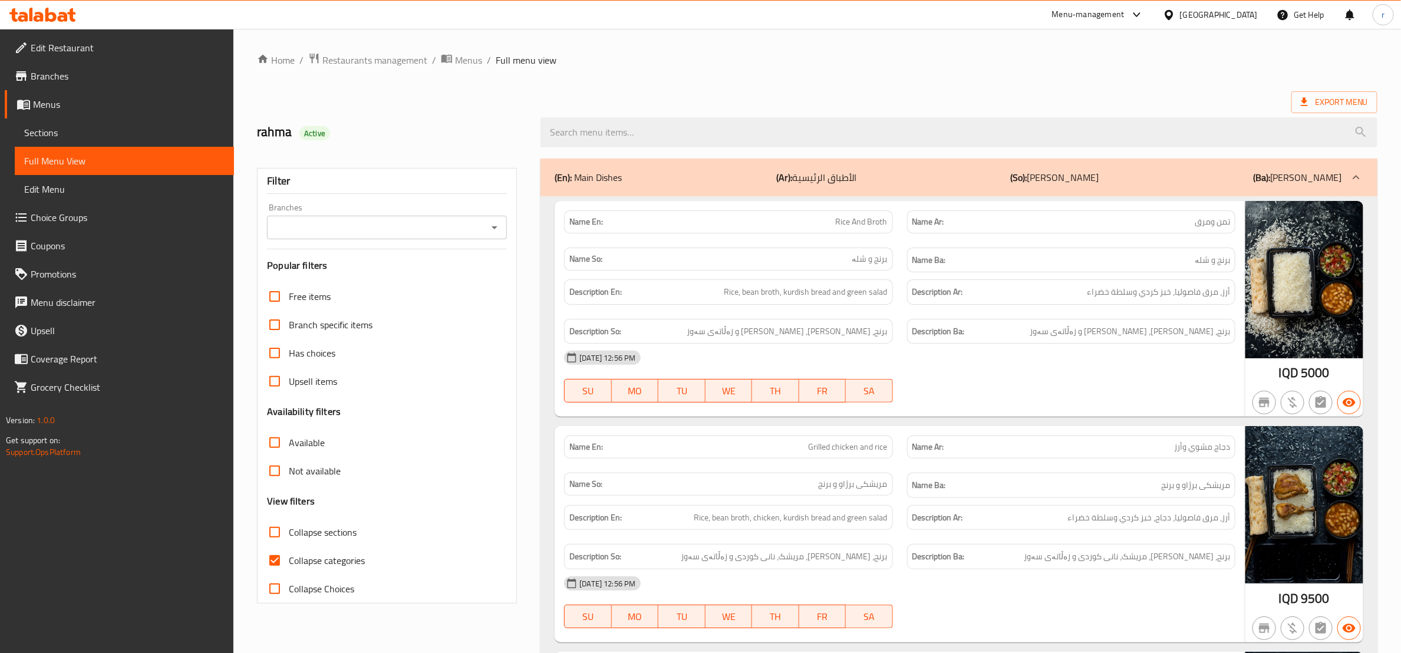
click at [271, 561] on input "Collapse categories" at bounding box center [275, 561] width 28 height 28
click at [276, 568] on input "Collapse categories" at bounding box center [275, 561] width 28 height 28
checkbox input "true"
click at [492, 230] on icon "Open" at bounding box center [495, 227] width 14 height 14
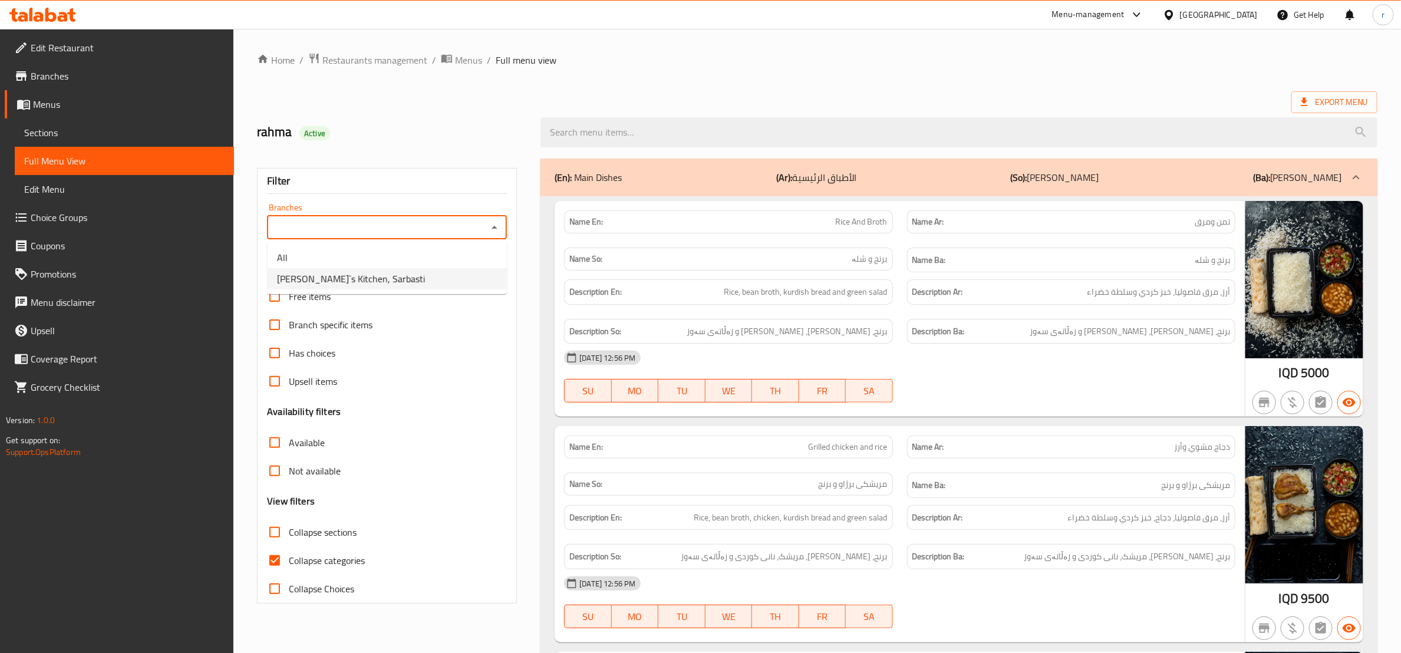
click at [465, 274] on li "Eddie`s Kitchen, Sarbasti" at bounding box center [387, 278] width 239 height 21
type input "Eddie`s Kitchen, Sarbasti"
click at [271, 538] on input "Collapse sections" at bounding box center [275, 532] width 28 height 28
checkbox input "true"
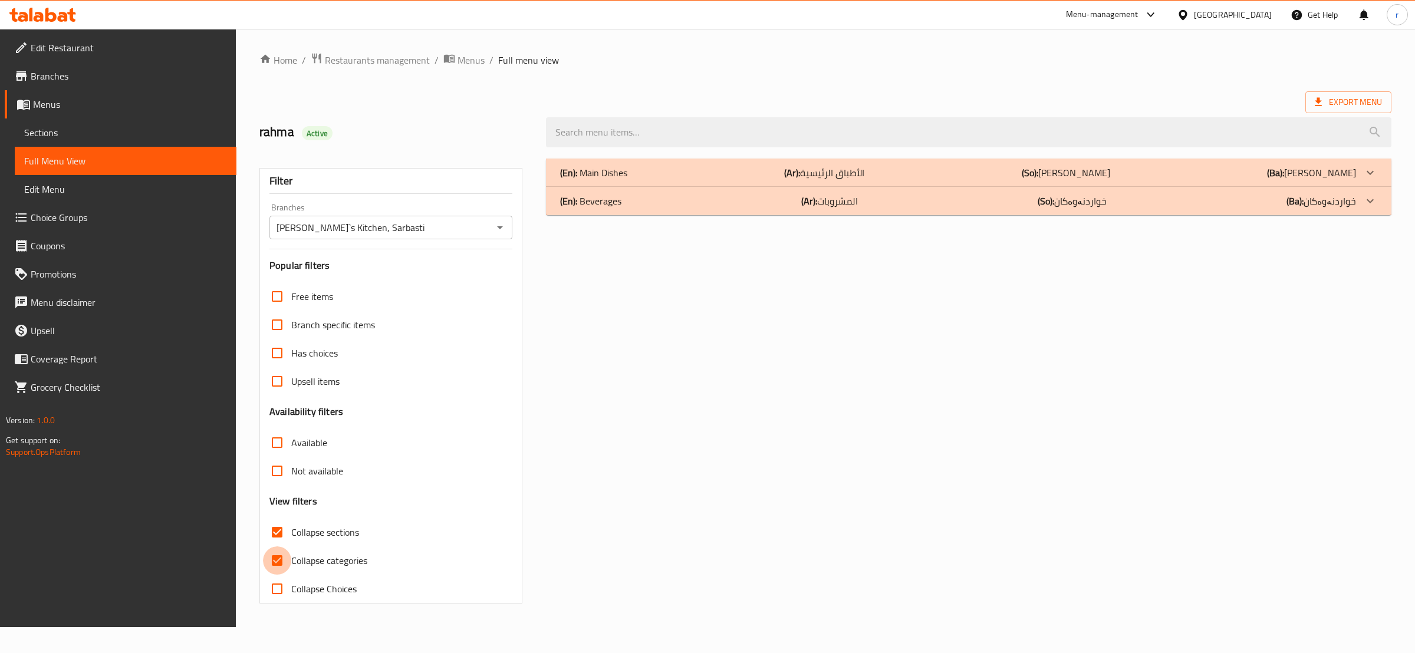
click at [272, 565] on input "Collapse categories" at bounding box center [277, 561] width 28 height 28
checkbox input "false"
click at [913, 177] on div "(En): Main Dishes (Ar): الأطباق الرئيسية (So): ژەمە سەرەکییەکان (Ba): ژەمە سەرە…" at bounding box center [958, 173] width 796 height 14
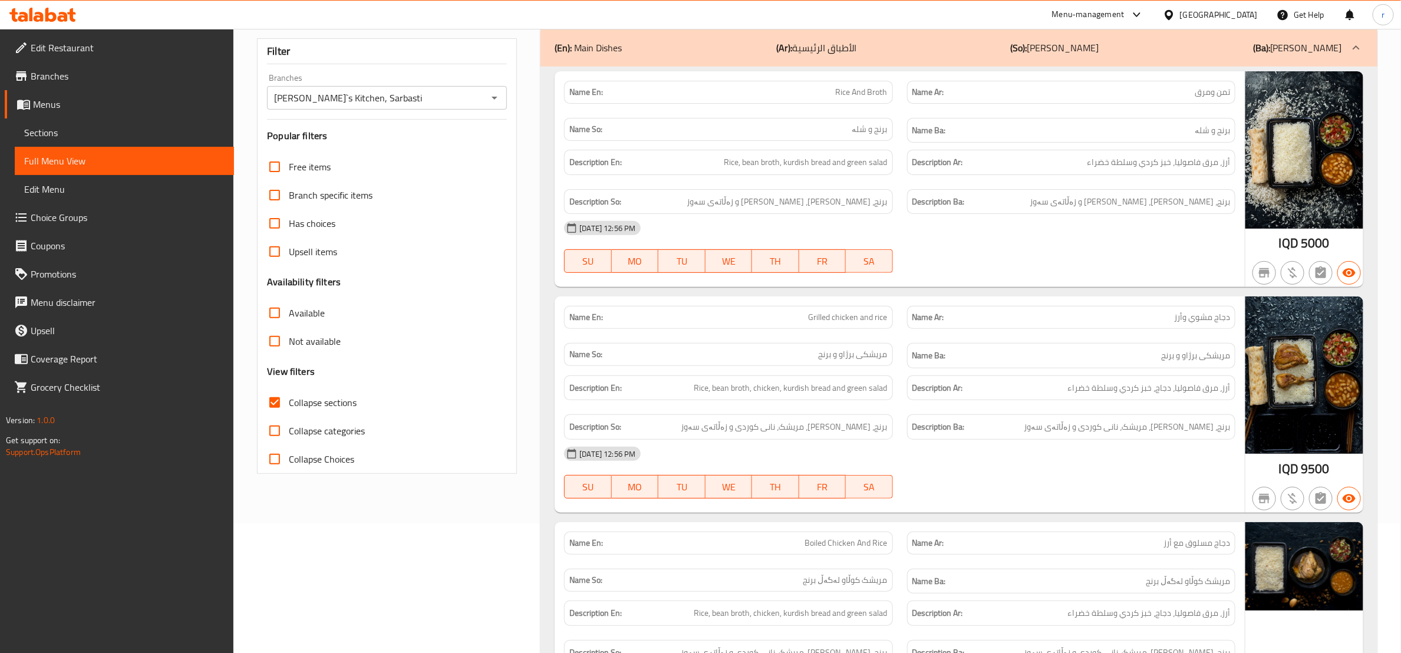
scroll to position [294, 0]
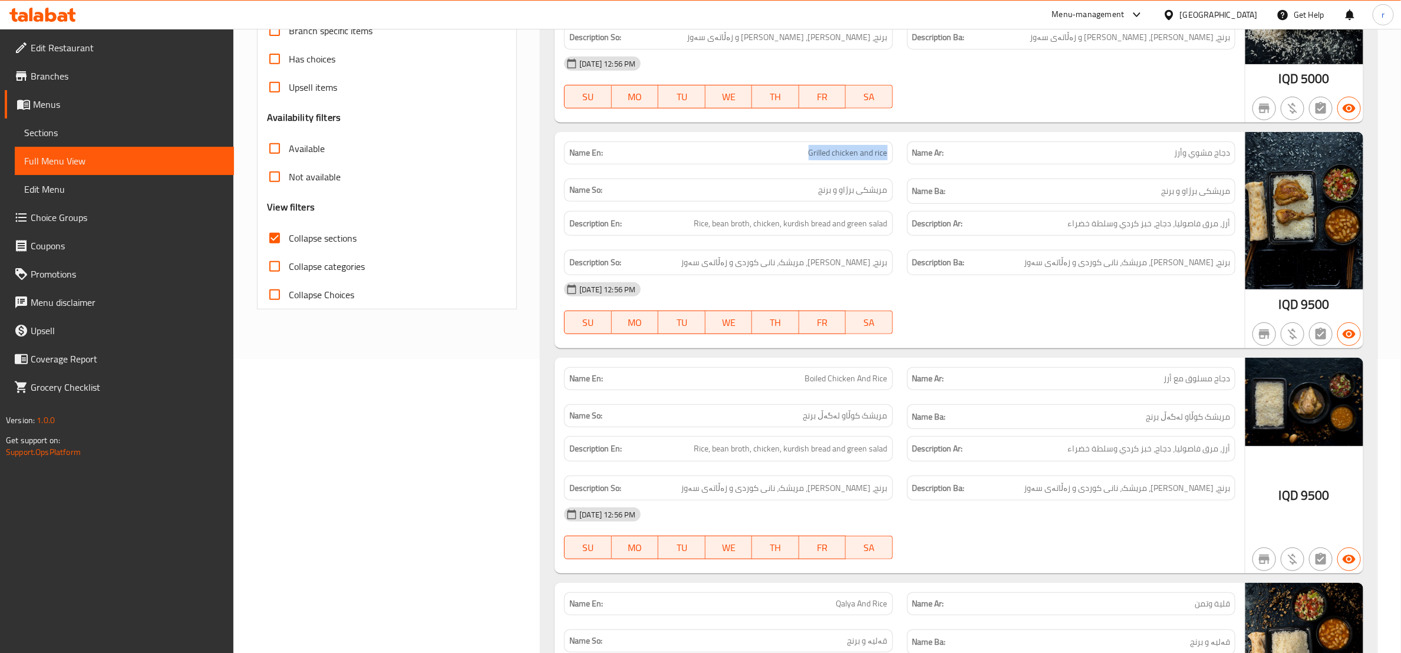
drag, startPoint x: 809, startPoint y: 153, endPoint x: 890, endPoint y: 157, distance: 80.9
click at [890, 157] on div "Name En: Grilled chicken and rice" at bounding box center [728, 152] width 328 height 23
click at [991, 101] on div "25-09-2025 12:56 PM SU MO TU WE TH FR SA" at bounding box center [900, 83] width 686 height 66
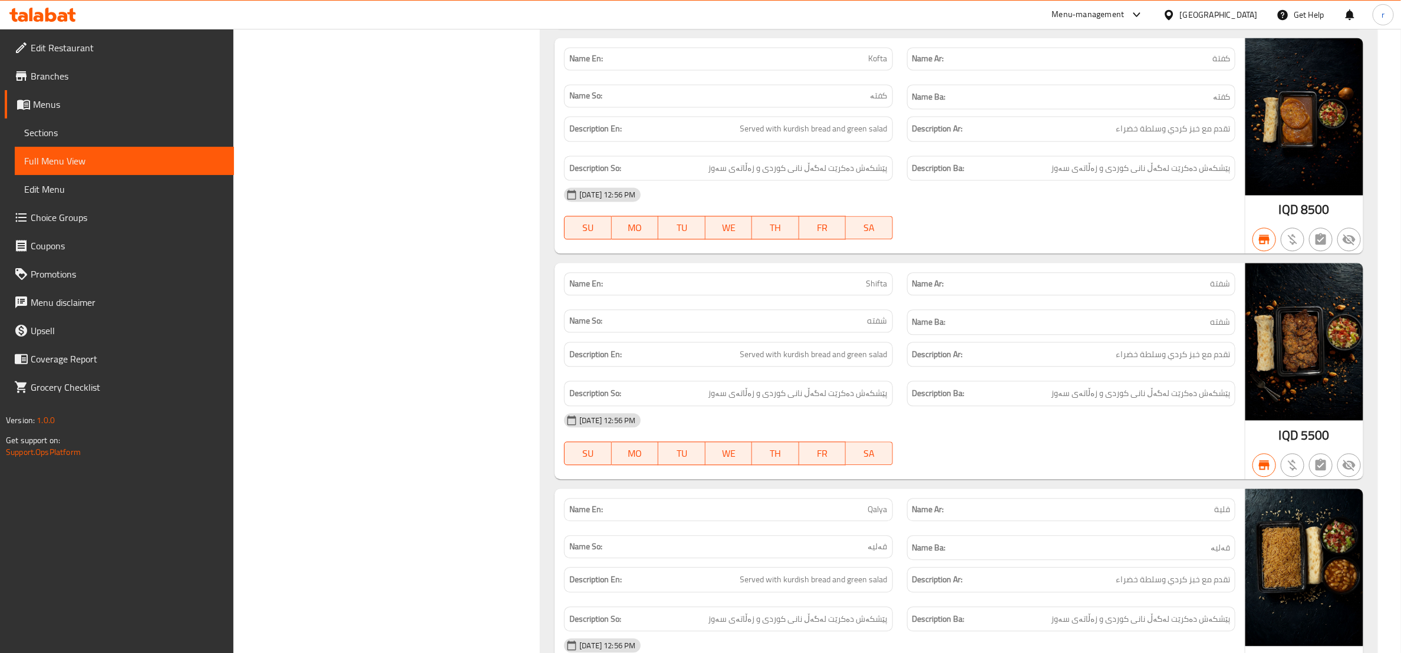
scroll to position [1427, 0]
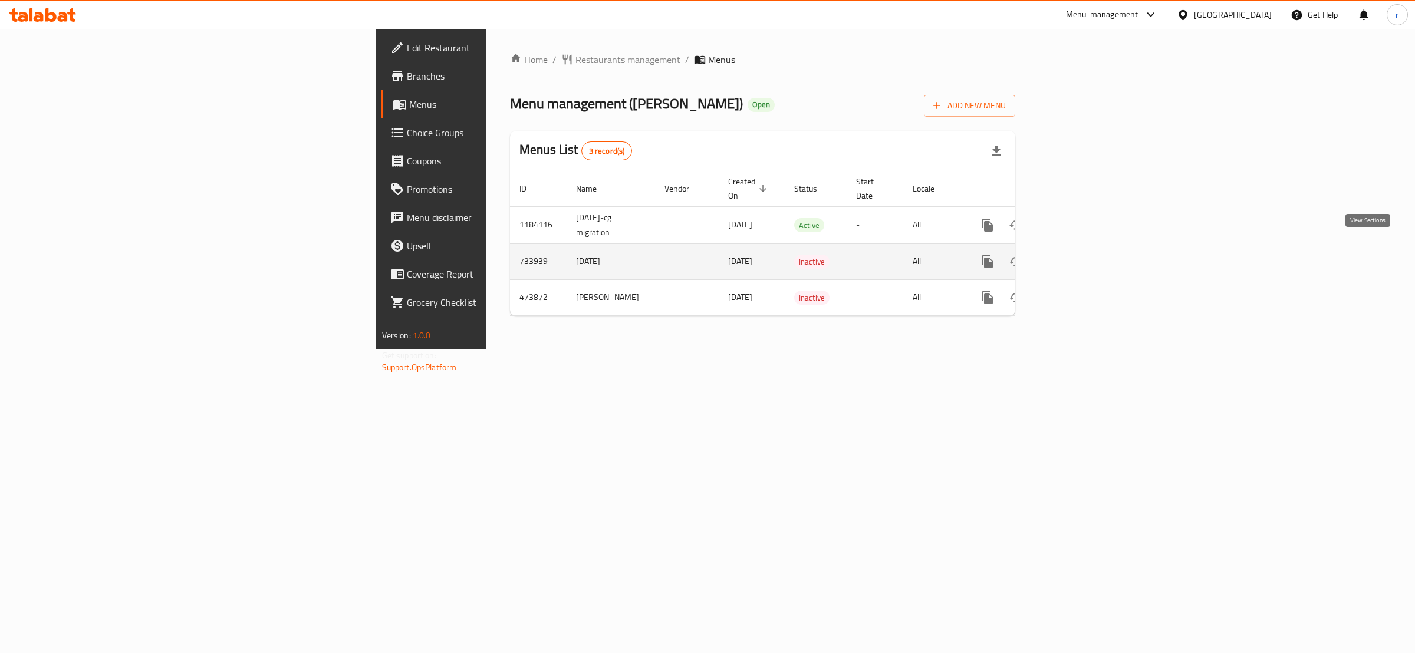
click at [1079, 255] on icon "enhanced table" at bounding box center [1072, 262] width 14 height 14
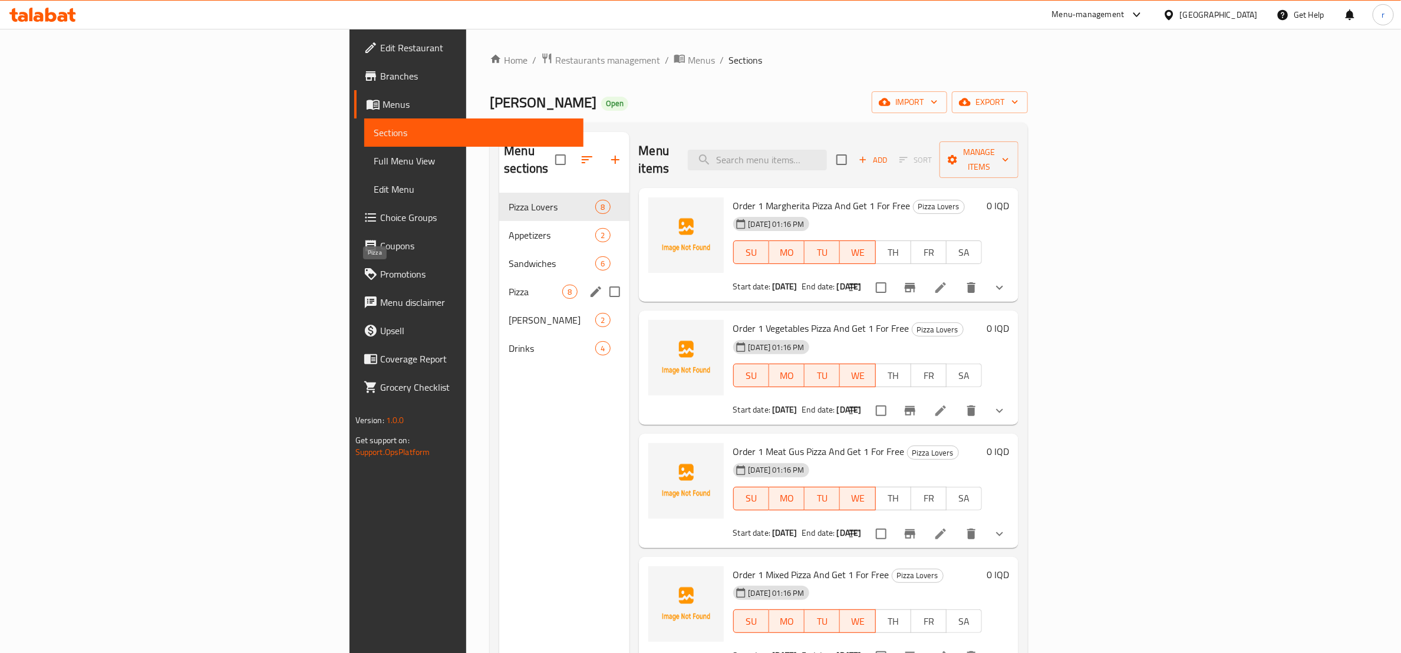
click at [509, 285] on span "Pizza" at bounding box center [536, 292] width 54 height 14
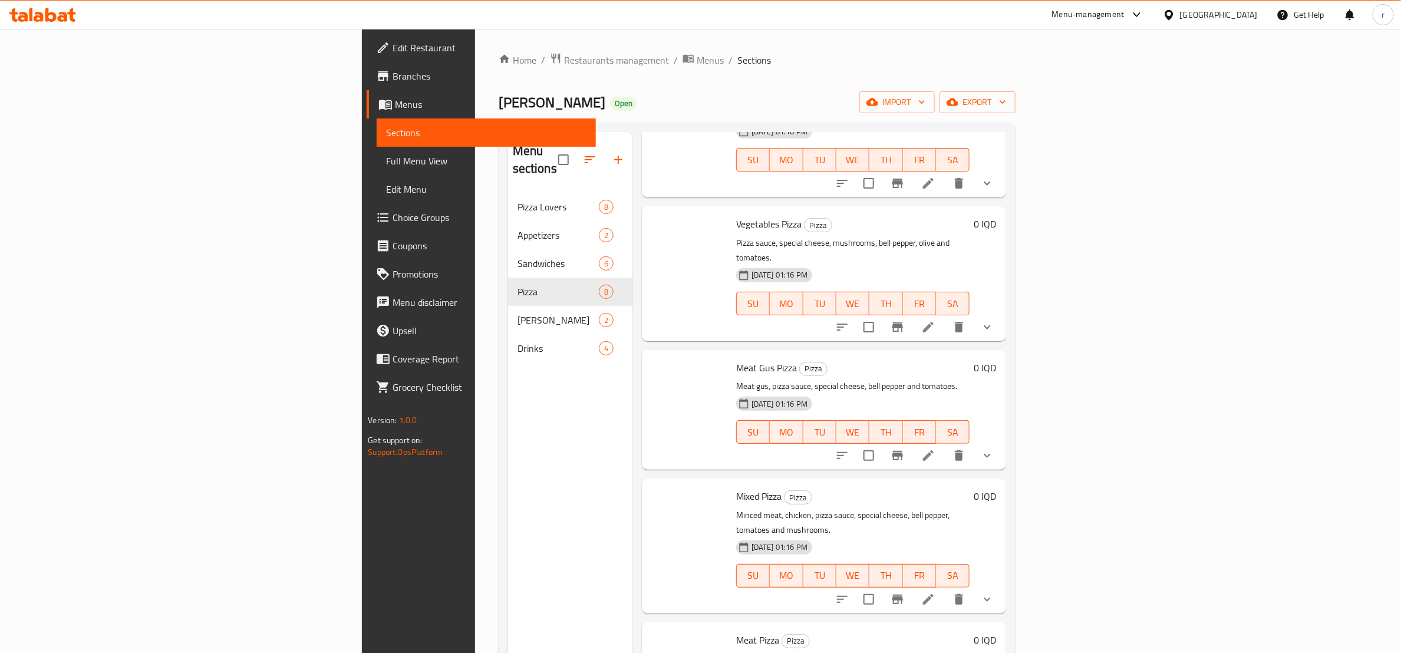
scroll to position [147, 0]
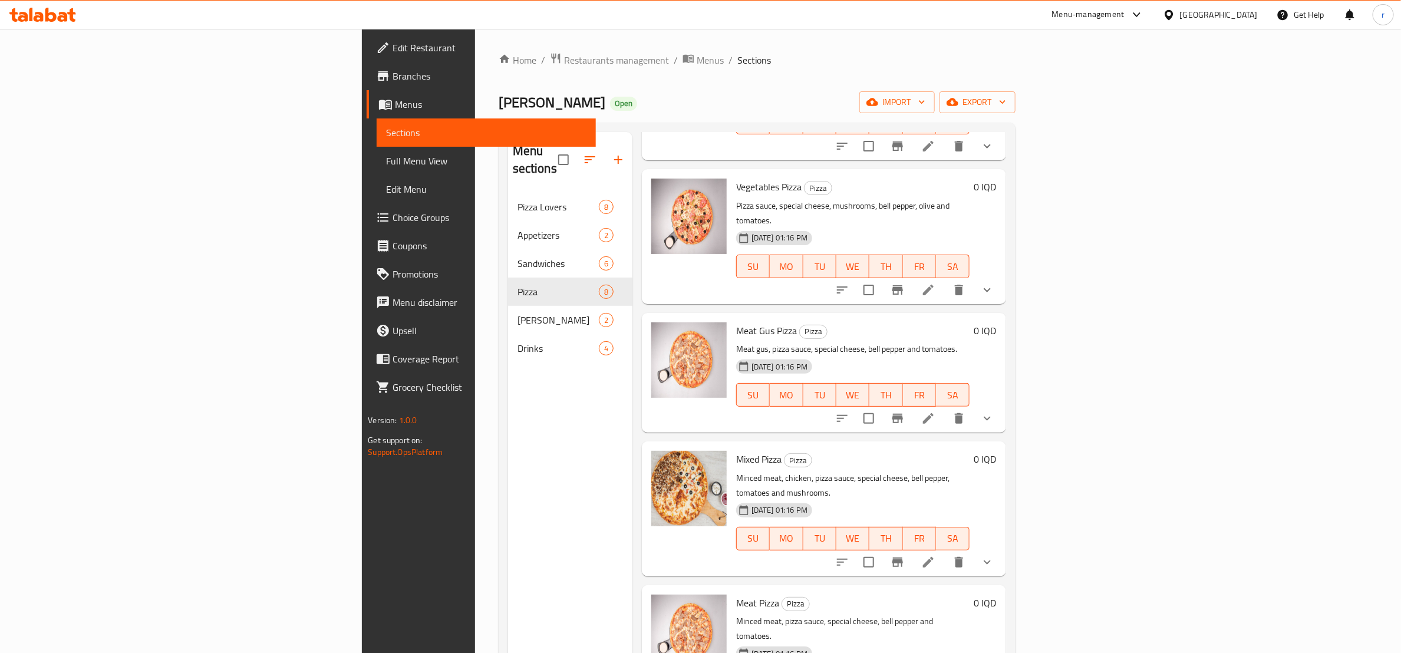
click at [386, 154] on span "Full Menu View" at bounding box center [486, 161] width 200 height 14
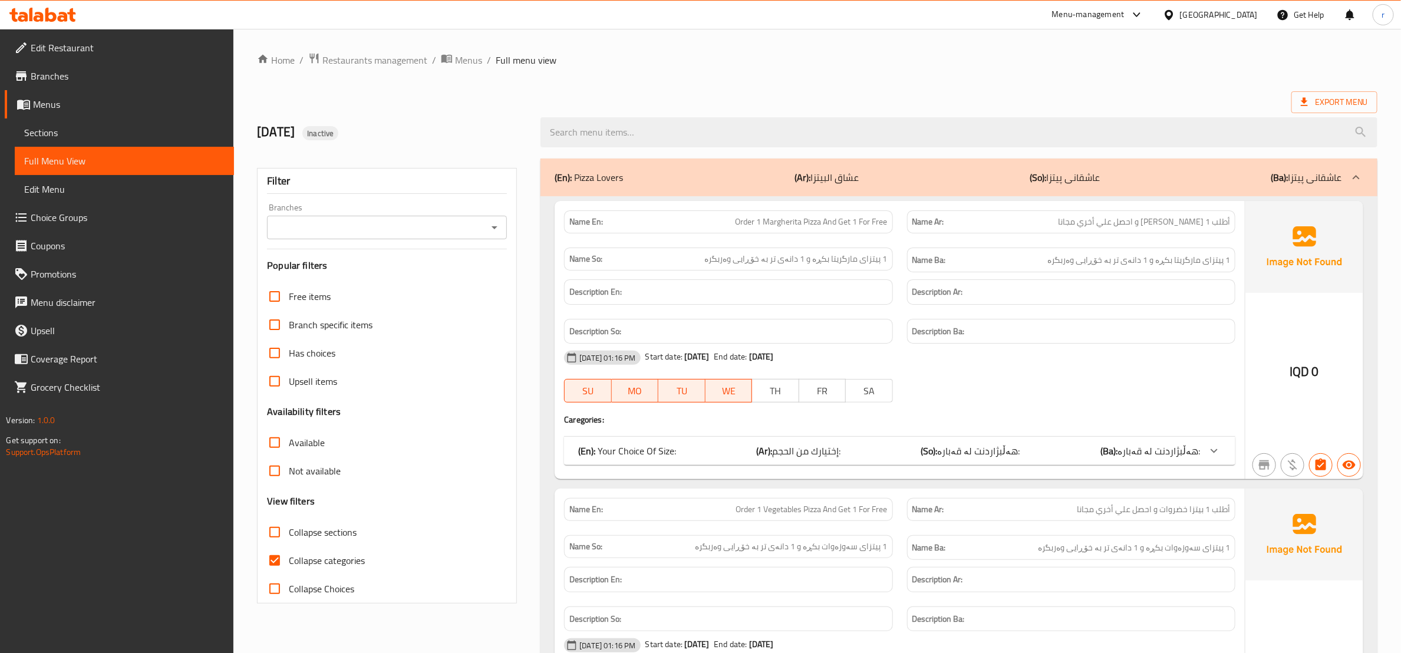
click at [126, 115] on link "Menus" at bounding box center [119, 104] width 229 height 28
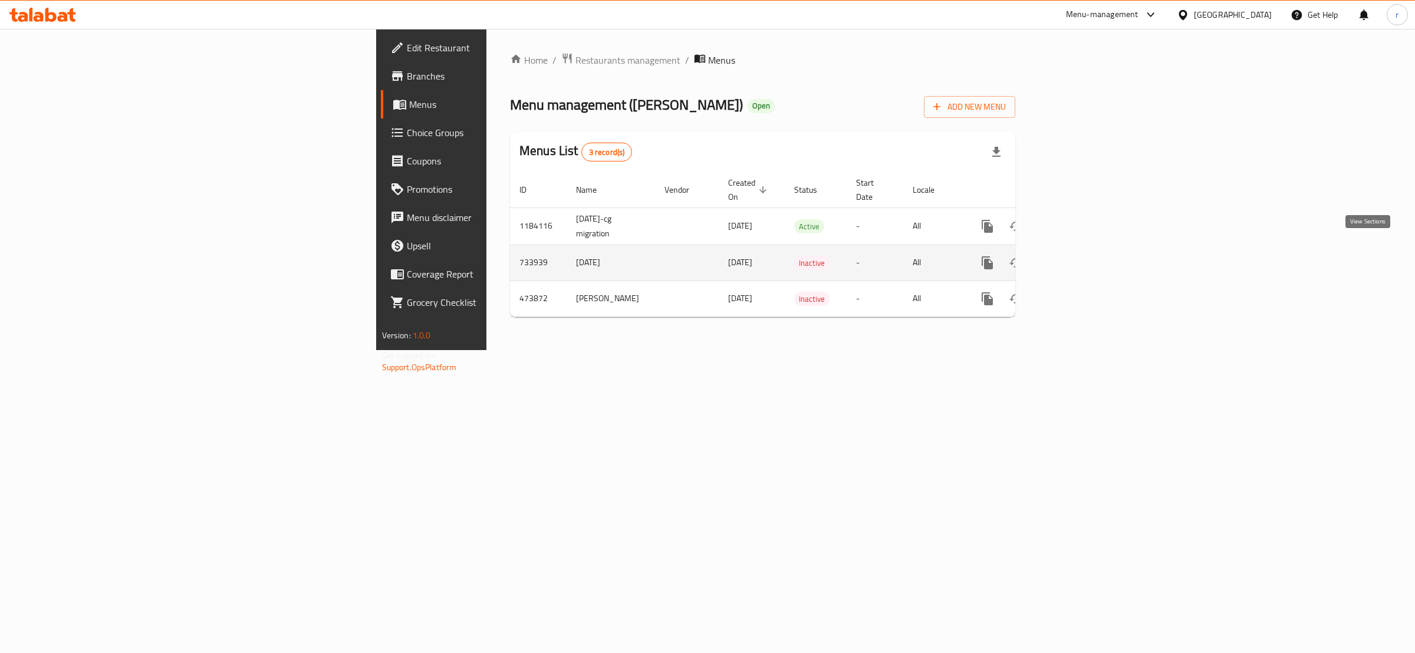
click at [1079, 256] on icon "enhanced table" at bounding box center [1072, 263] width 14 height 14
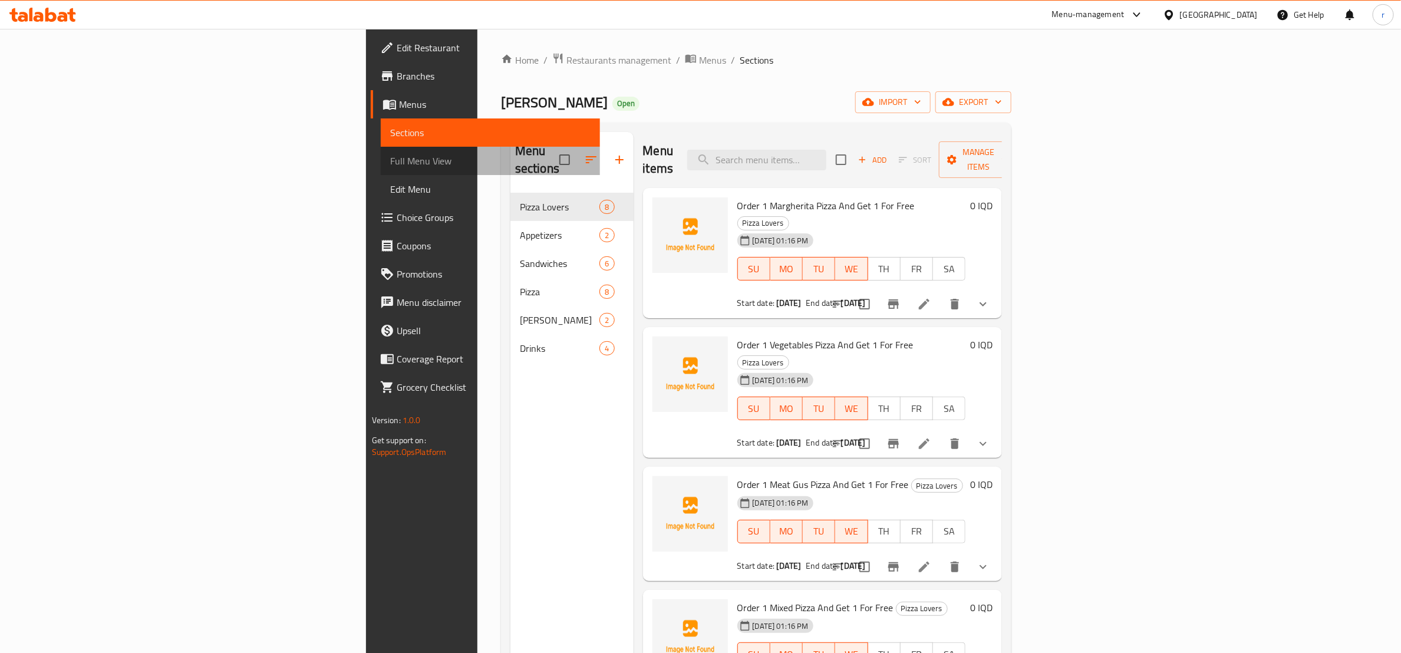
click at [390, 156] on span "Full Menu View" at bounding box center [490, 161] width 200 height 14
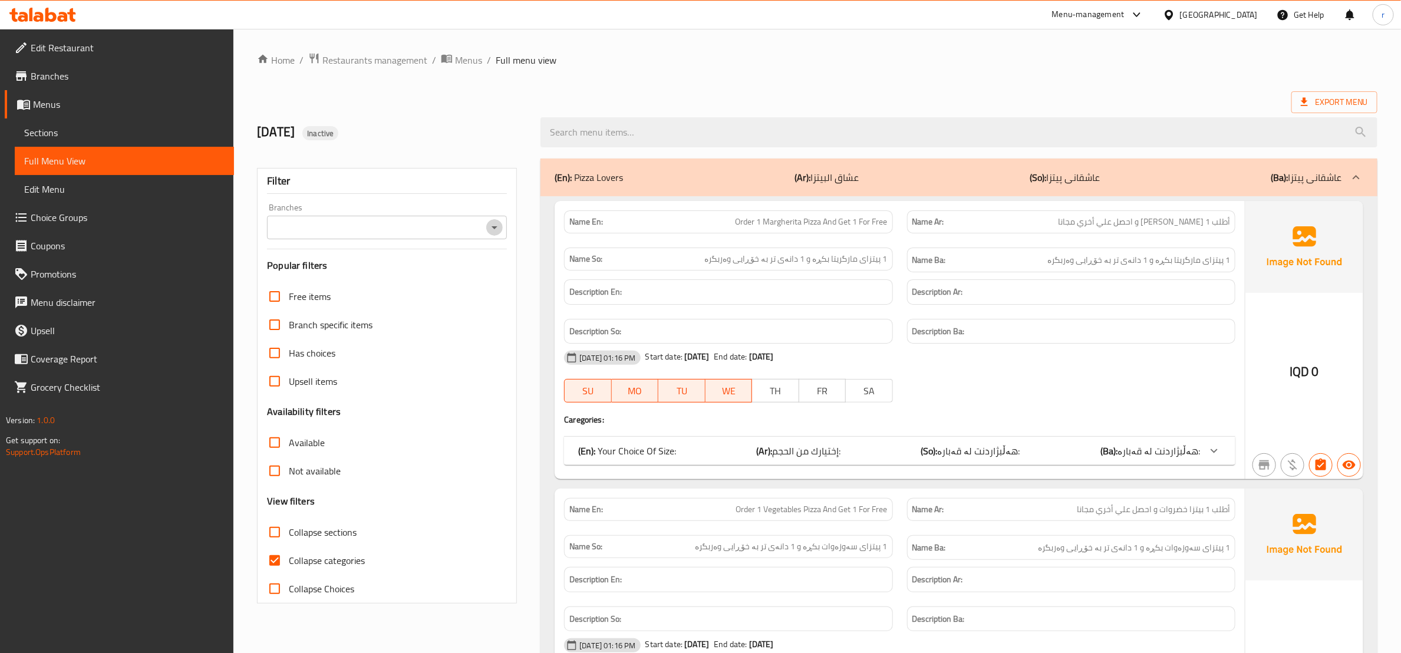
drag, startPoint x: 498, startPoint y: 232, endPoint x: 486, endPoint y: 242, distance: 15.4
click at [490, 239] on div "Branches" at bounding box center [387, 228] width 240 height 24
click at [490, 228] on icon "Open" at bounding box center [495, 227] width 14 height 14
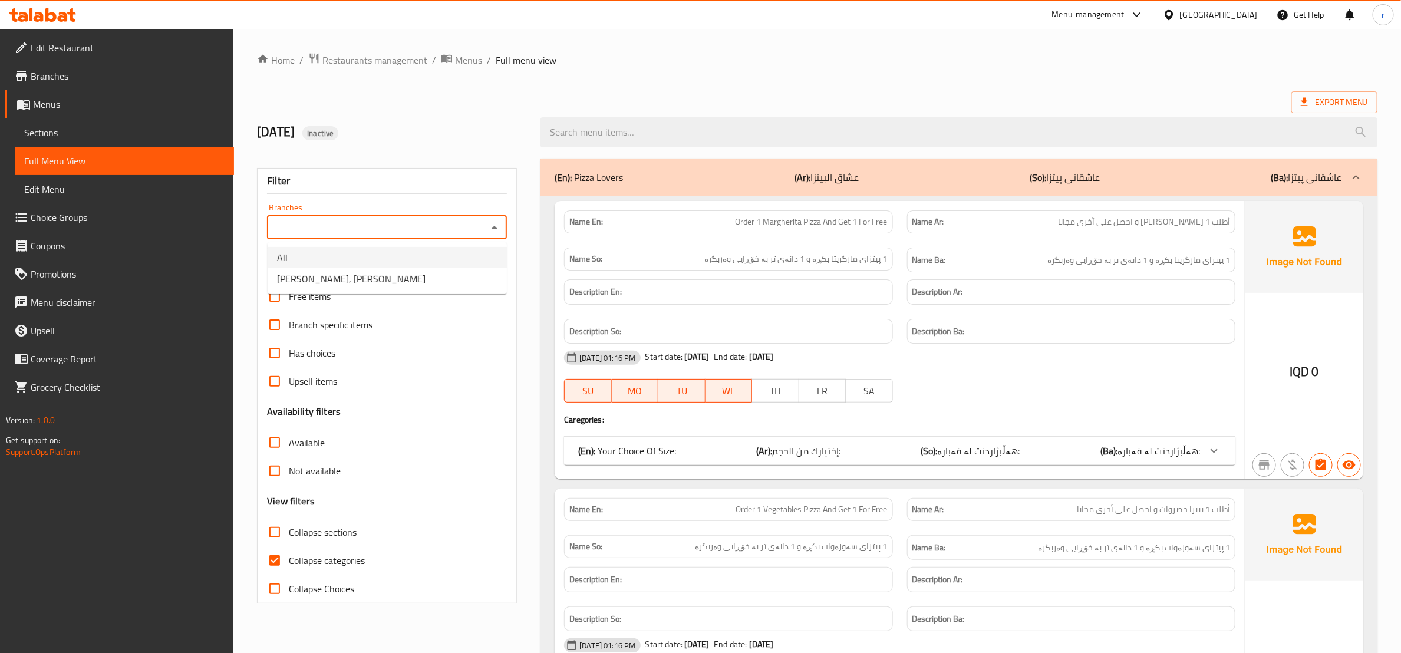
click at [436, 273] on li "Sazy Malik, Tuy Malik" at bounding box center [387, 278] width 239 height 21
type input "Sazy Malik, Tuy Malik"
drag, startPoint x: 945, startPoint y: 11, endPoint x: 326, endPoint y: 543, distance: 816.5
click at [326, 538] on span "Collapse sections" at bounding box center [323, 532] width 68 height 14
click at [289, 538] on input "Collapse sections" at bounding box center [275, 532] width 28 height 28
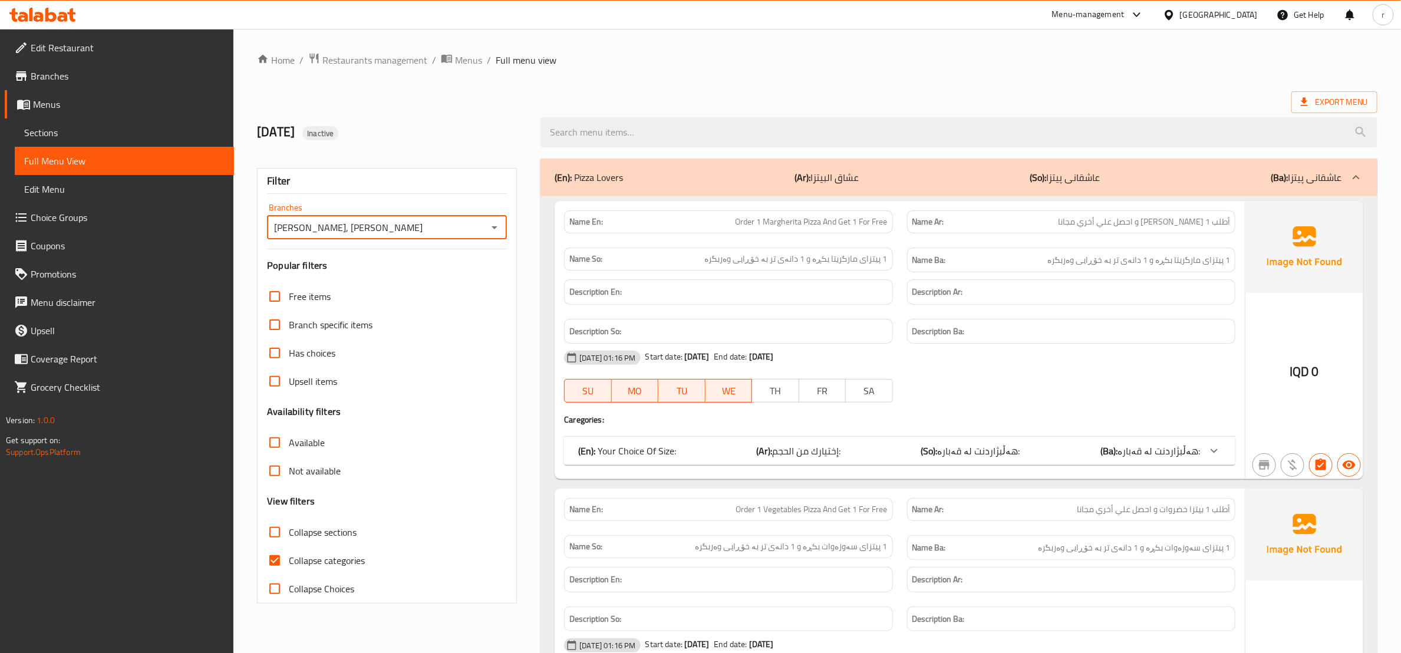
checkbox input "true"
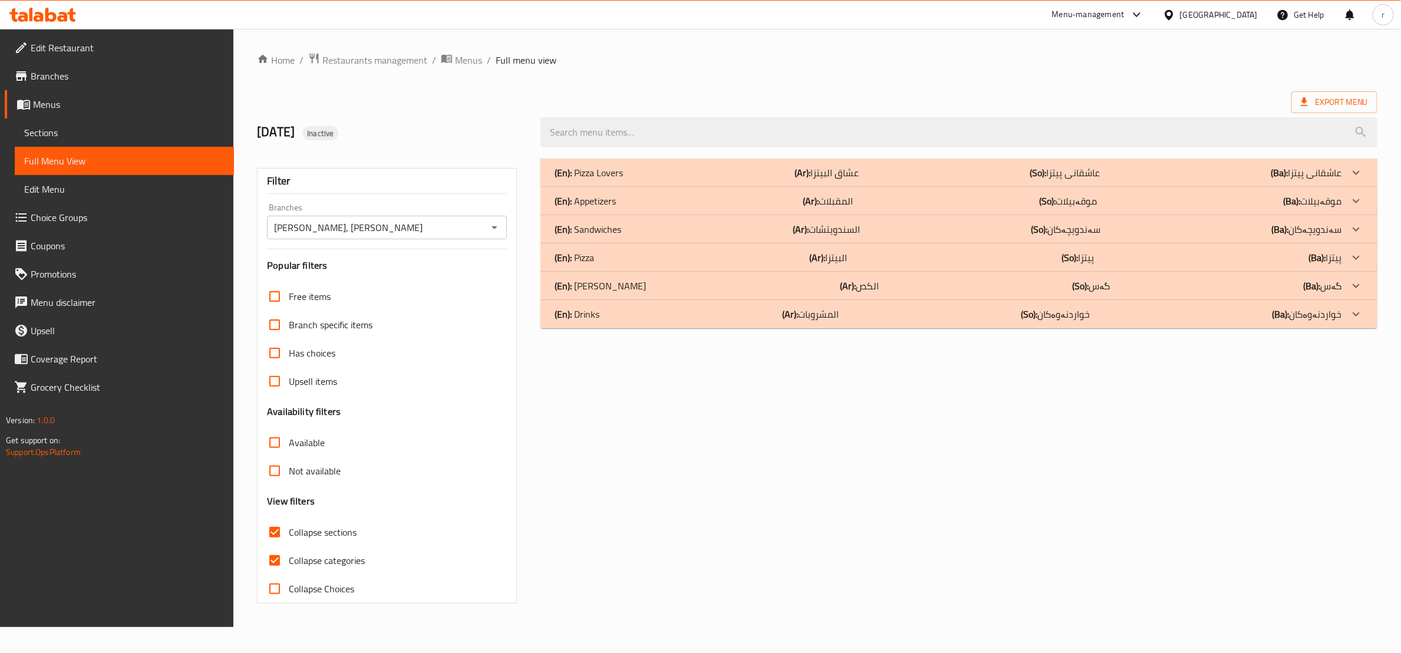
click at [322, 554] on span "Collapse categories" at bounding box center [327, 561] width 76 height 14
click at [289, 554] on input "Collapse categories" at bounding box center [275, 561] width 28 height 28
checkbox input "false"
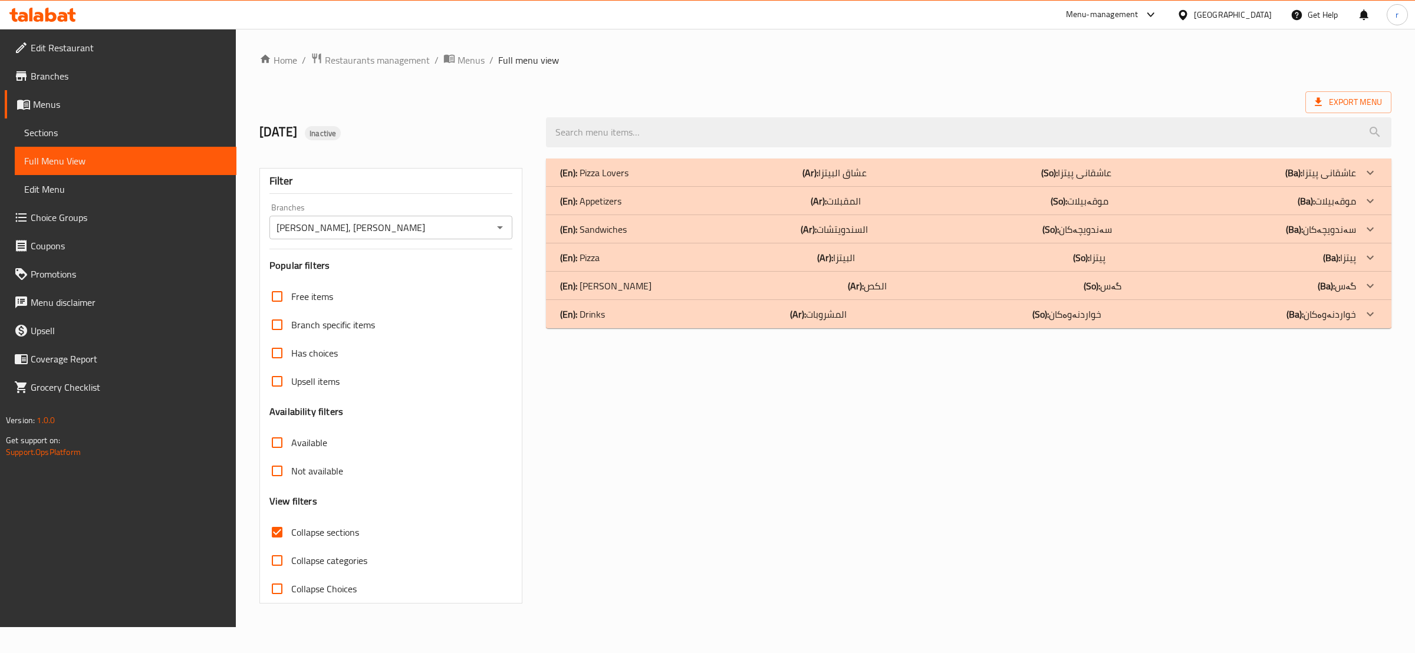
click at [788, 254] on div "(En): Pizza (Ar): البيتزا (So): پیتزا (Ba): پیتزا" at bounding box center [958, 258] width 796 height 14
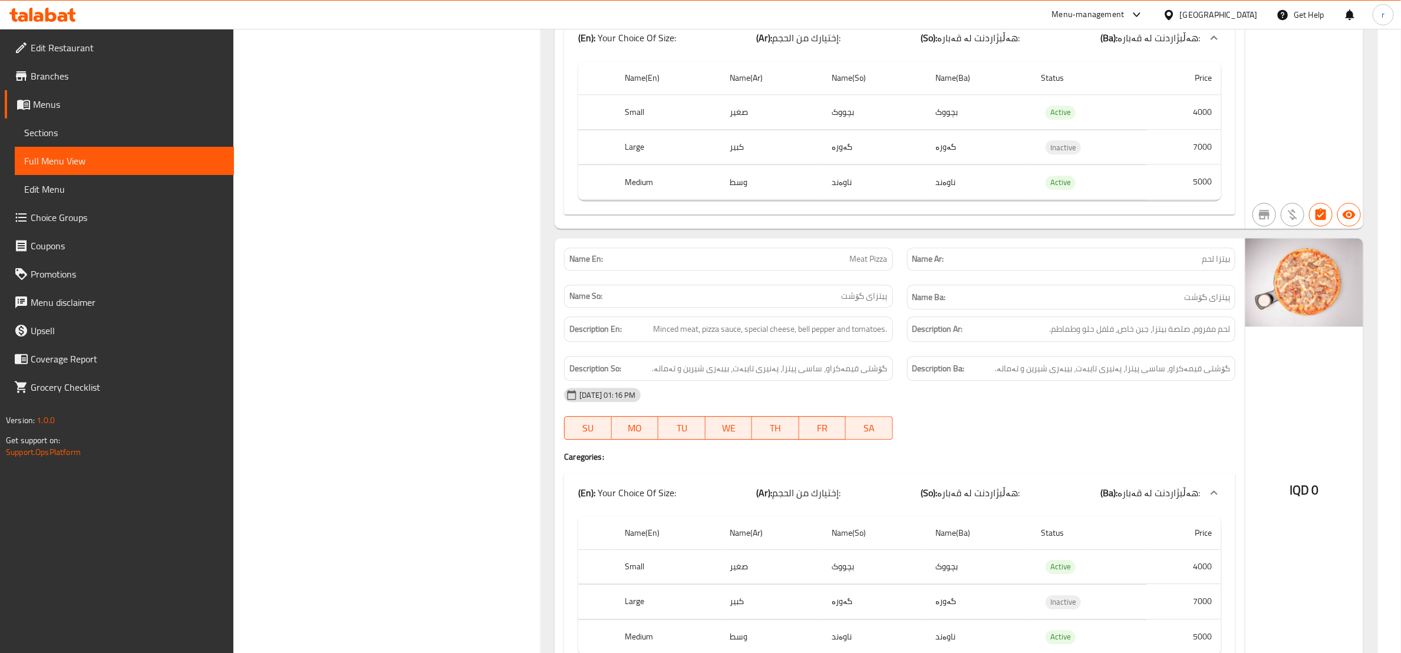
scroll to position [2063, 0]
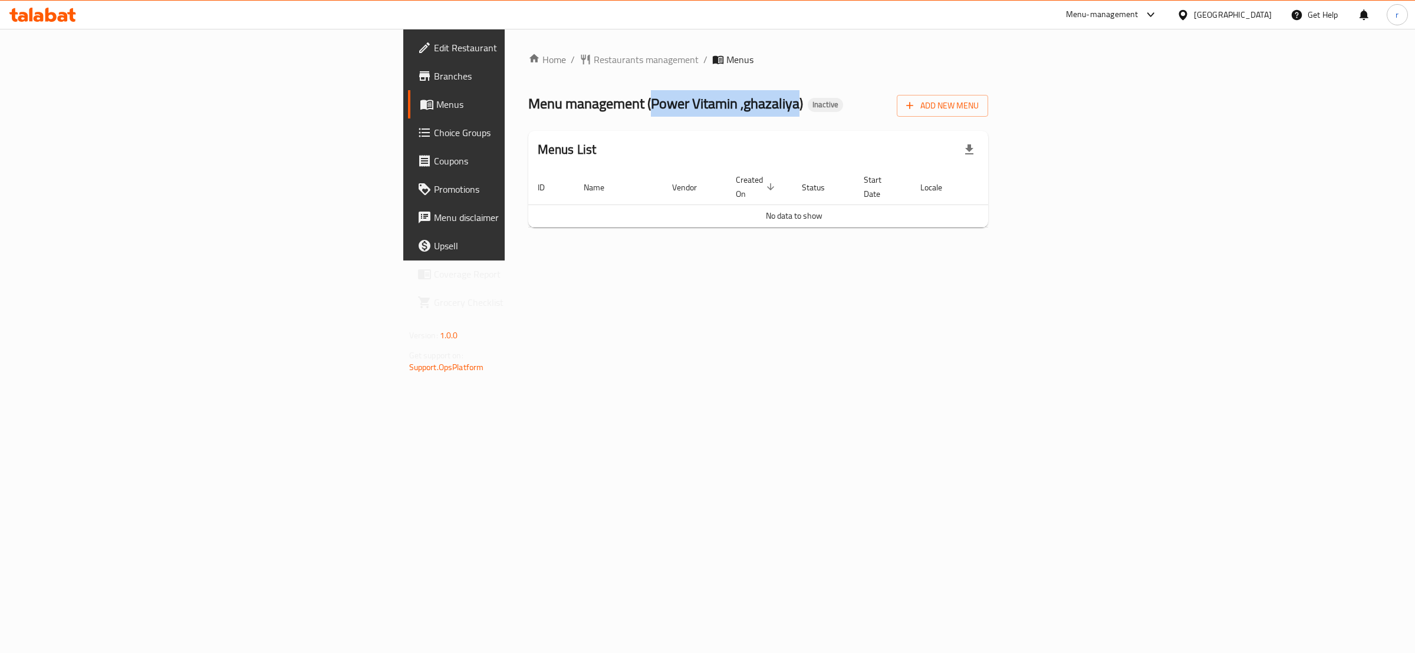
drag, startPoint x: 386, startPoint y: 104, endPoint x: 529, endPoint y: 111, distance: 144.0
click at [529, 111] on span "Menu management ( Power Vitamin ,ghazaliya )" at bounding box center [665, 103] width 275 height 27
copy span "Power Vitamin ,ghazaliya"
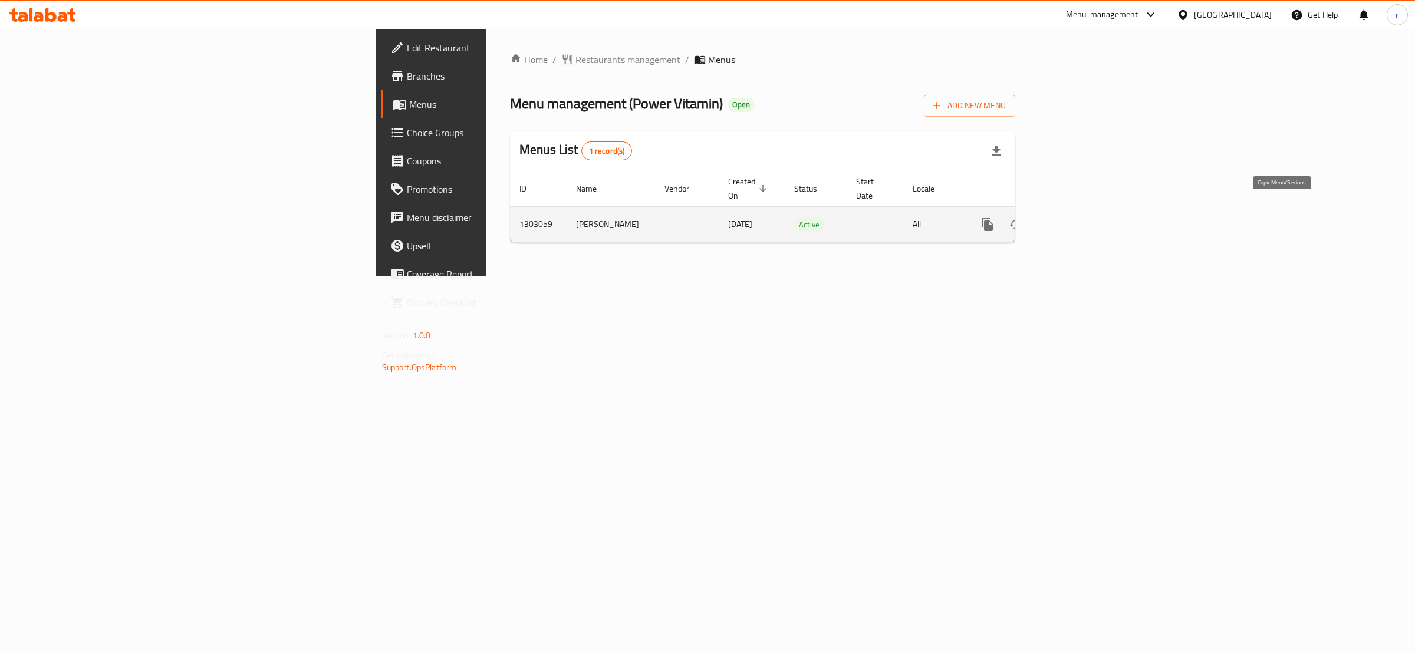
click at [995, 218] on icon "more" at bounding box center [987, 225] width 14 height 14
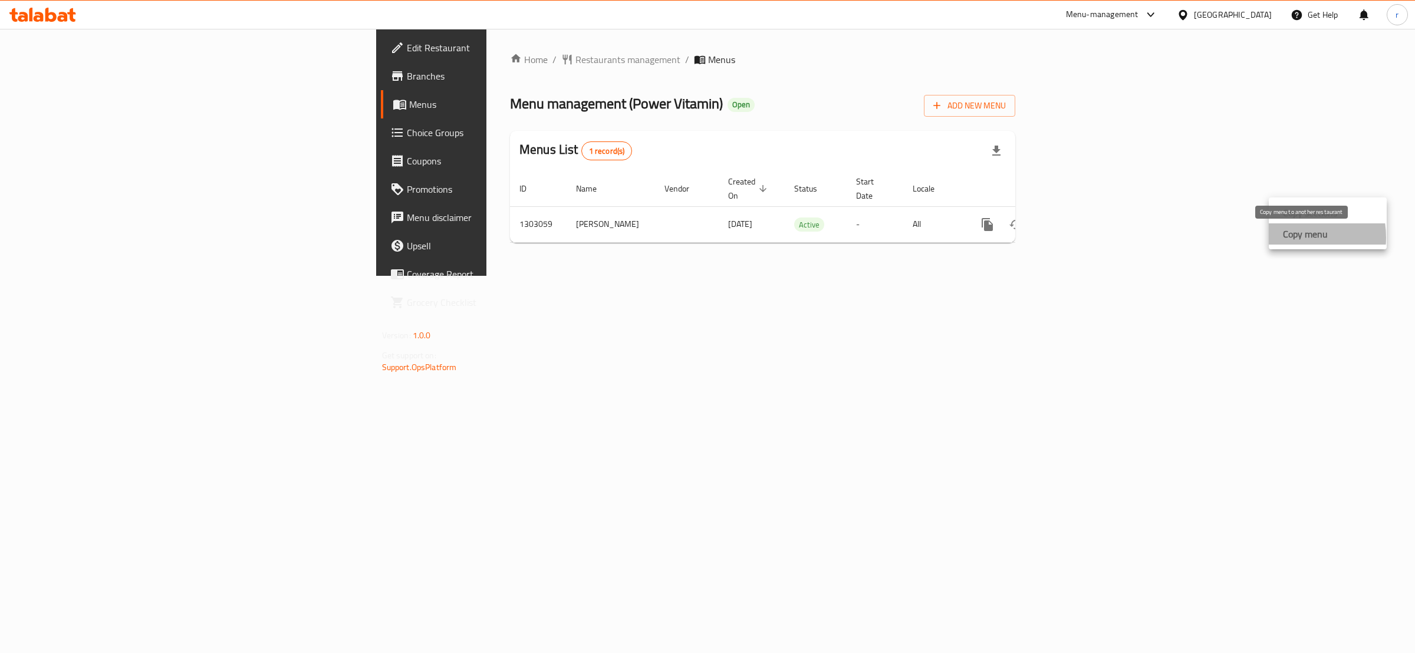
click at [1286, 238] on strong "Copy menu" at bounding box center [1305, 234] width 45 height 14
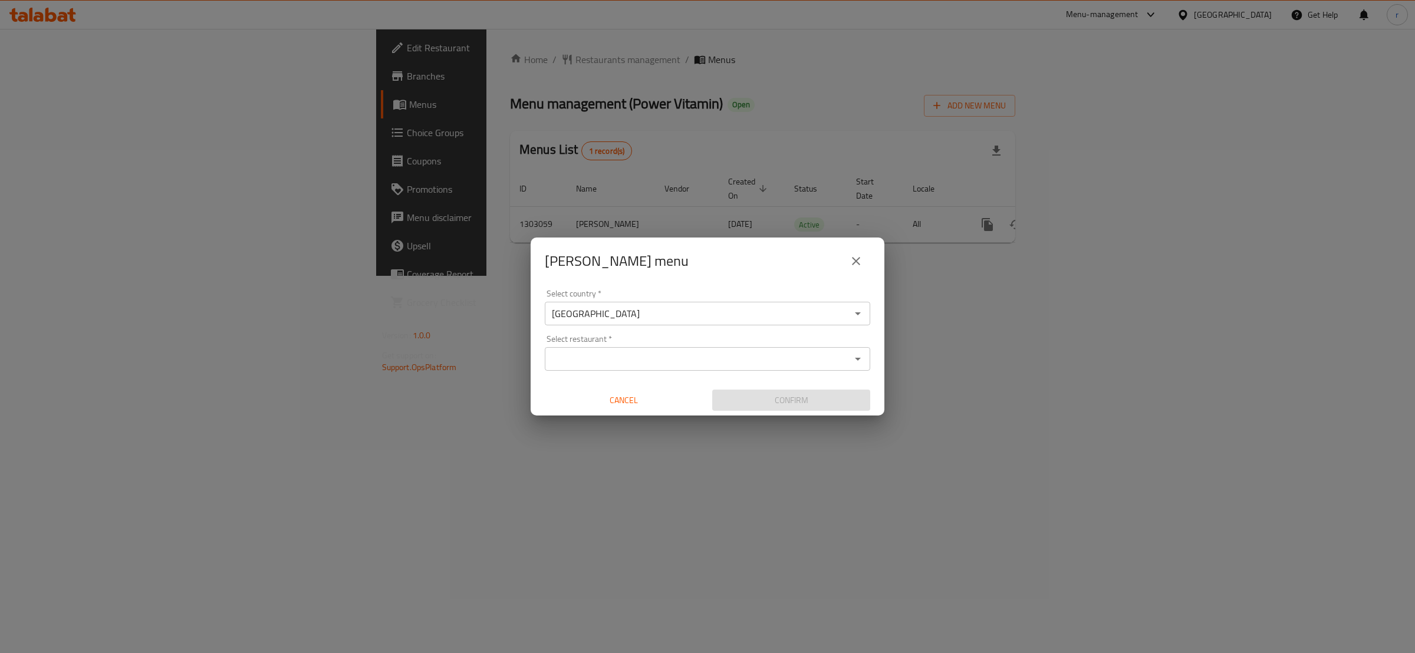
click at [716, 345] on div "Select restaurant   * Select restaurant *" at bounding box center [707, 353] width 325 height 36
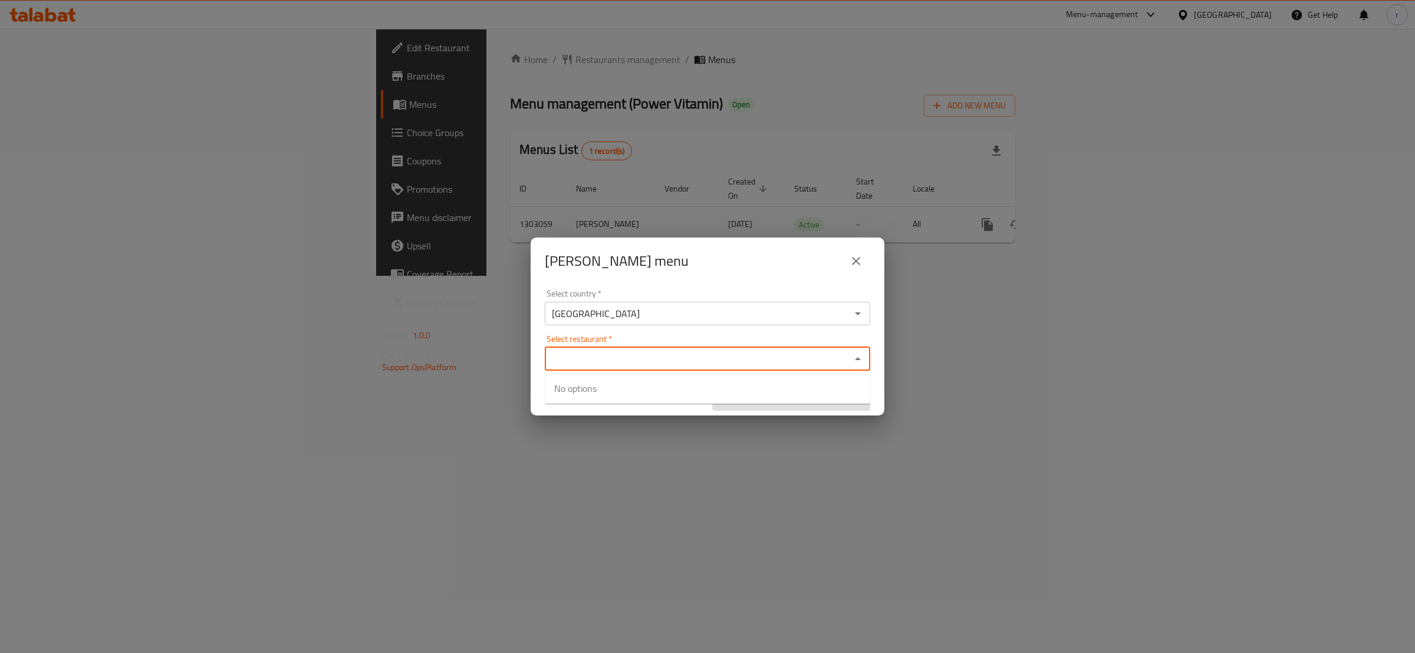
click at [723, 360] on input "Select restaurant   *" at bounding box center [697, 359] width 299 height 17
paste input "Power Vitamin ,ghazaliya"
type input "Power Vitamin ,ghazaliya"
click at [577, 360] on input "Select restaurant   *" at bounding box center [697, 359] width 299 height 17
click at [731, 401] on span "707279" at bounding box center [717, 396] width 32 height 14
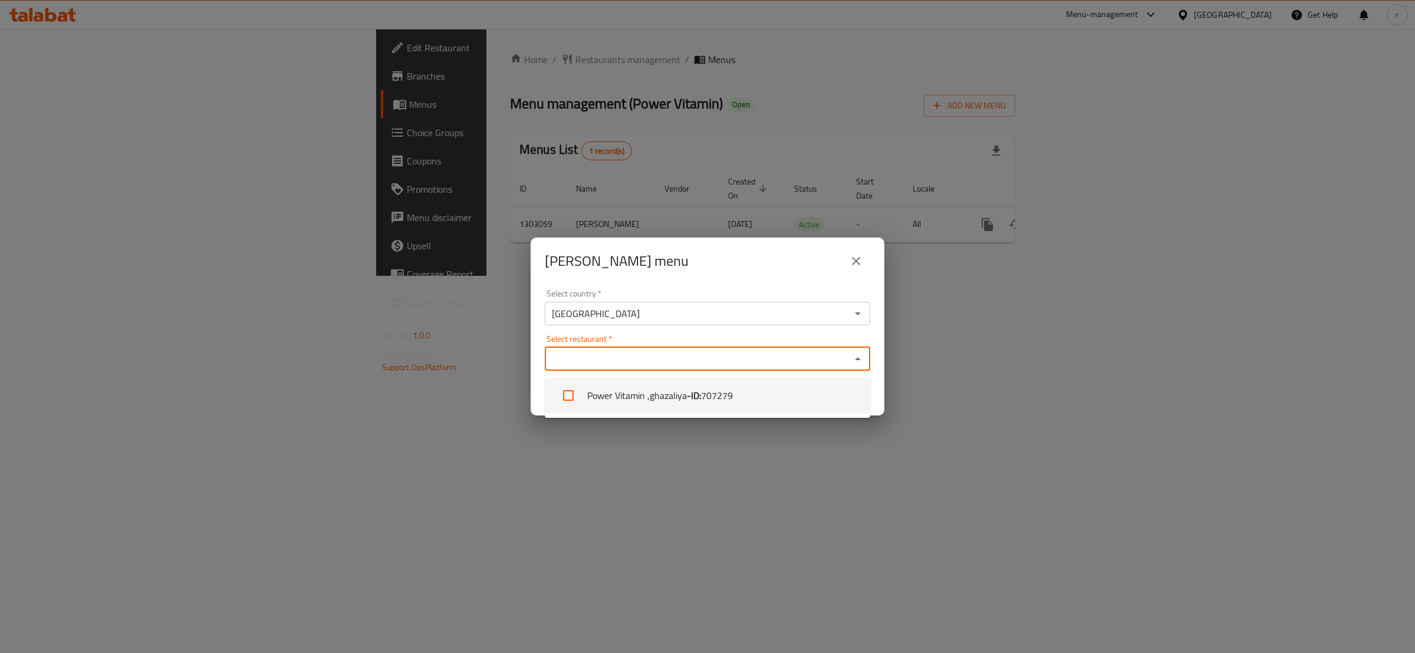
checkbox input "true"
click at [742, 368] on div "Power Vitamin ,ghazaliya Select restaurant *" at bounding box center [707, 359] width 325 height 24
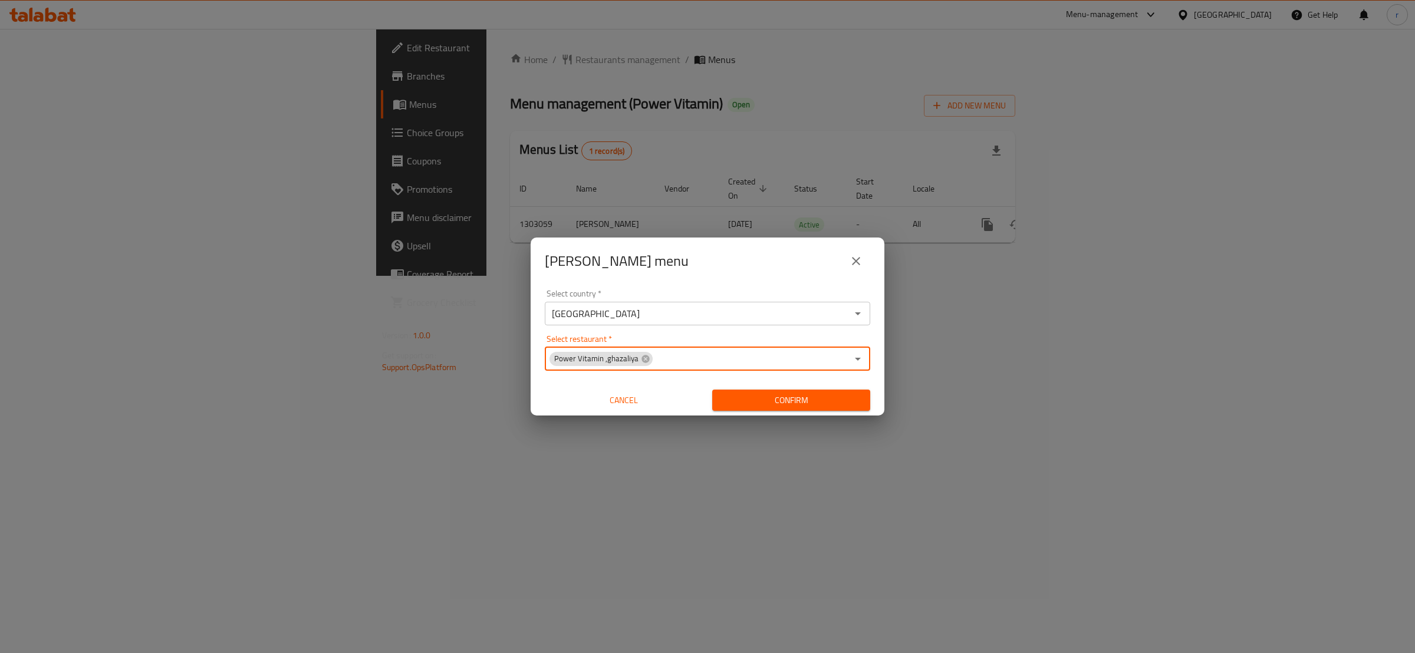
click at [746, 356] on input "Select restaurant   *" at bounding box center [750, 359] width 193 height 17
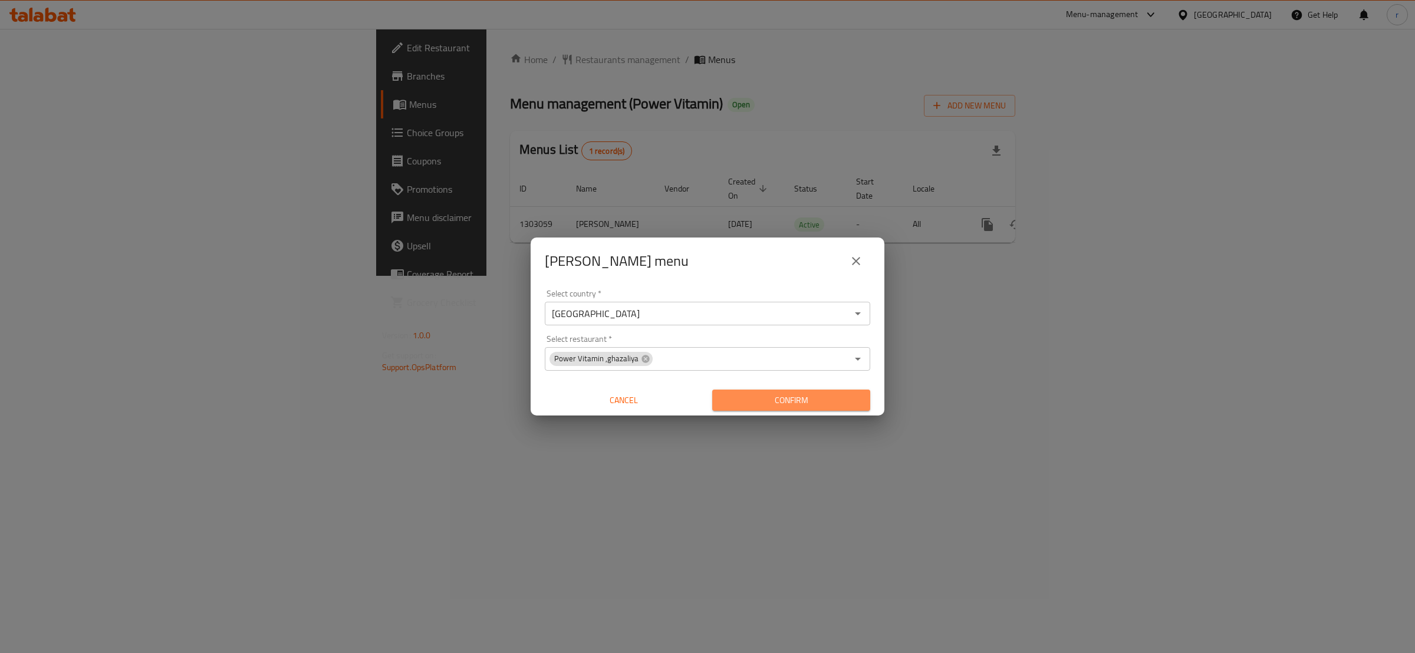
click at [771, 395] on span "Confirm" at bounding box center [791, 400] width 139 height 15
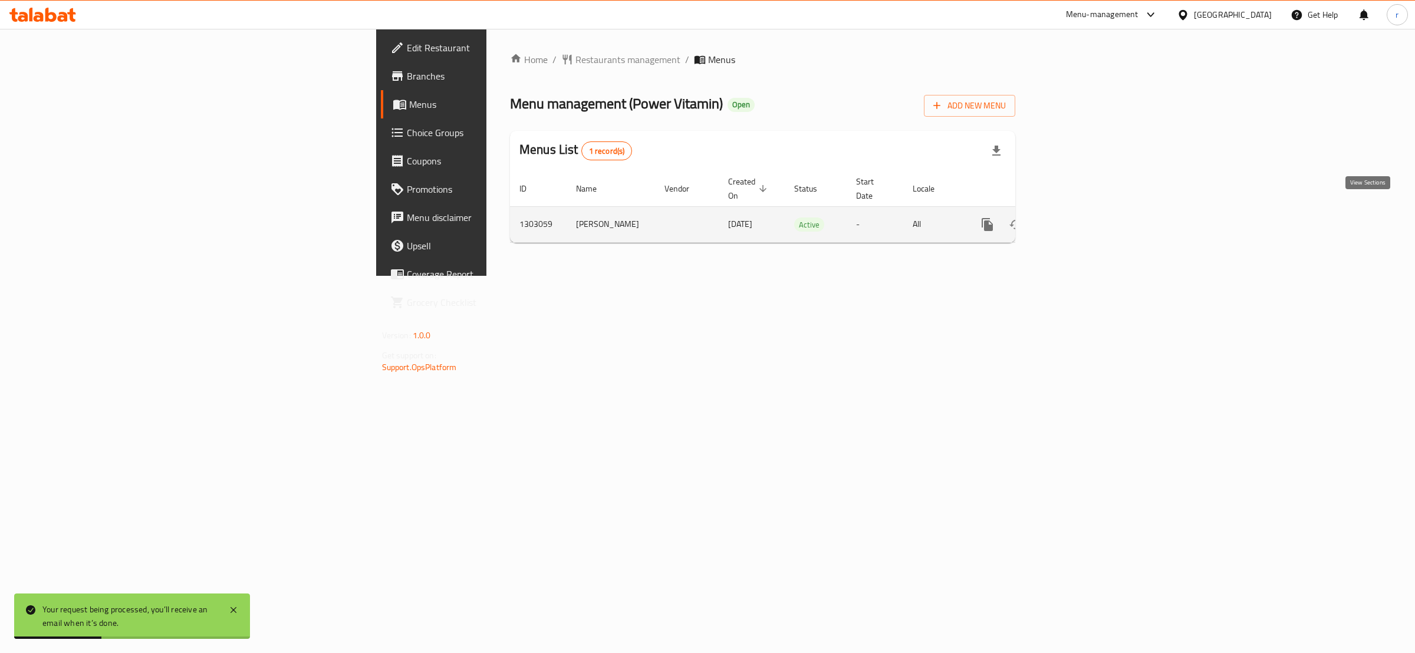
click at [1087, 216] on link "enhanced table" at bounding box center [1072, 224] width 28 height 28
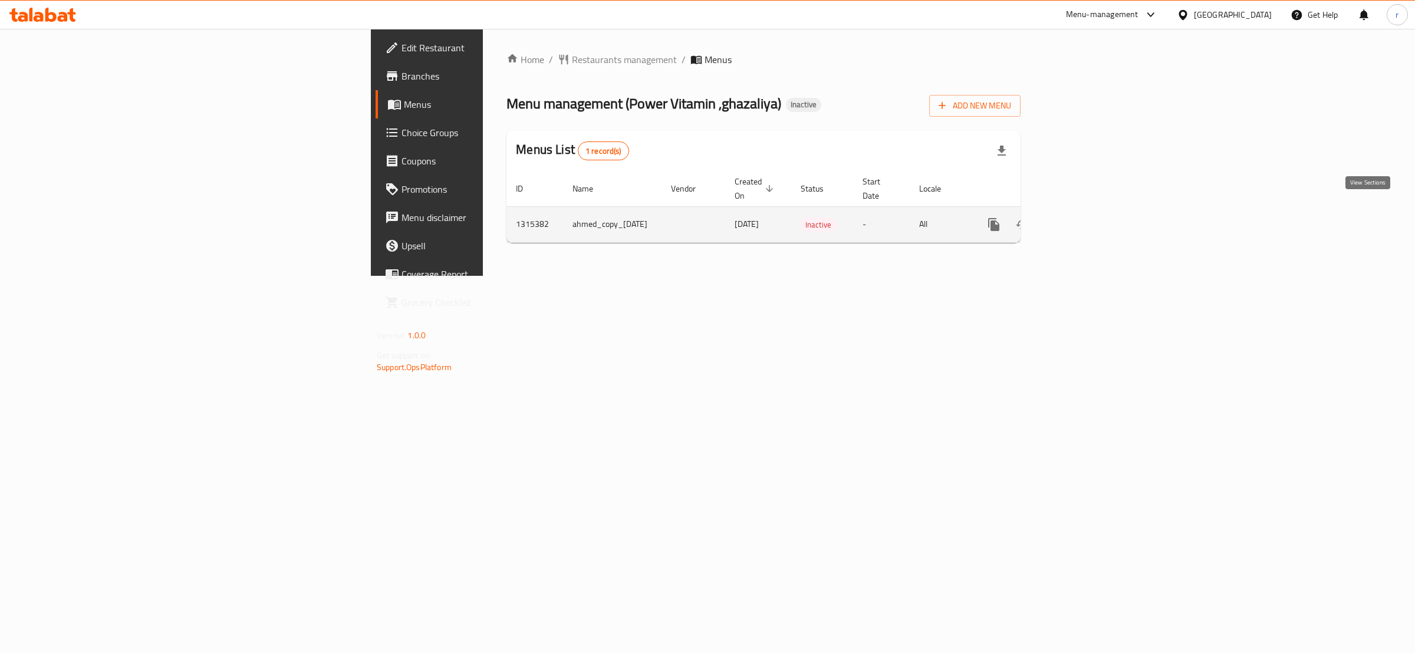
click at [1093, 216] on link "enhanced table" at bounding box center [1079, 224] width 28 height 28
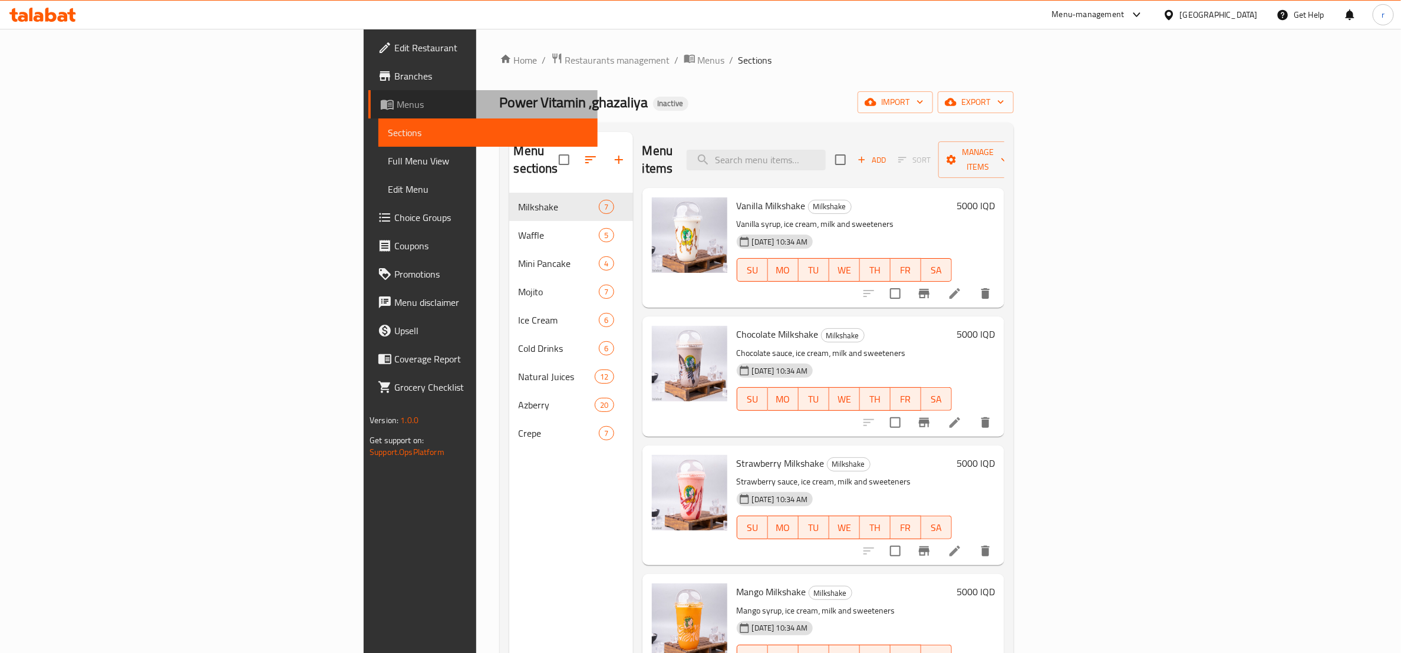
click at [397, 106] on span "Menus" at bounding box center [493, 104] width 192 height 14
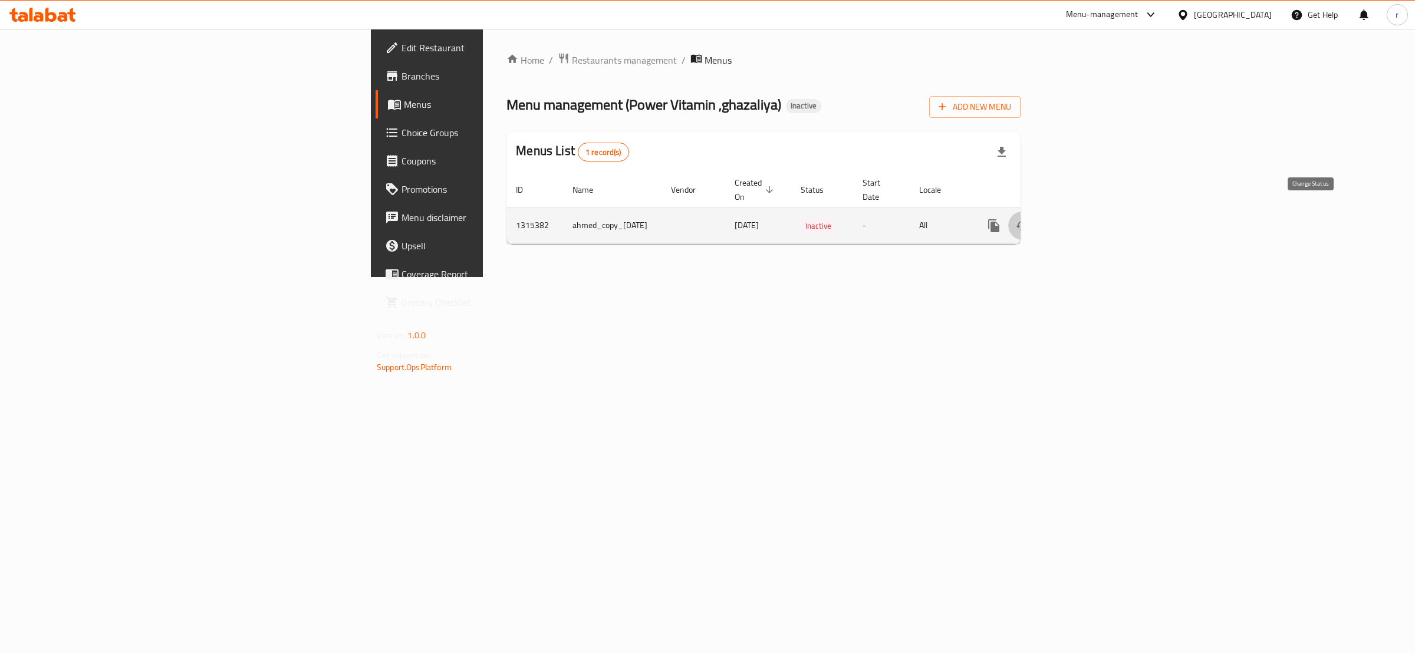
click at [1029, 219] on icon "enhanced table" at bounding box center [1022, 226] width 14 height 14
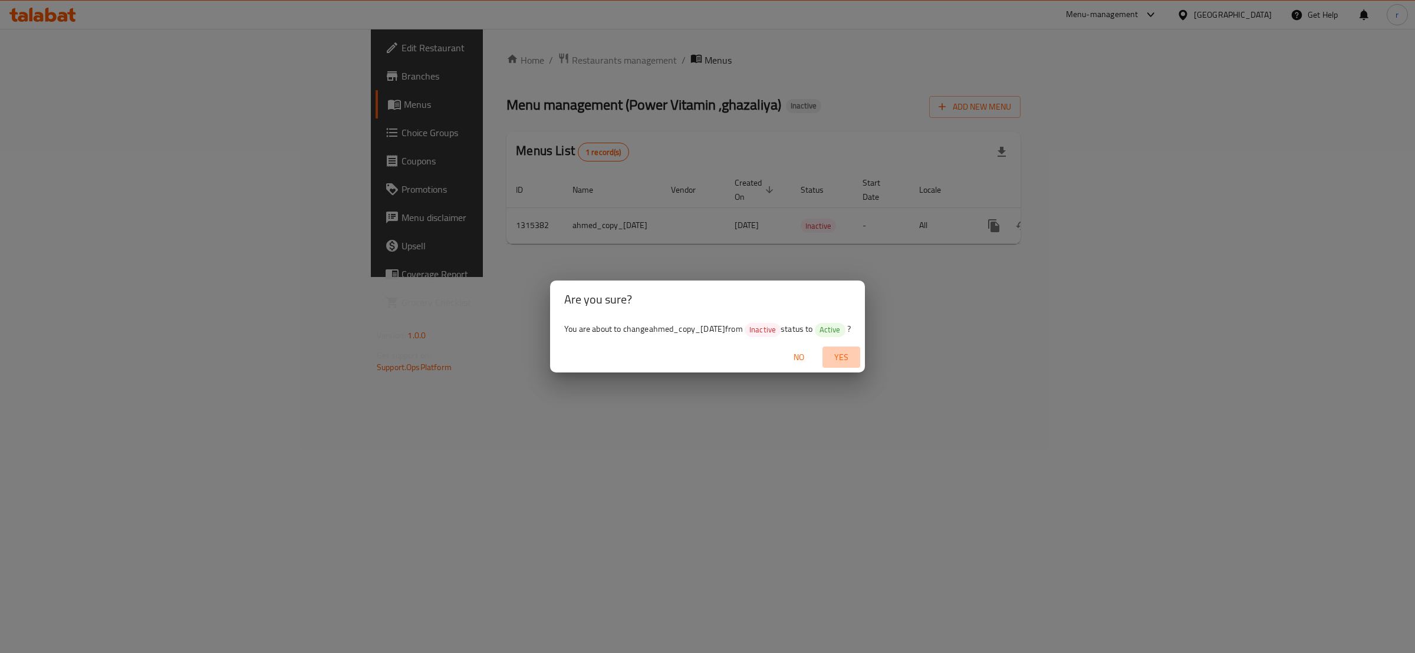
click at [844, 354] on span "Yes" at bounding box center [841, 357] width 28 height 15
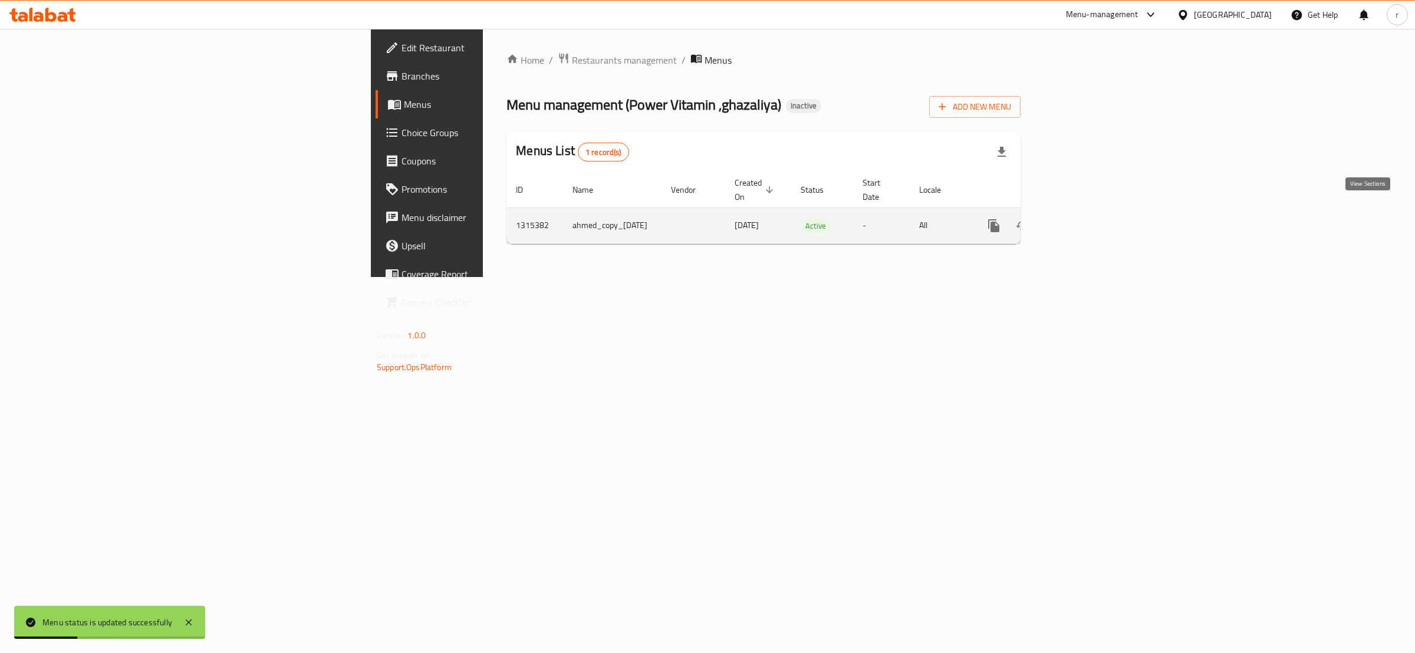
click at [1093, 212] on link "enhanced table" at bounding box center [1079, 226] width 28 height 28
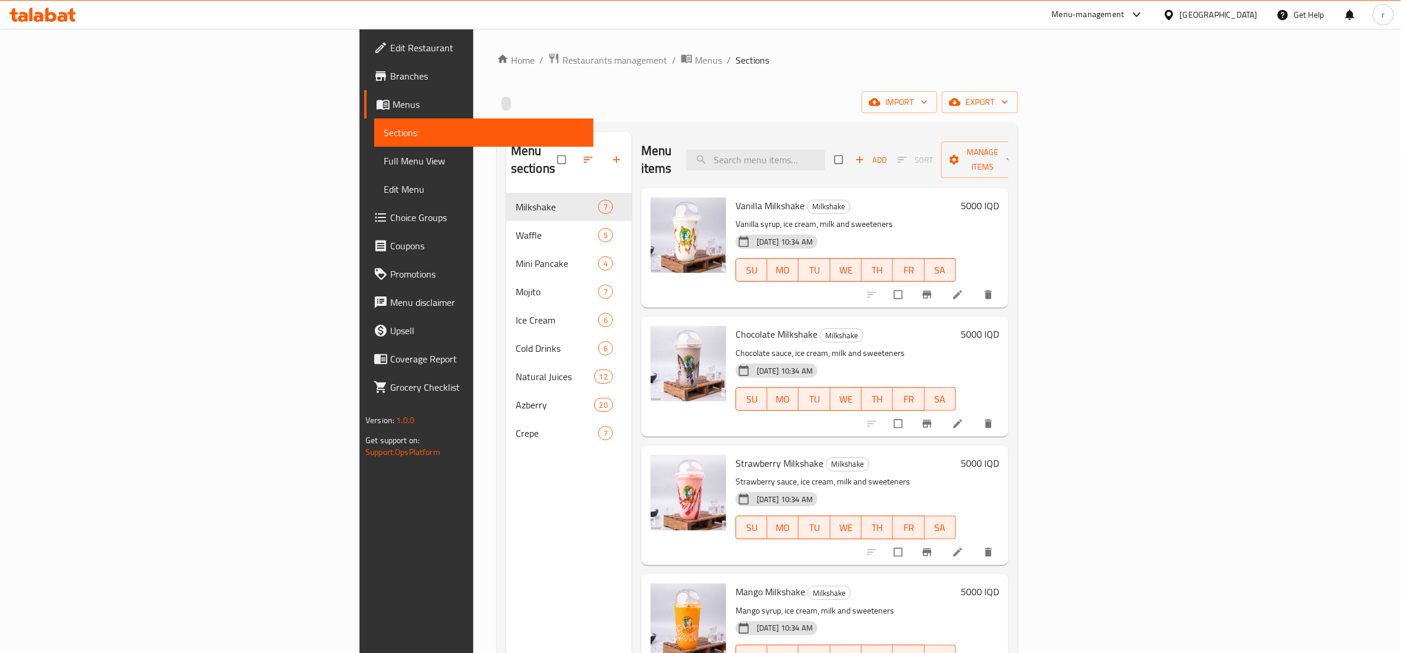
click at [393, 105] on span "Menus" at bounding box center [489, 104] width 192 height 14
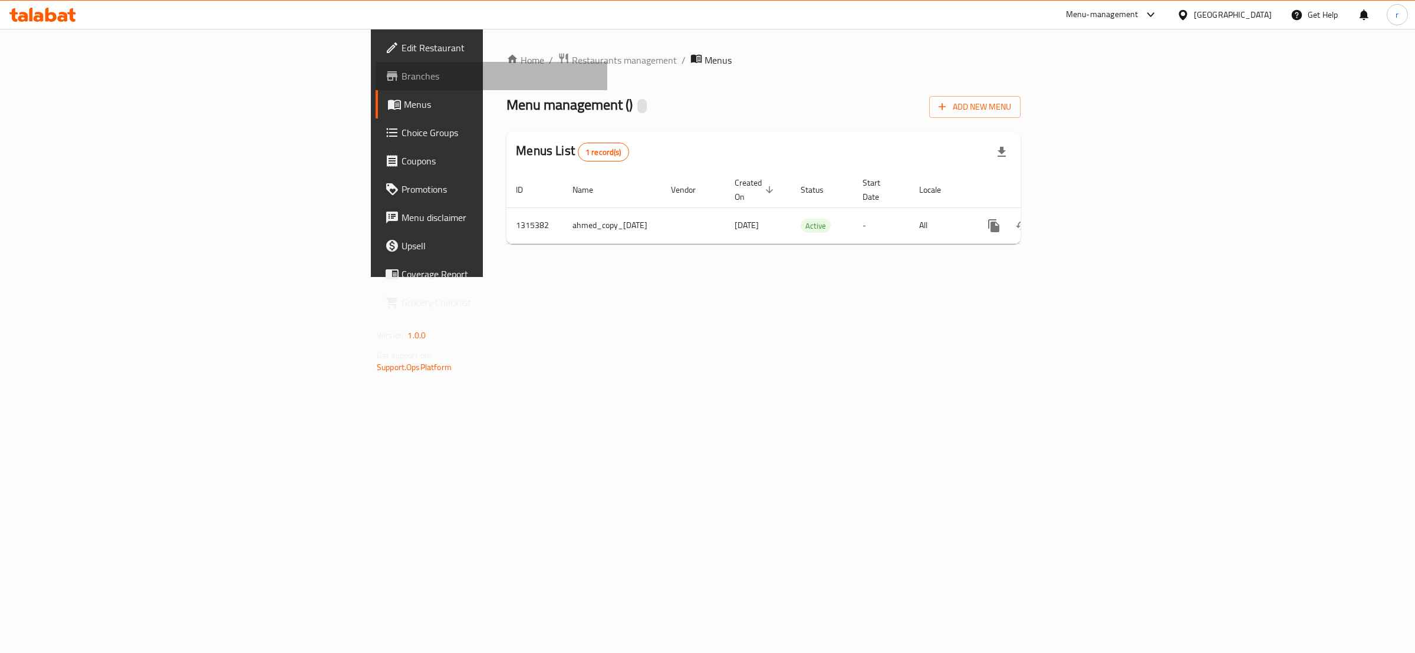
click at [376, 87] on link "Branches" at bounding box center [492, 76] width 232 height 28
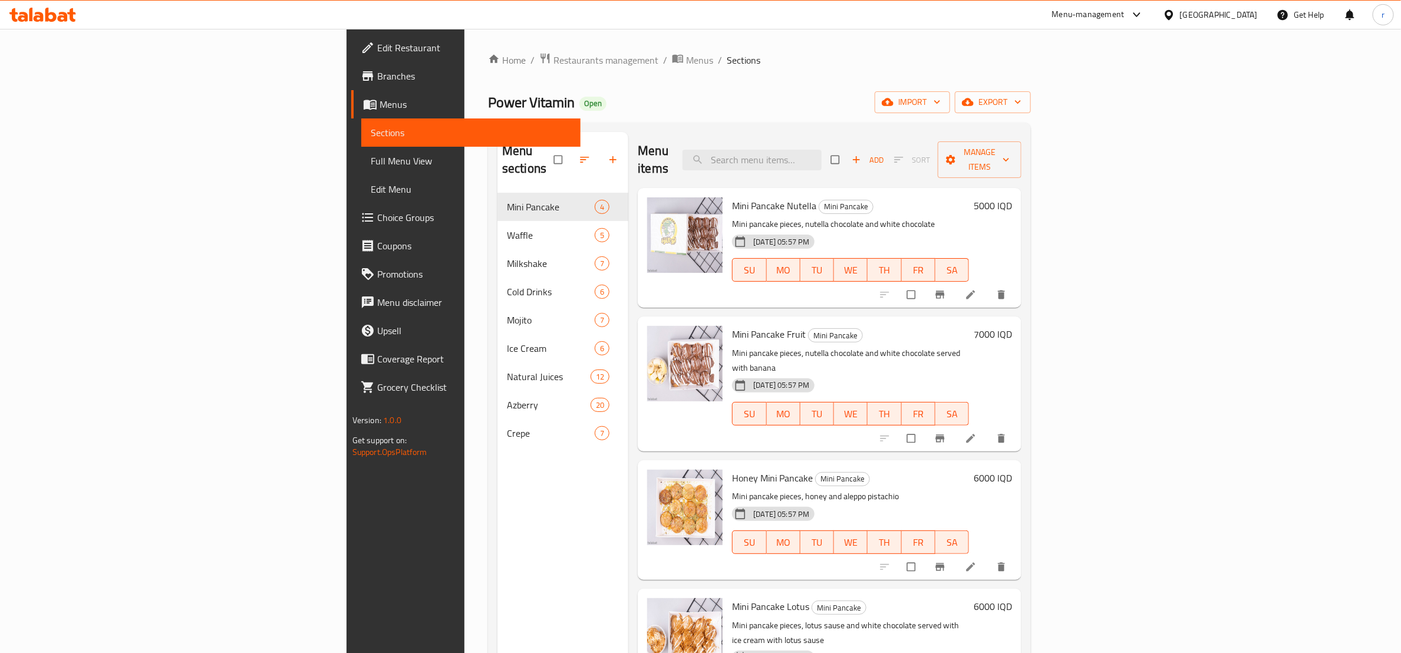
click at [380, 101] on span "Menus" at bounding box center [476, 104] width 192 height 14
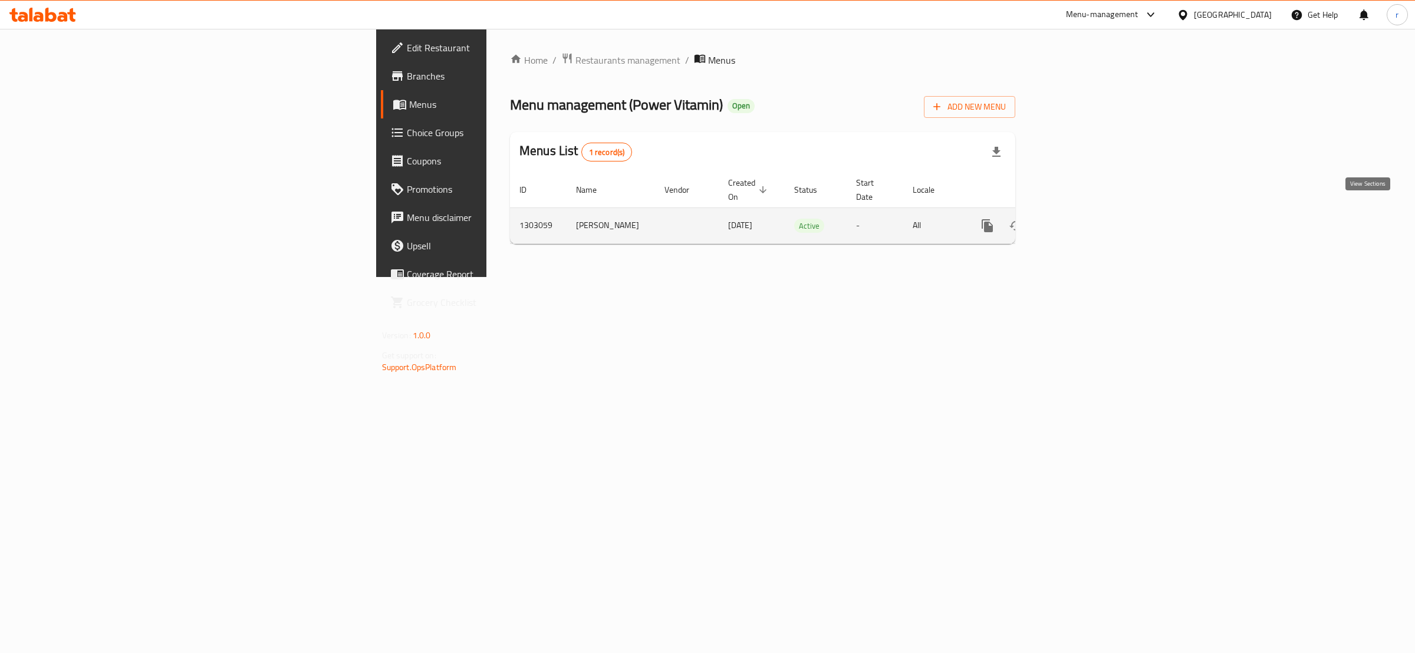
click at [1087, 215] on link "enhanced table" at bounding box center [1072, 226] width 28 height 28
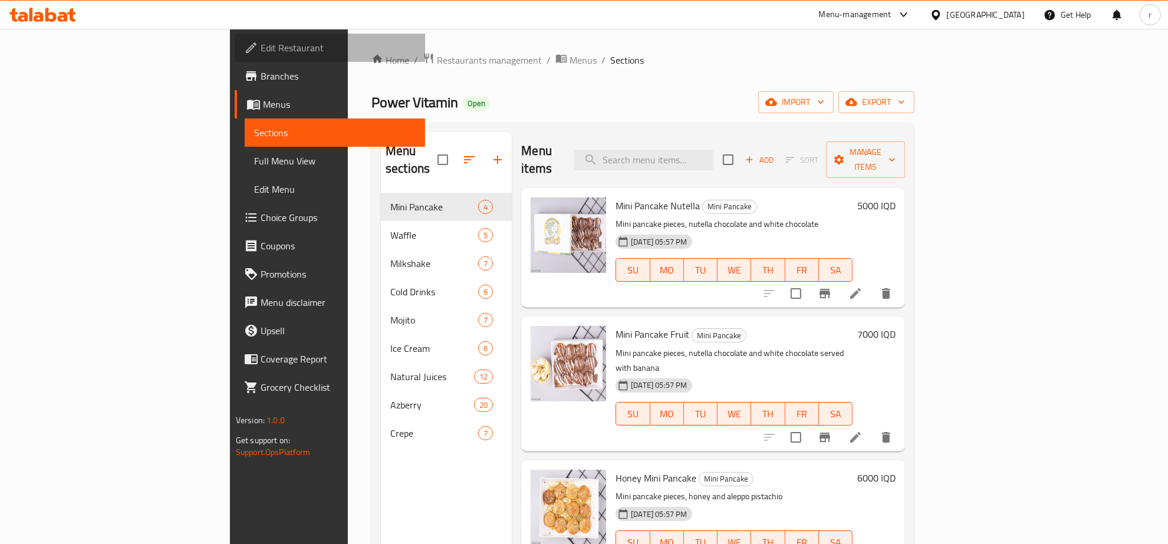
click at [261, 48] on span "Edit Restaurant" at bounding box center [338, 48] width 155 height 14
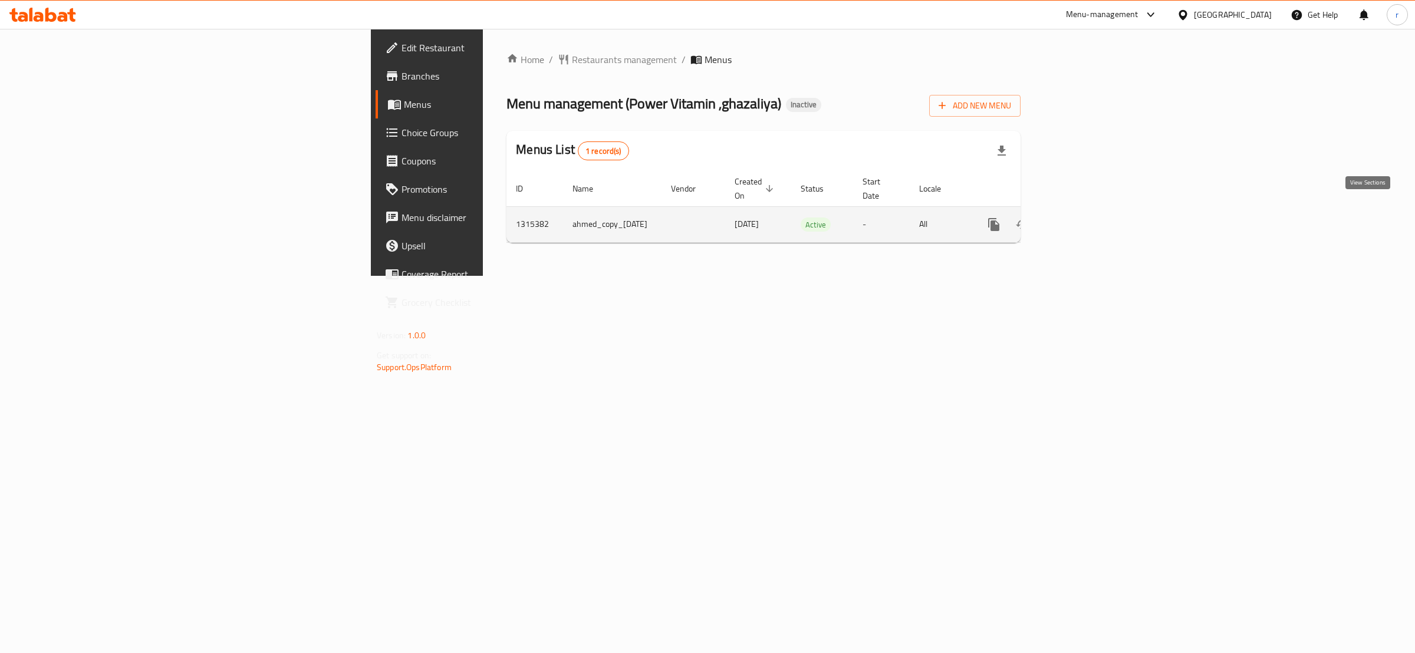
click at [1086, 218] on icon "enhanced table" at bounding box center [1079, 225] width 14 height 14
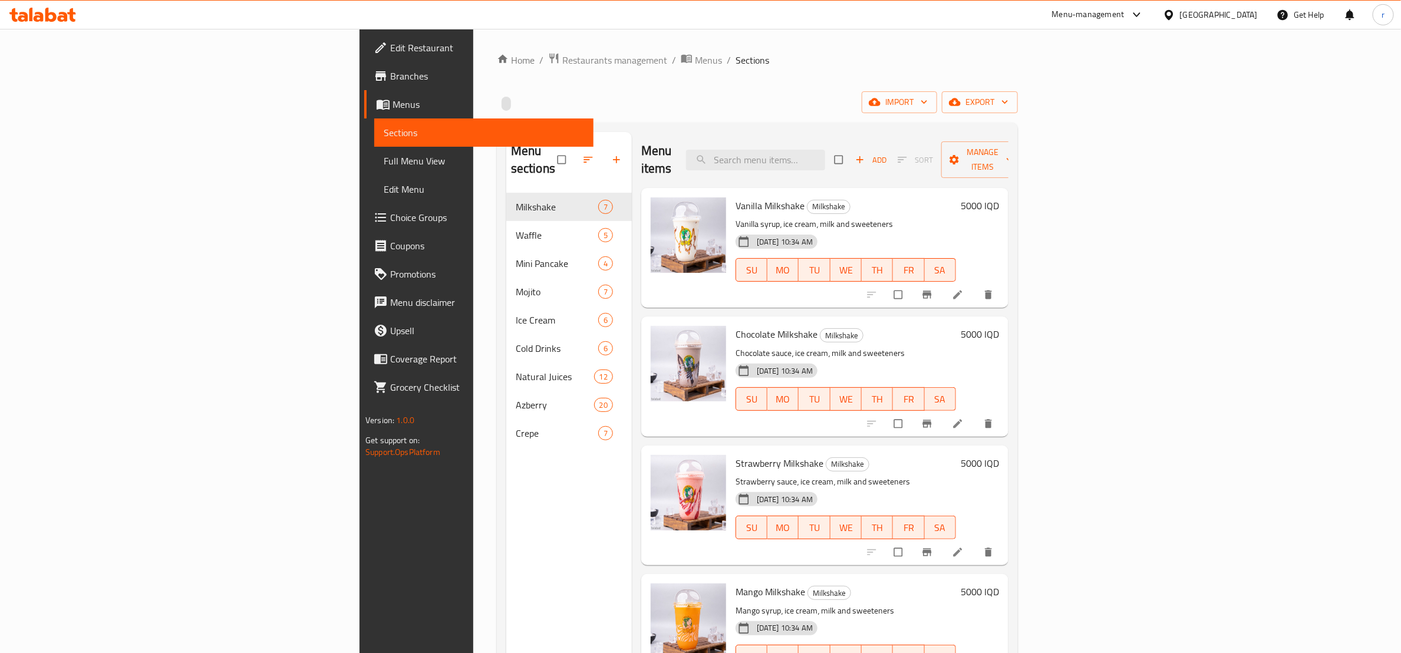
click at [502, 105] on div at bounding box center [506, 104] width 9 height 14
click at [497, 105] on span "Power Vitamin ,ghazaliya" at bounding box center [571, 102] width 149 height 27
click at [497, 111] on span "Power Vitamin ,ghazaliya" at bounding box center [571, 102] width 149 height 27
click at [575, 154] on button "button" at bounding box center [589, 160] width 28 height 26
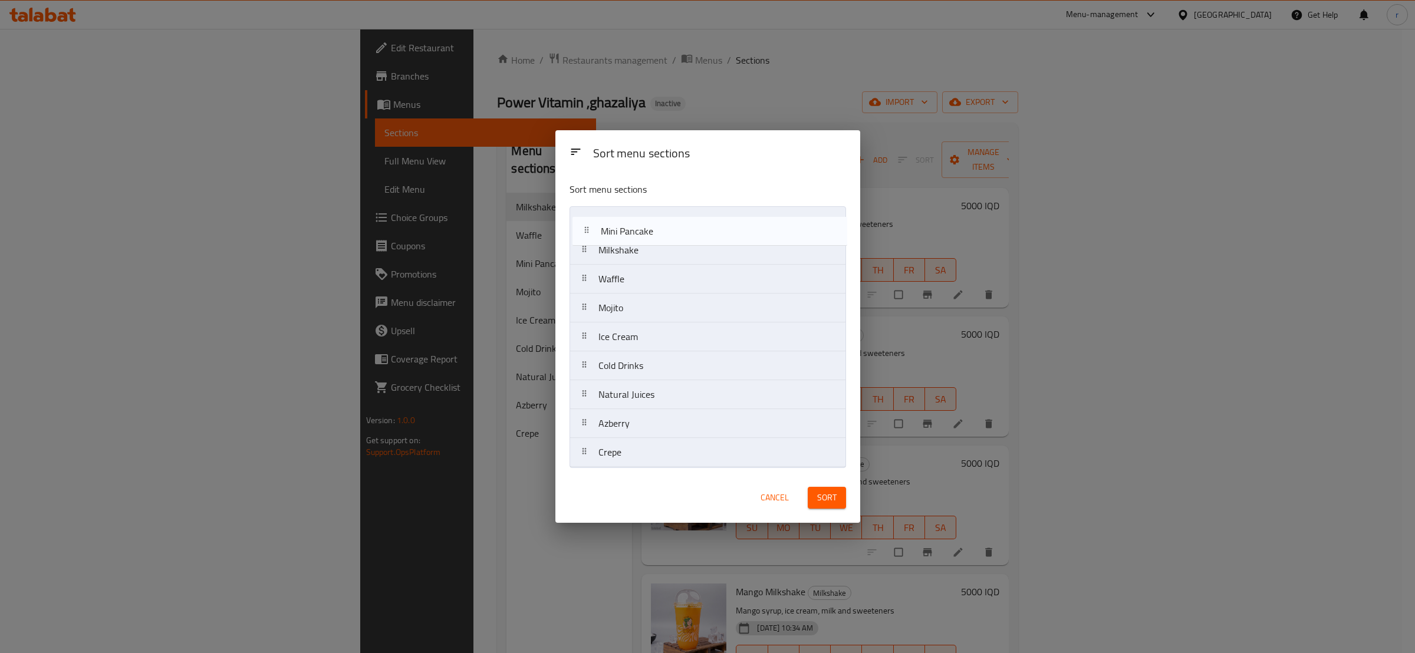
drag, startPoint x: 631, startPoint y: 288, endPoint x: 634, endPoint y: 219, distance: 69.0
click at [634, 219] on nav "Milkshake Waffle Mini Pancake Mojito Ice Cream Cold Drinks Natural Juices Azber…" at bounding box center [708, 336] width 277 height 261
drag, startPoint x: 610, startPoint y: 290, endPoint x: 610, endPoint y: 264, distance: 26.5
click at [610, 264] on nav "Mini Pancake Milkshake Waffle Mojito Ice Cream Cold Drinks Natural Juices Azber…" at bounding box center [708, 336] width 277 height 261
drag, startPoint x: 657, startPoint y: 374, endPoint x: 657, endPoint y: 315, distance: 59.0
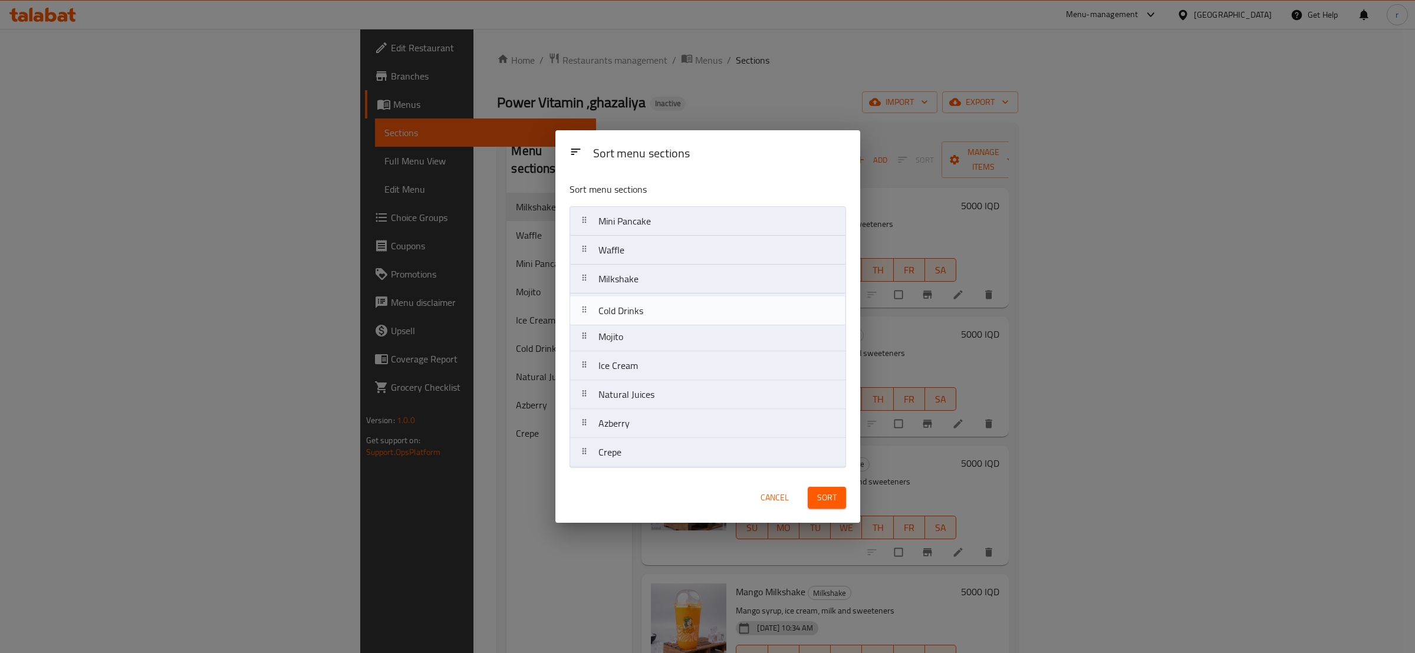
click at [657, 315] on nav "Mini Pancake Waffle Milkshake Mojito Ice Cream Cold Drinks Natural Juices Azber…" at bounding box center [708, 336] width 277 height 261
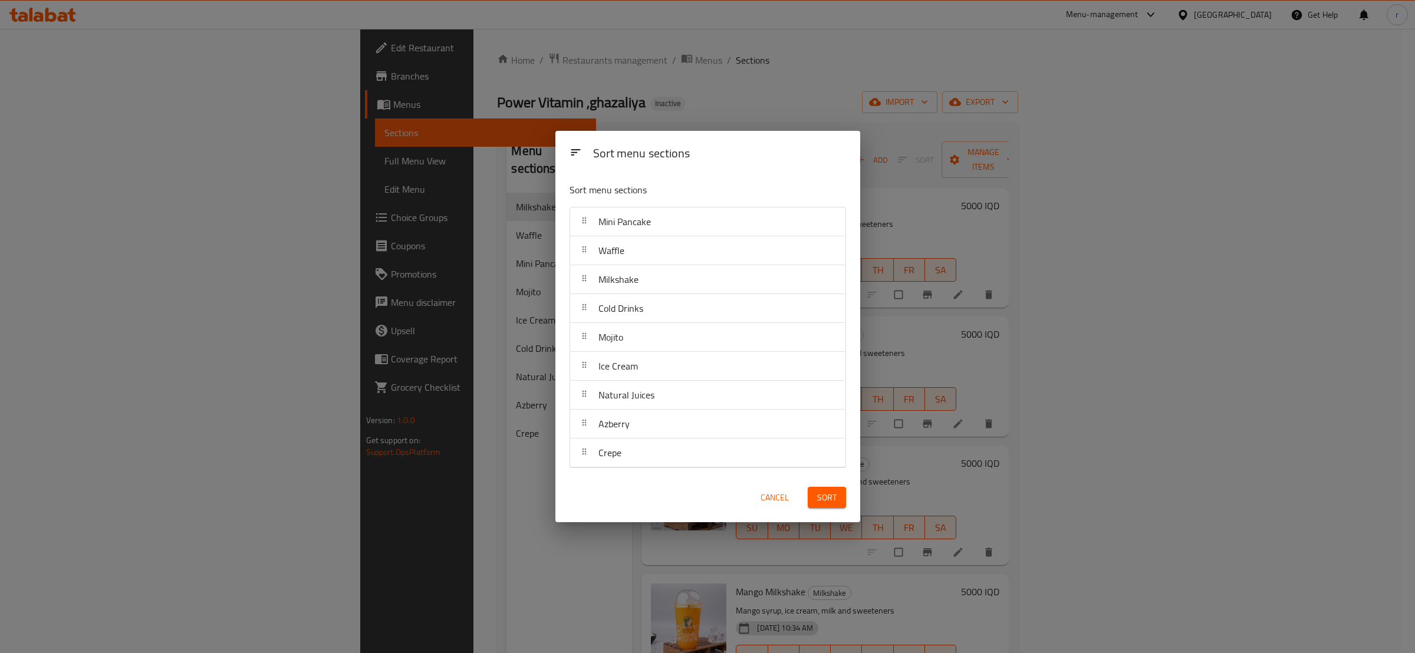
click at [819, 496] on span "Sort" at bounding box center [826, 498] width 19 height 15
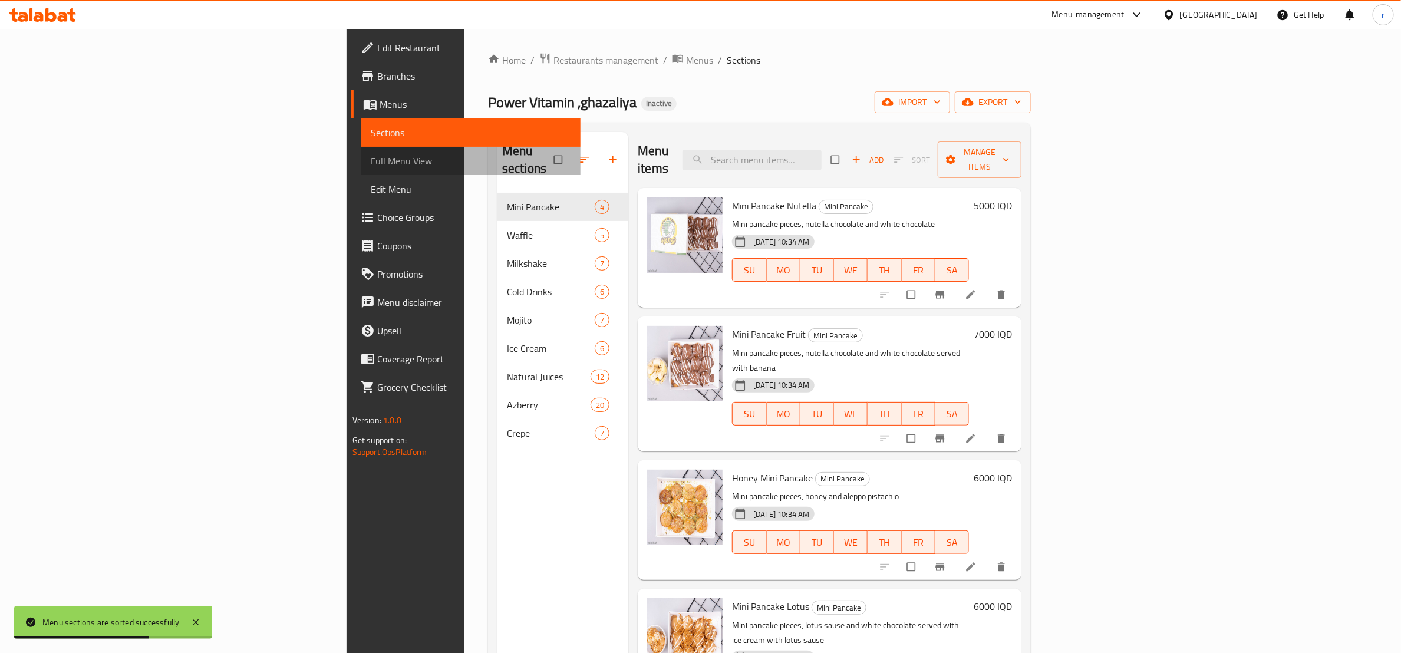
click at [371, 156] on span "Full Menu View" at bounding box center [471, 161] width 200 height 14
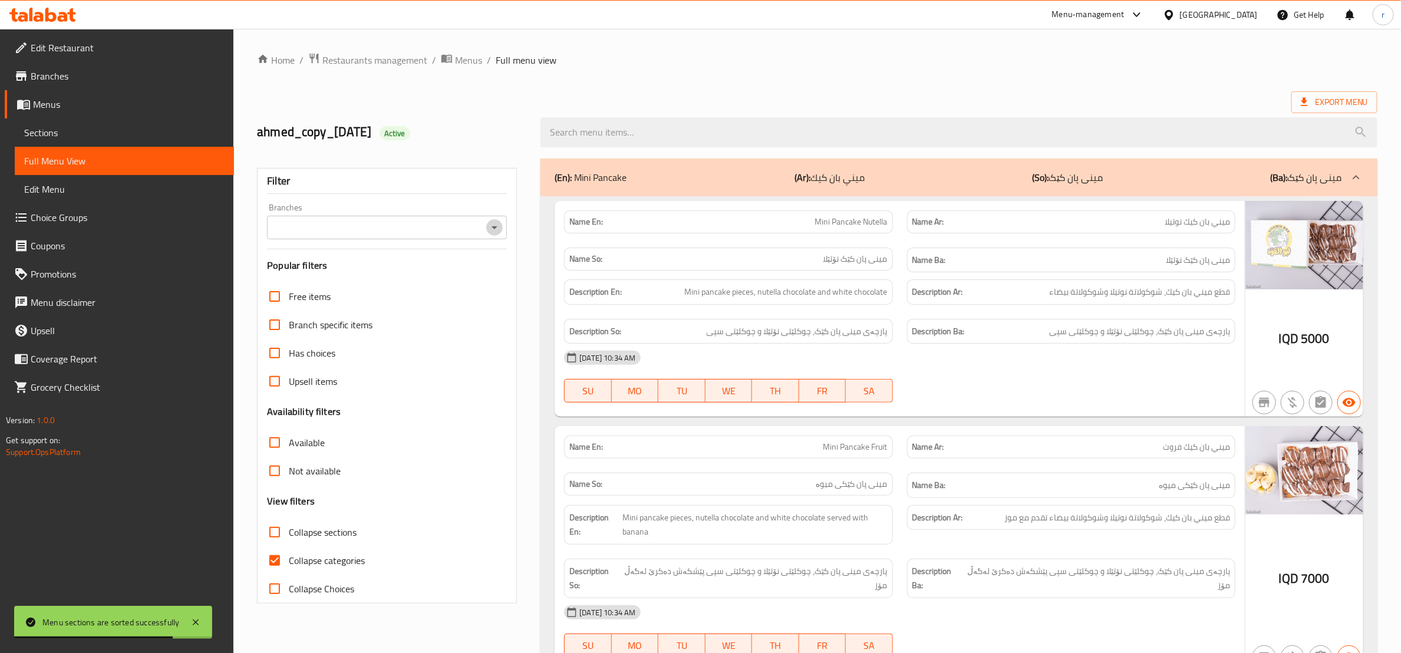
click at [492, 223] on icon "Open" at bounding box center [495, 227] width 14 height 14
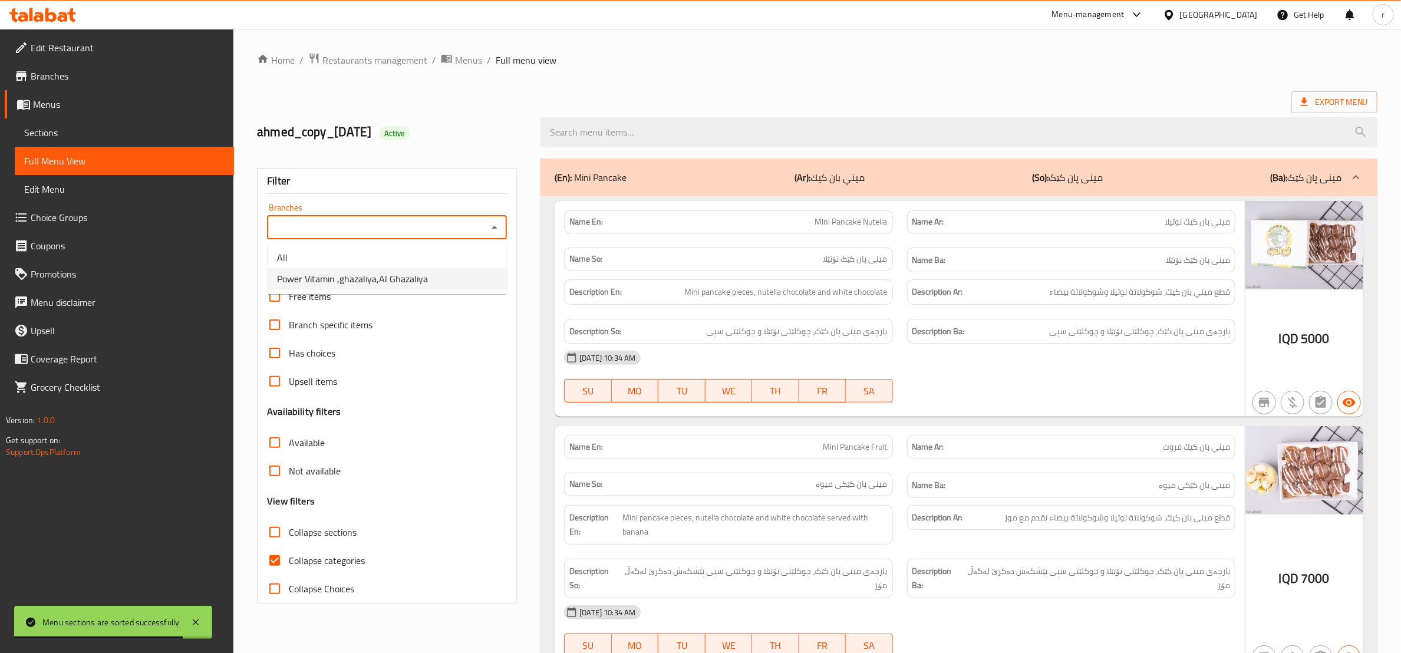
click at [388, 286] on span "Power Vitamin ,ghazaliya,Al Ghazaliya" at bounding box center [352, 279] width 151 height 14
type input "Power Vitamin ,ghazaliya,Al Ghazaliya"
click at [276, 562] on input "Collapse categories" at bounding box center [275, 561] width 28 height 28
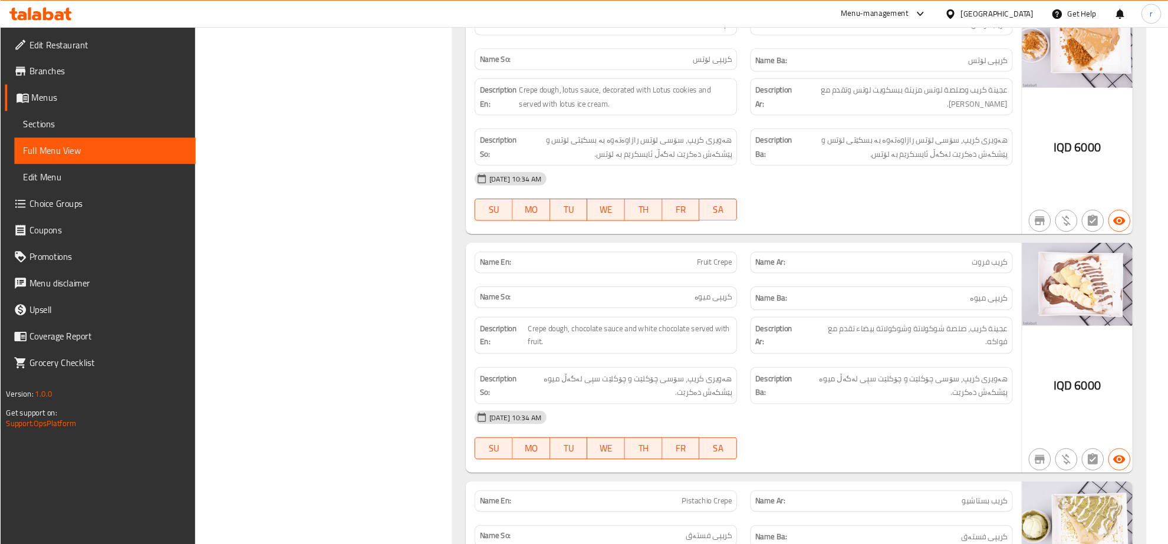
scroll to position [16963, 0]
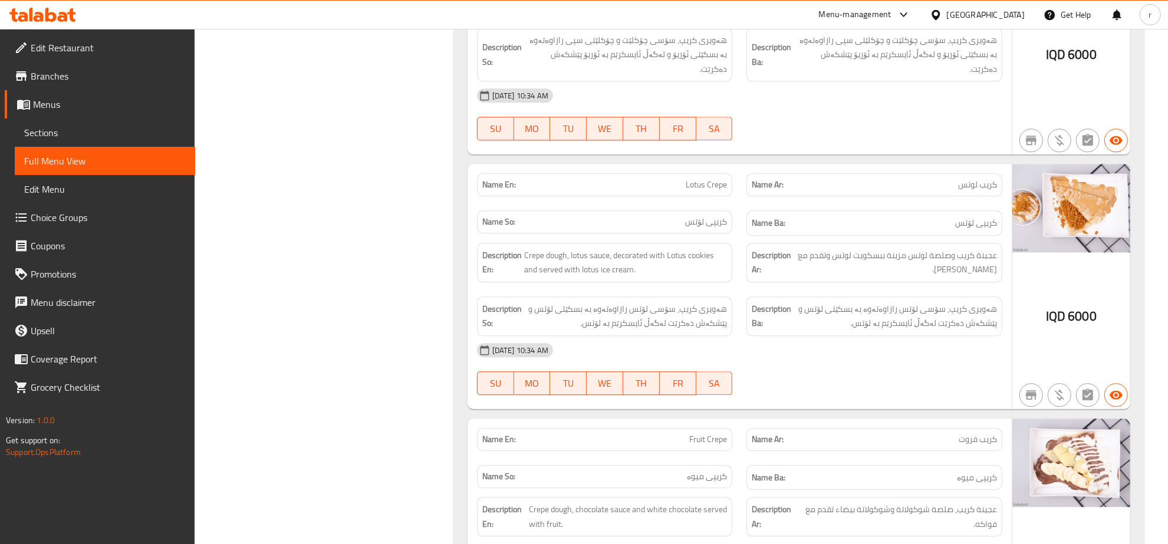
checkbox input "true"
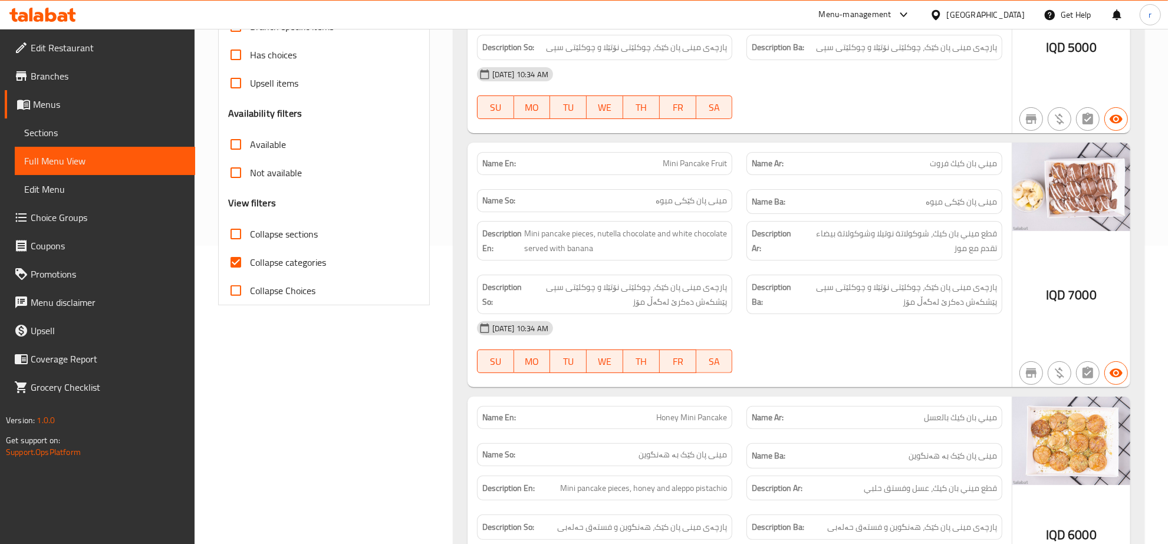
scroll to position [0, 0]
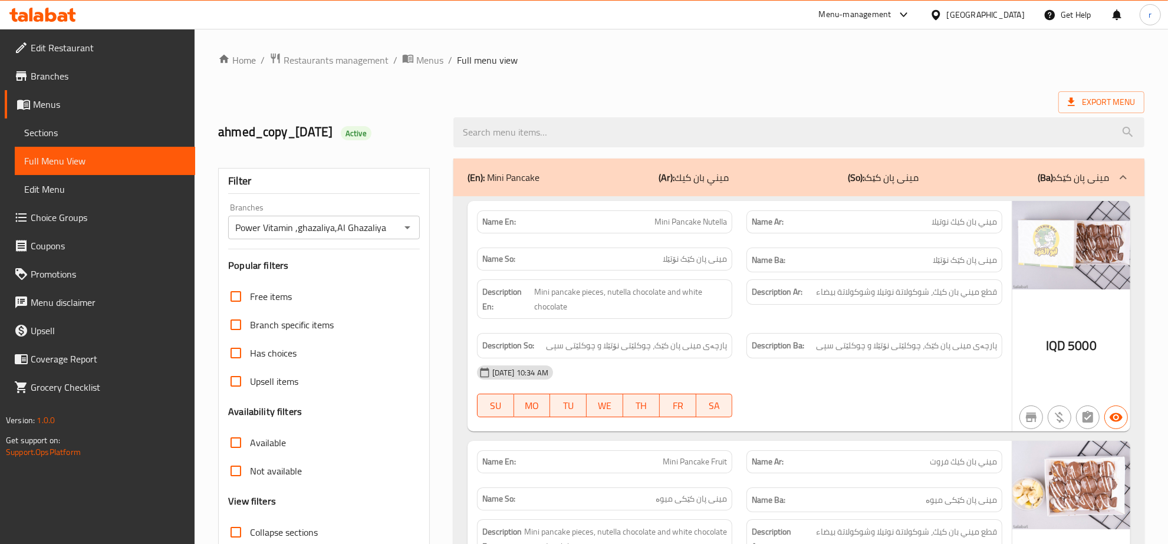
click at [131, 41] on span "Edit Restaurant" at bounding box center [108, 48] width 155 height 14
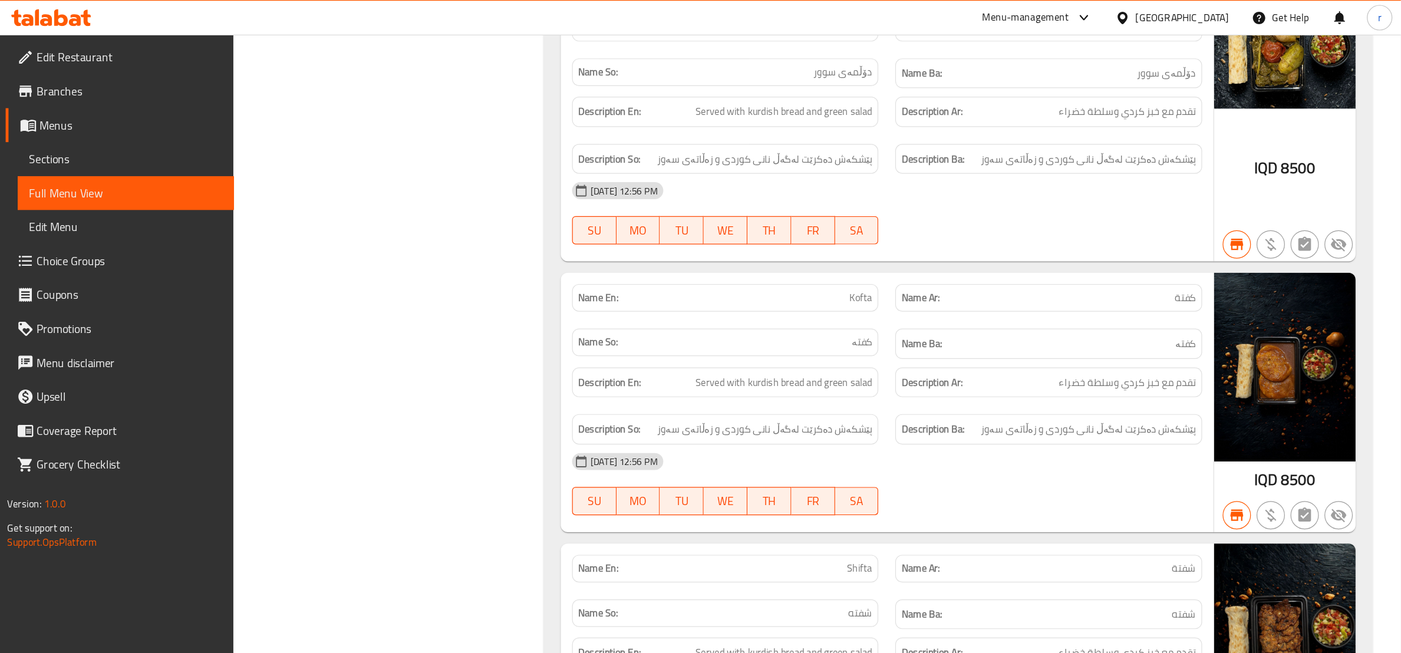
scroll to position [1427, 0]
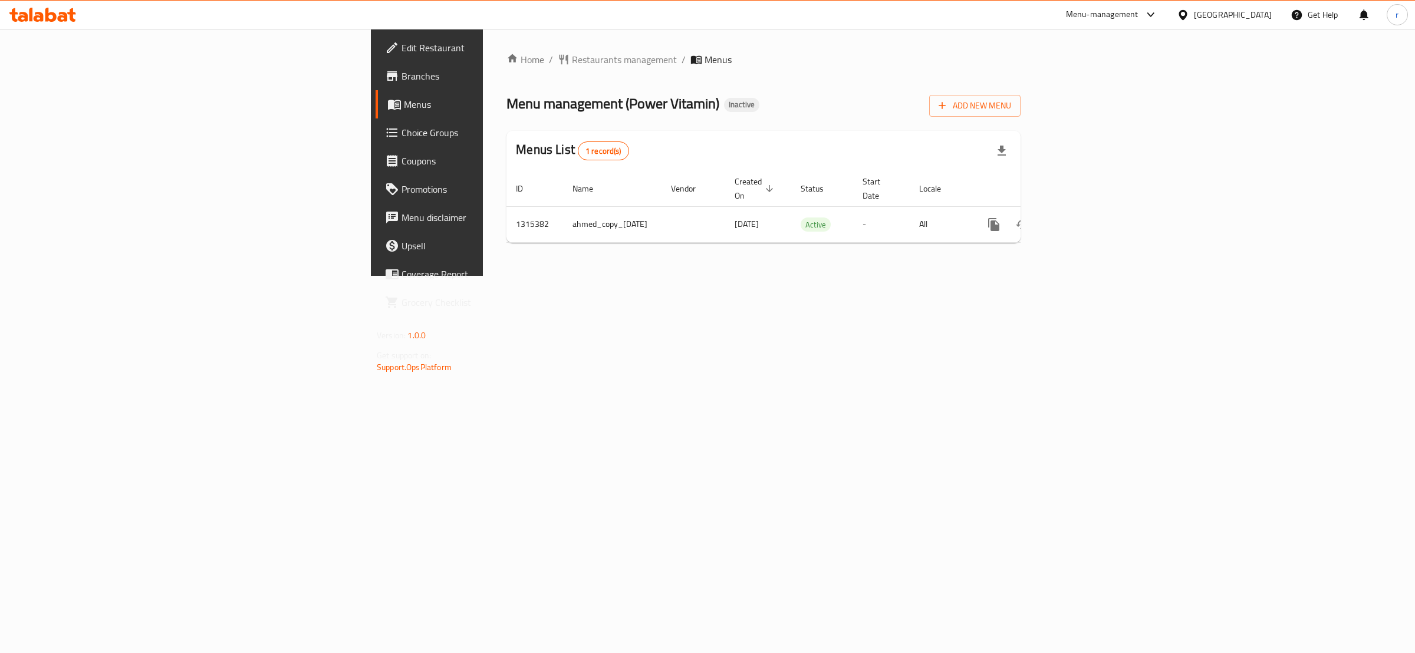
click at [1044, 259] on div "Home / Restaurants management / Menus Menu management ( Power Vitamin ) Inactiv…" at bounding box center [763, 152] width 561 height 247
click at [1044, 256] on div "Home / Restaurants management / Menus Menu management ( Power Vitamin ) Inactiv…" at bounding box center [763, 152] width 561 height 247
click at [1086, 218] on icon "enhanced table" at bounding box center [1079, 225] width 14 height 14
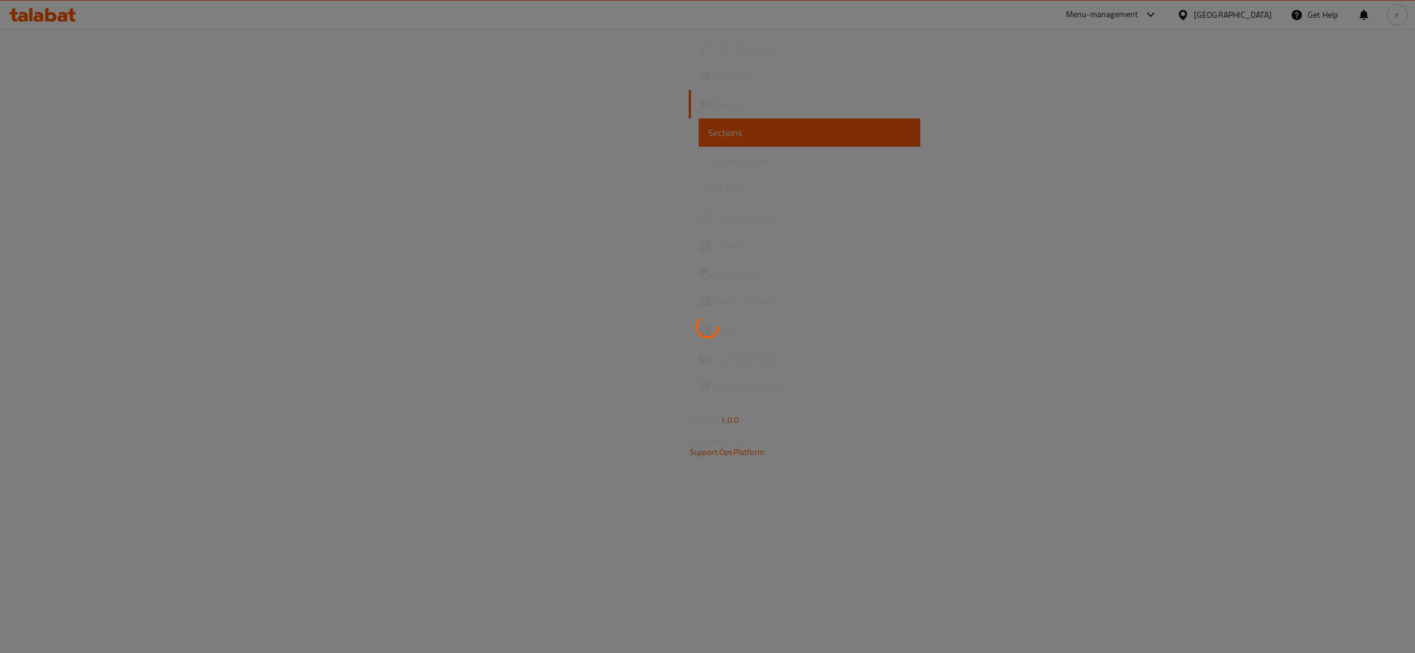
click at [85, 162] on div at bounding box center [707, 326] width 1415 height 653
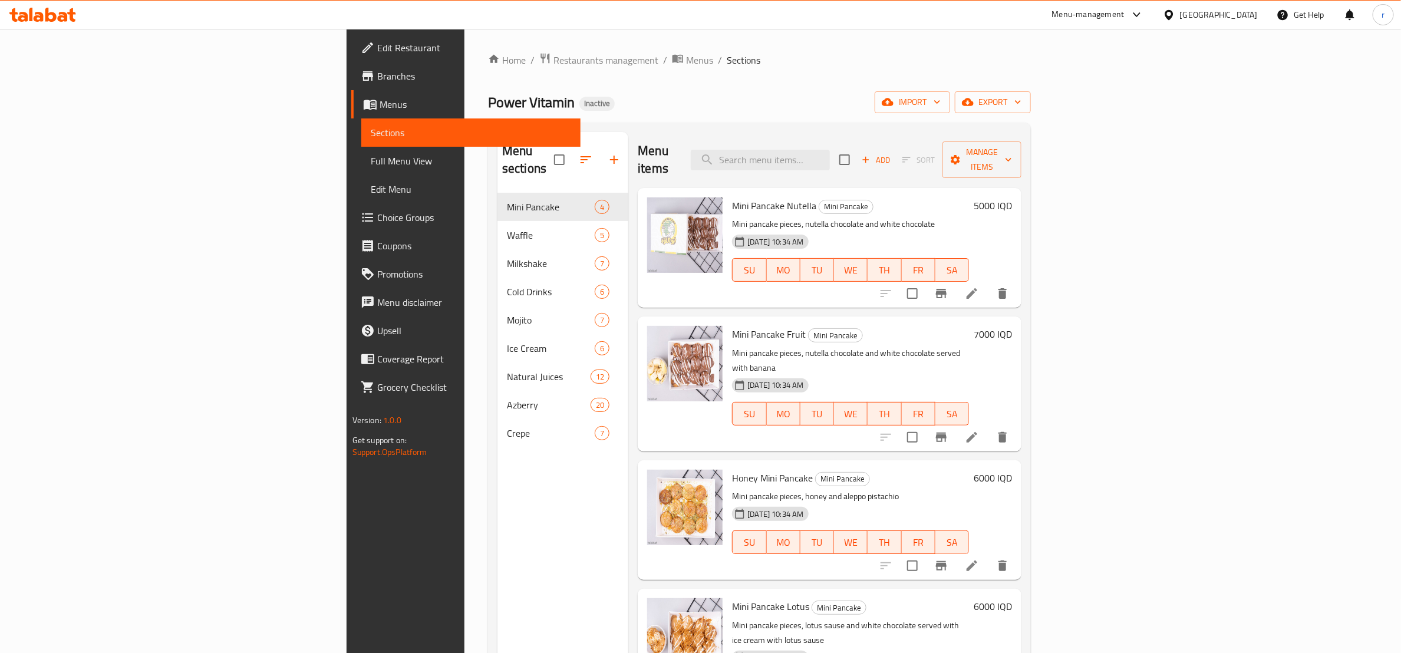
drag, startPoint x: 414, startPoint y: 455, endPoint x: 433, endPoint y: 457, distance: 18.9
click at [498, 457] on div "Menu sections Mini Pancake 4 Waffle 5 Milkshake 7 Cold Drinks 6 Mojito 7 Ice Cr…" at bounding box center [563, 458] width 131 height 653
click at [351, 60] on link "Edit Restaurant" at bounding box center [465, 48] width 229 height 28
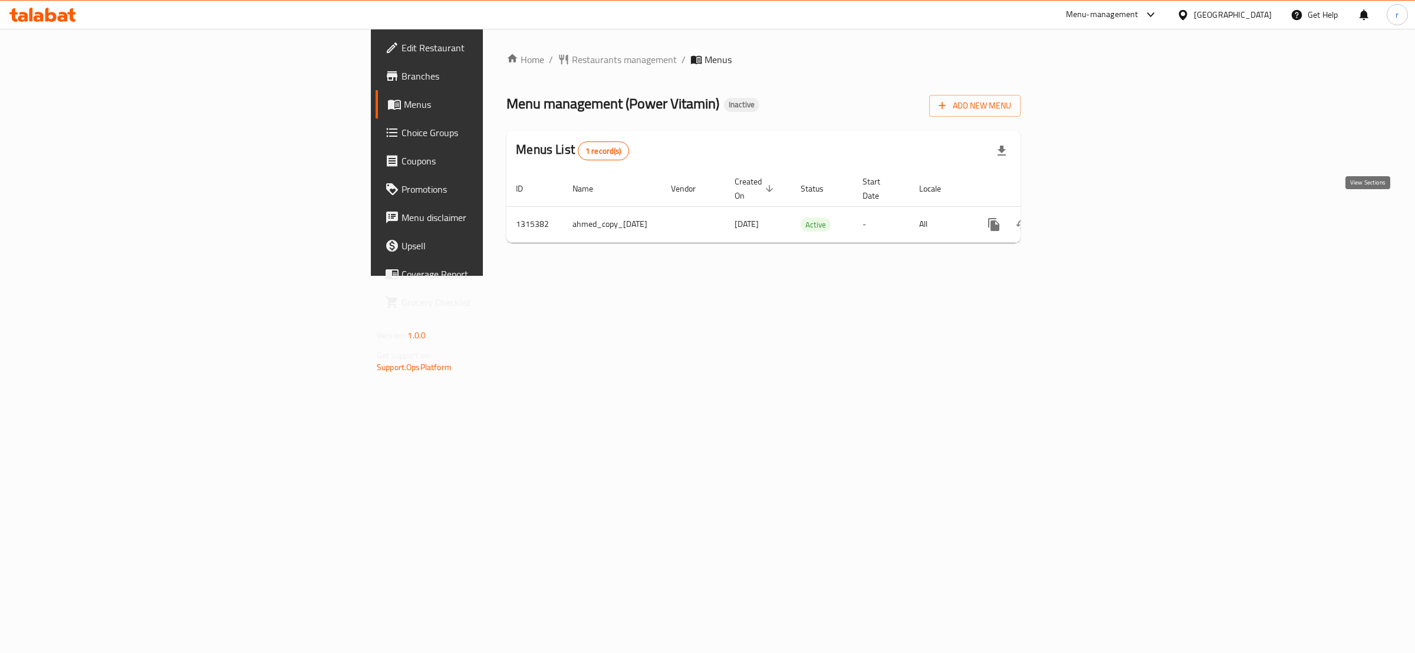
click at [1086, 218] on icon "enhanced table" at bounding box center [1079, 225] width 14 height 14
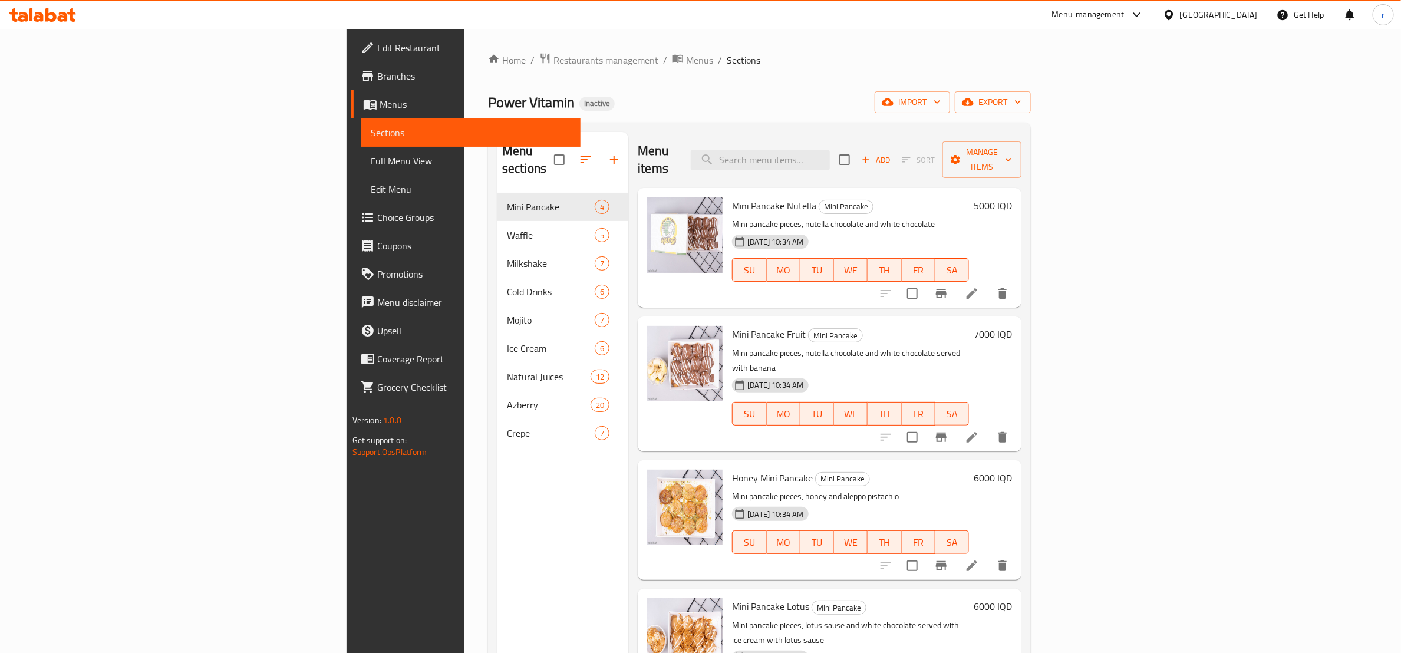
click at [371, 162] on span "Full Menu View" at bounding box center [471, 161] width 200 height 14
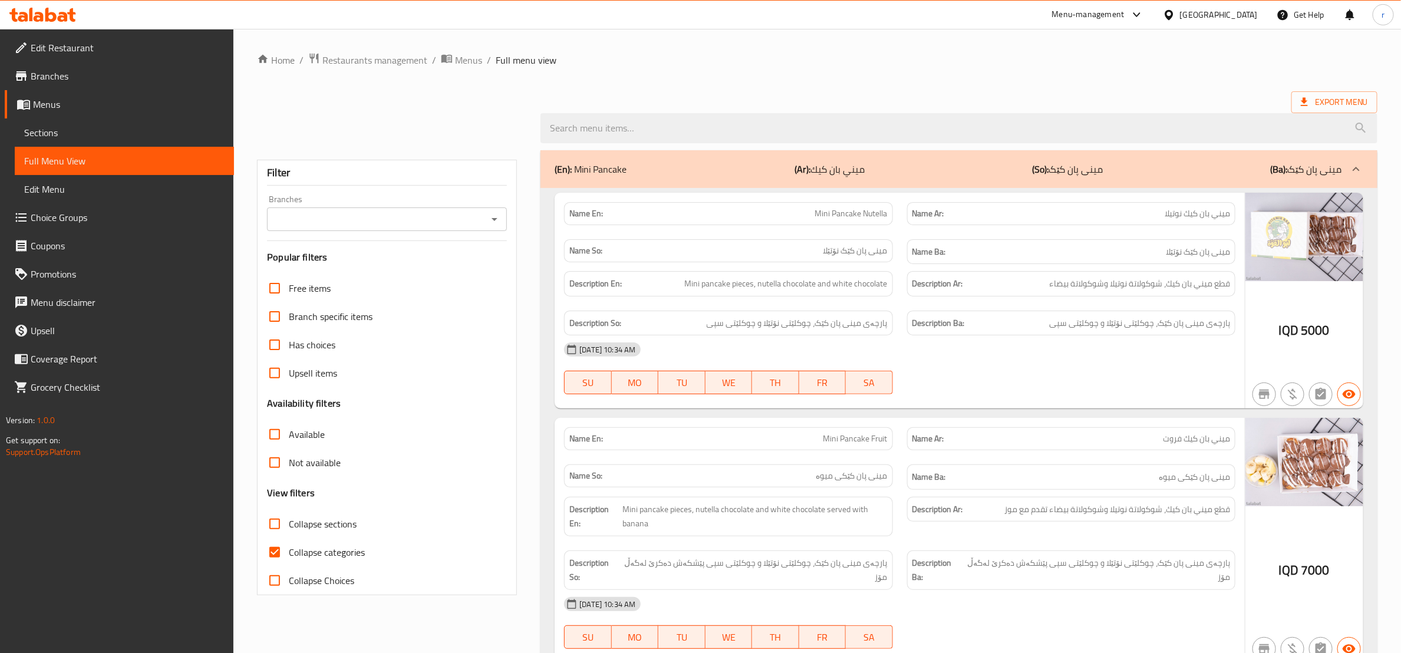
click at [274, 557] on input "Collapse categories" at bounding box center [275, 552] width 28 height 28
checkbox input "false"
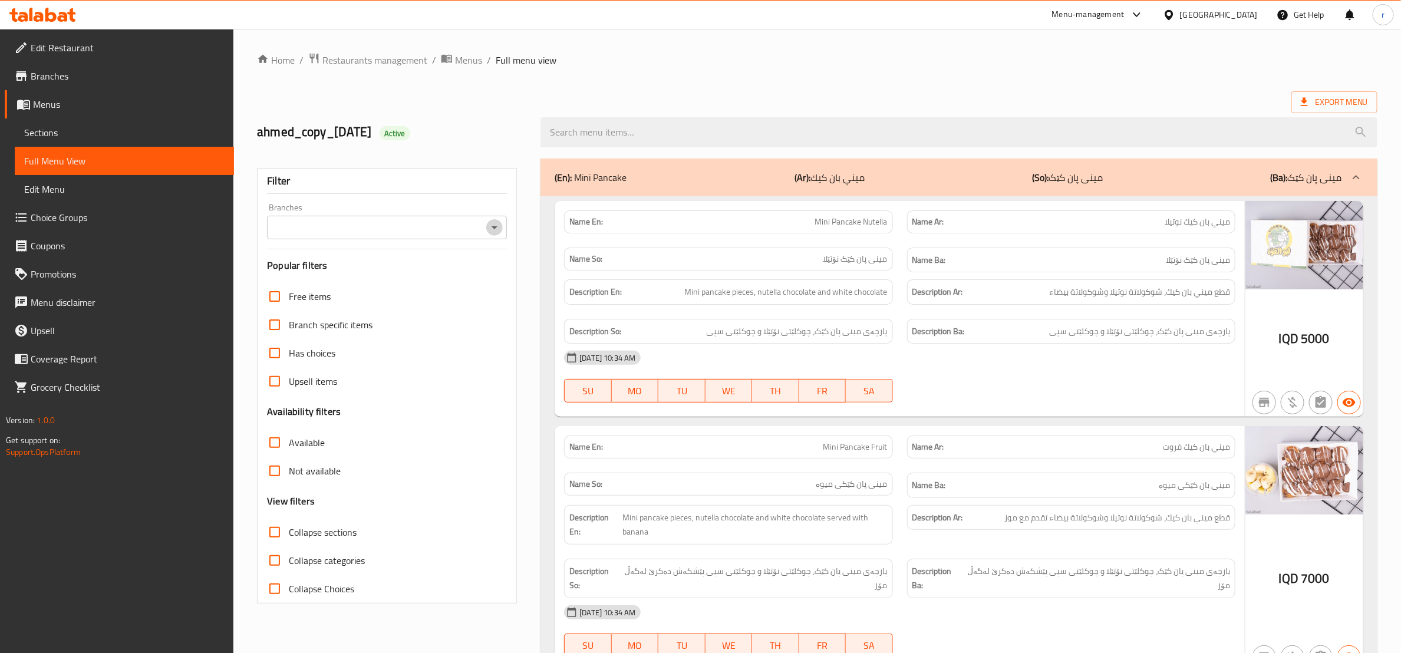
click at [496, 235] on icon "Open" at bounding box center [495, 227] width 14 height 14
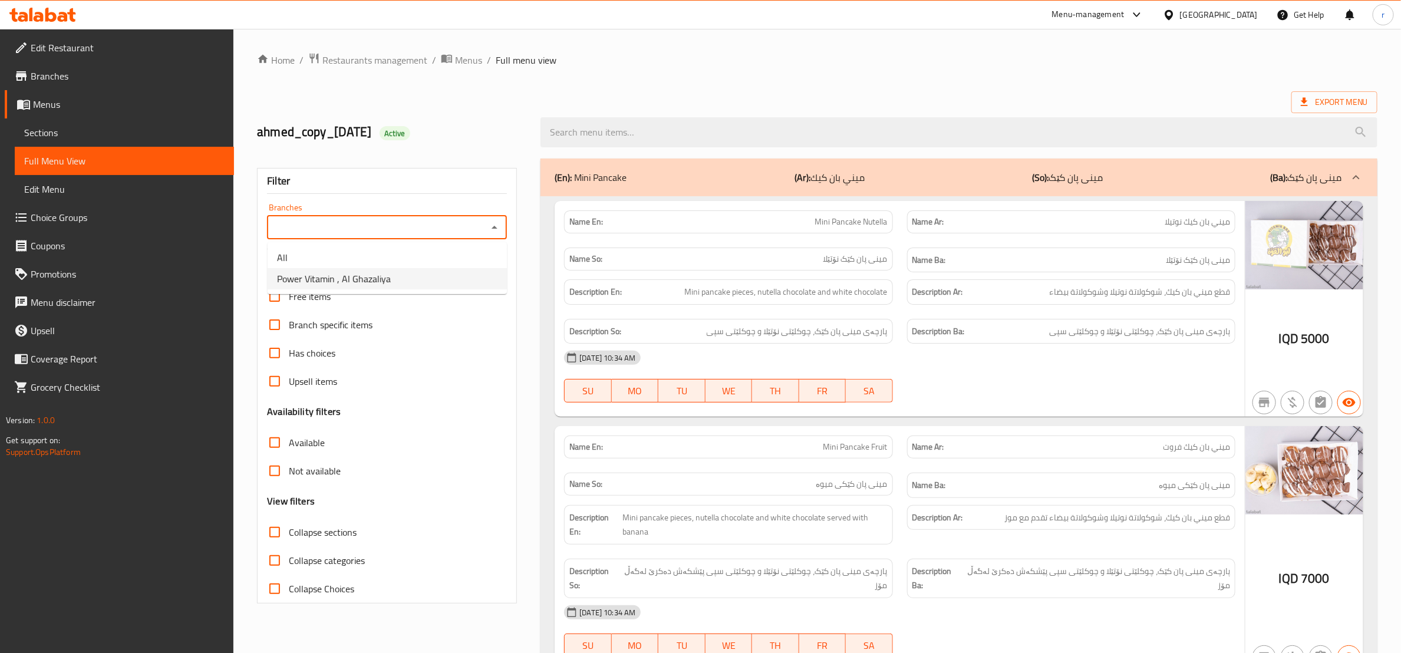
click at [455, 283] on li "Power Vitamin , Al Ghazaliya" at bounding box center [387, 278] width 239 height 21
type input "Power Vitamin , Al Ghazaliya"
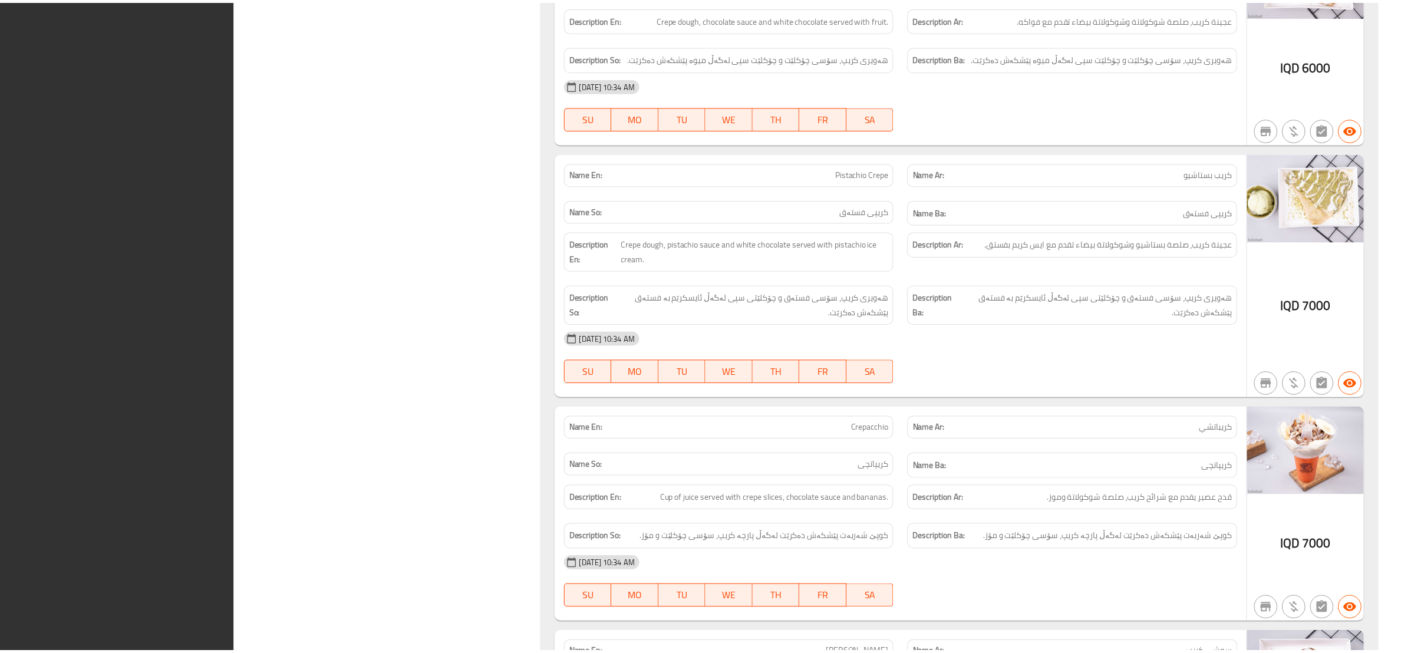
scroll to position [17441, 0]
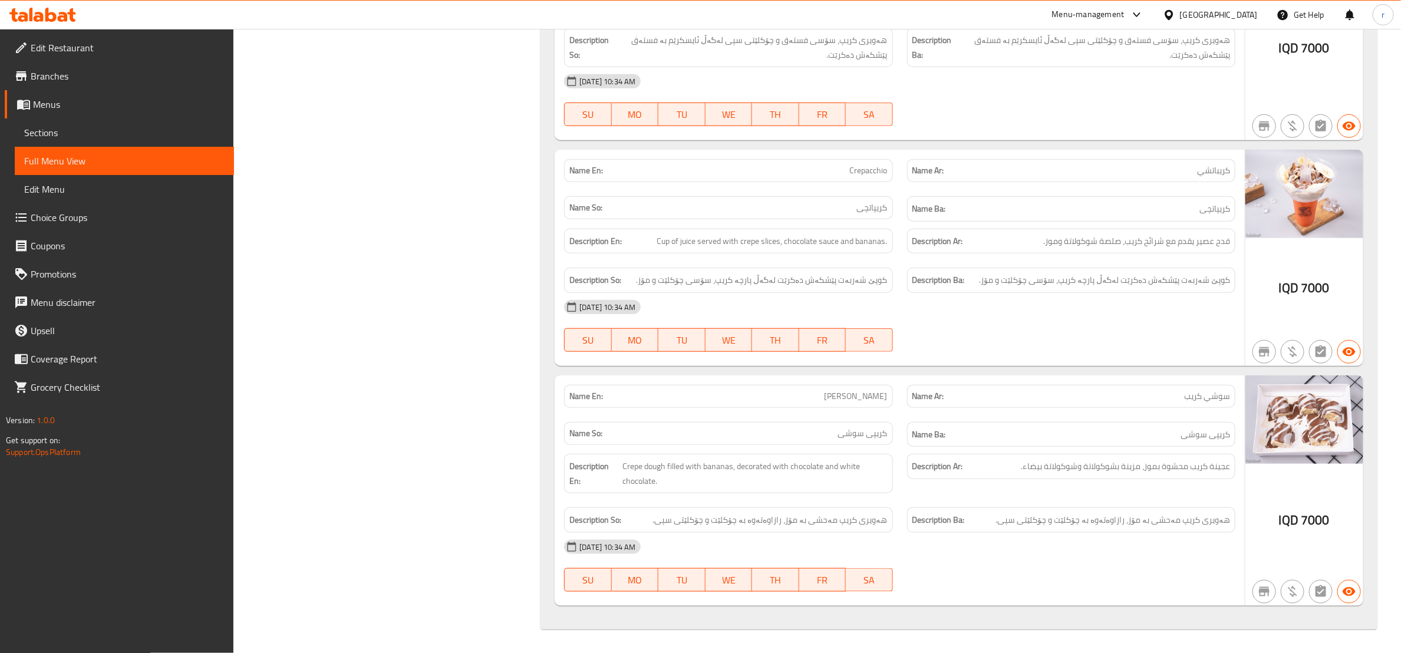
click at [36, 12] on icon at bounding box center [42, 15] width 67 height 14
